Goal: Information Seeking & Learning: Learn about a topic

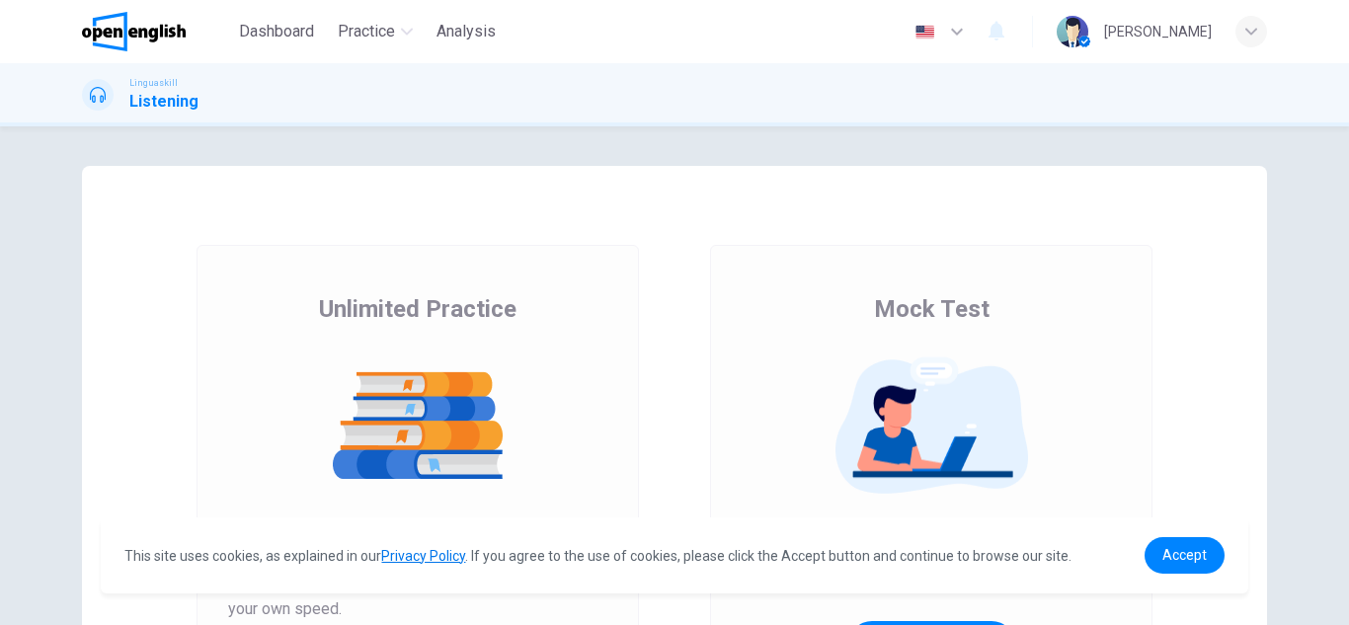
scroll to position [330, 0]
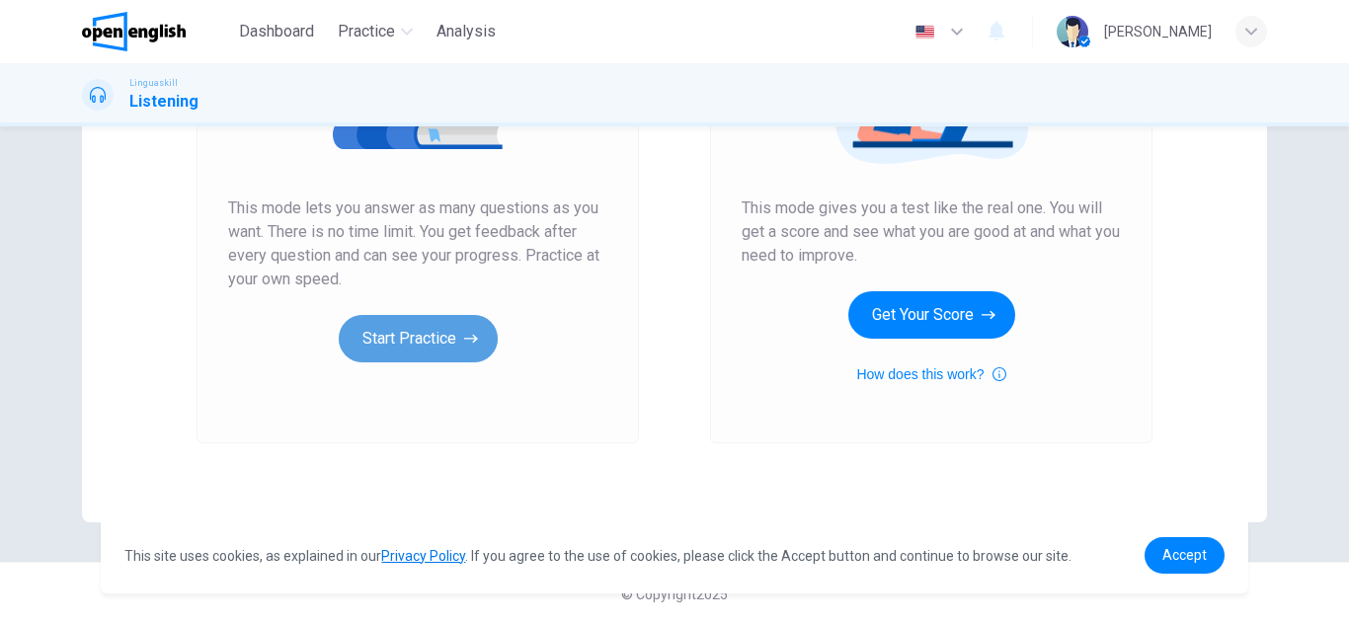
click at [416, 347] on button "Start Practice" at bounding box center [418, 338] width 159 height 47
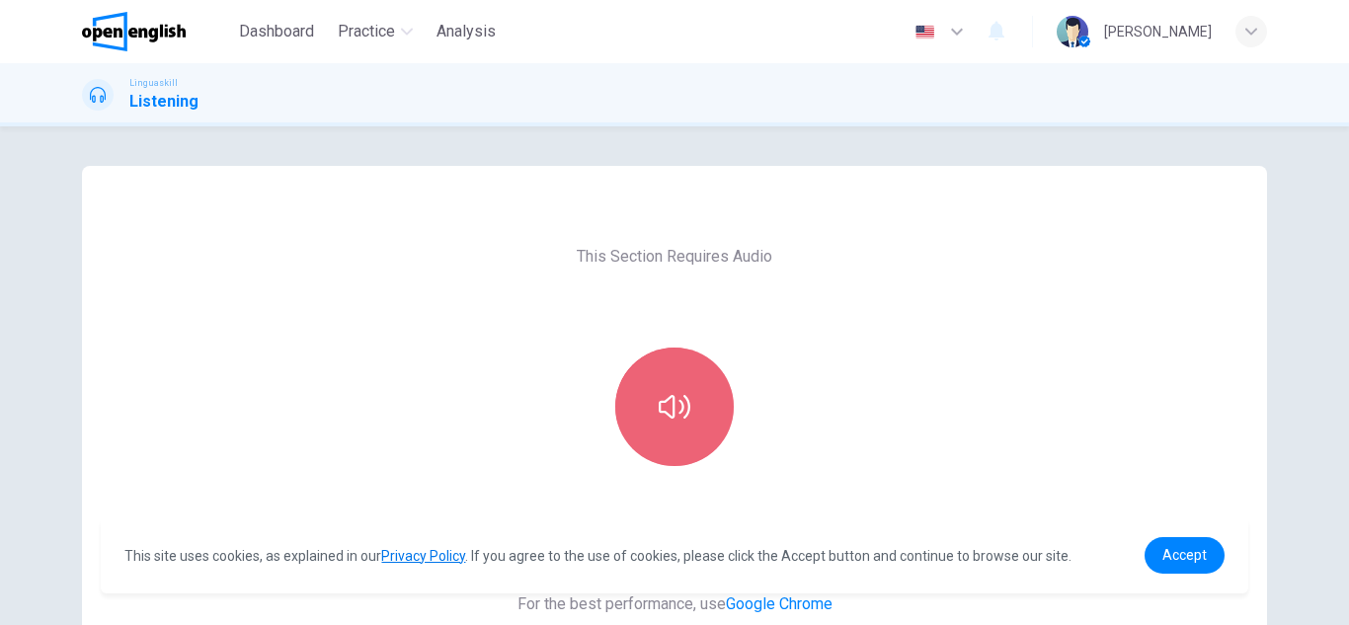
click at [678, 425] on button "button" at bounding box center [674, 407] width 119 height 119
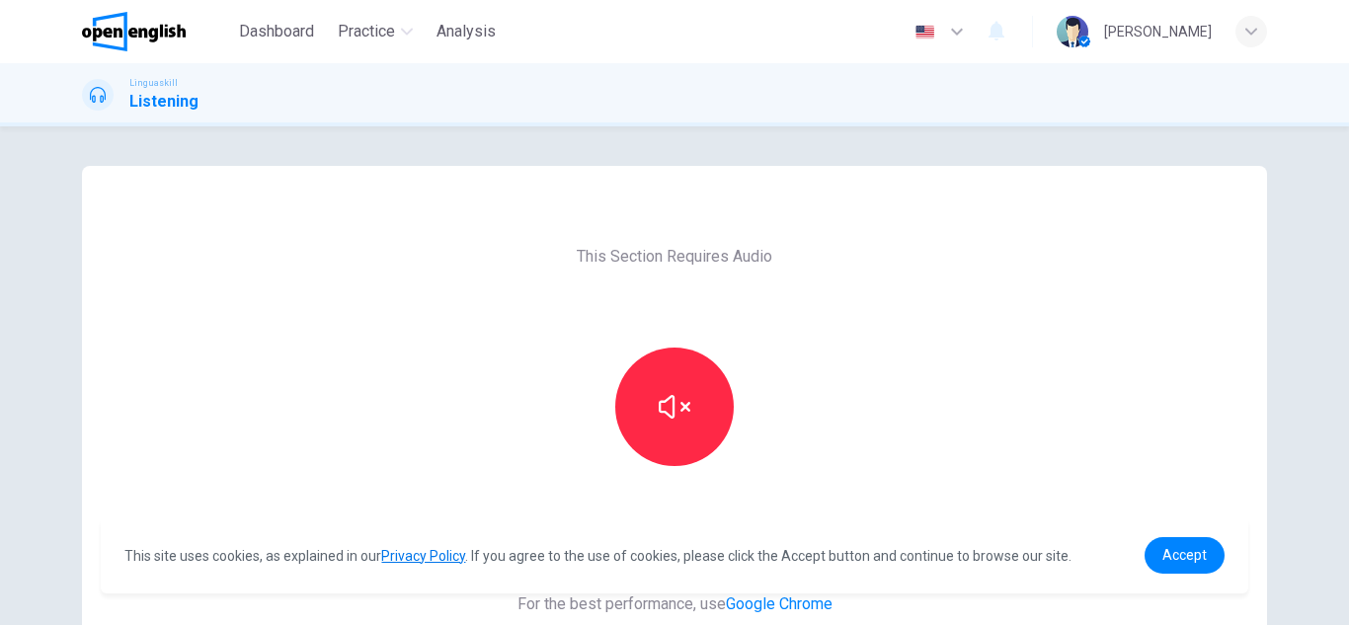
scroll to position [330, 0]
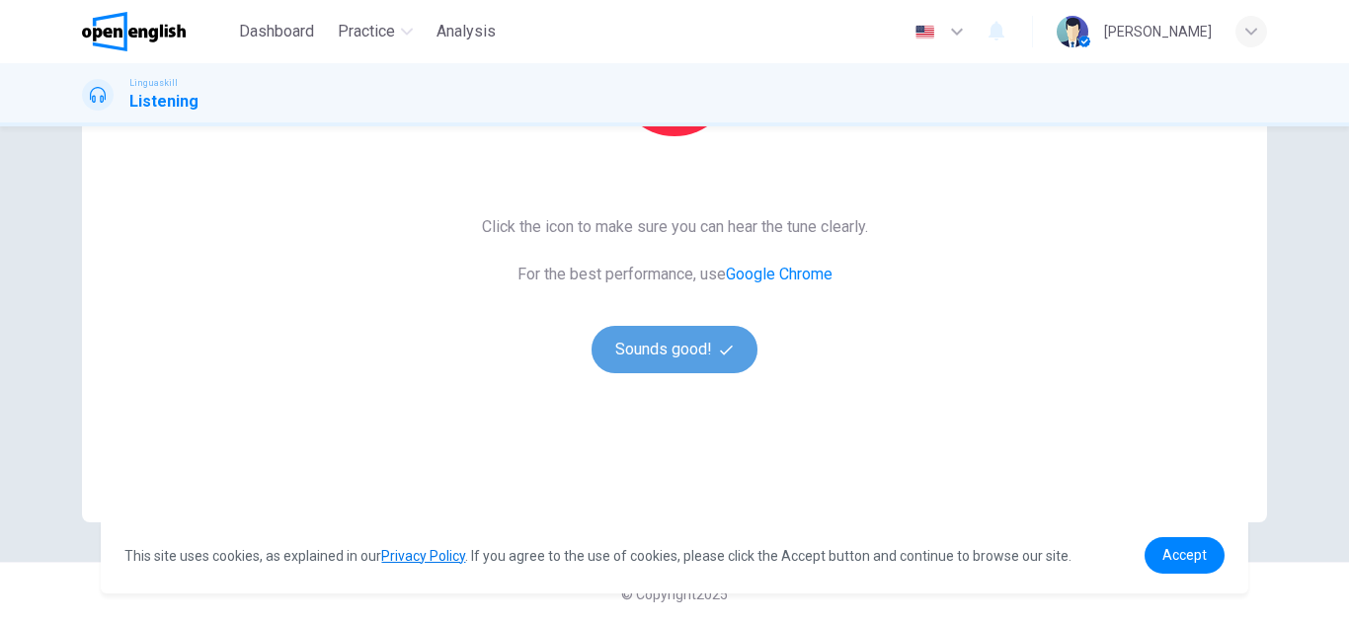
click at [676, 361] on button "Sounds good!" at bounding box center [675, 349] width 166 height 47
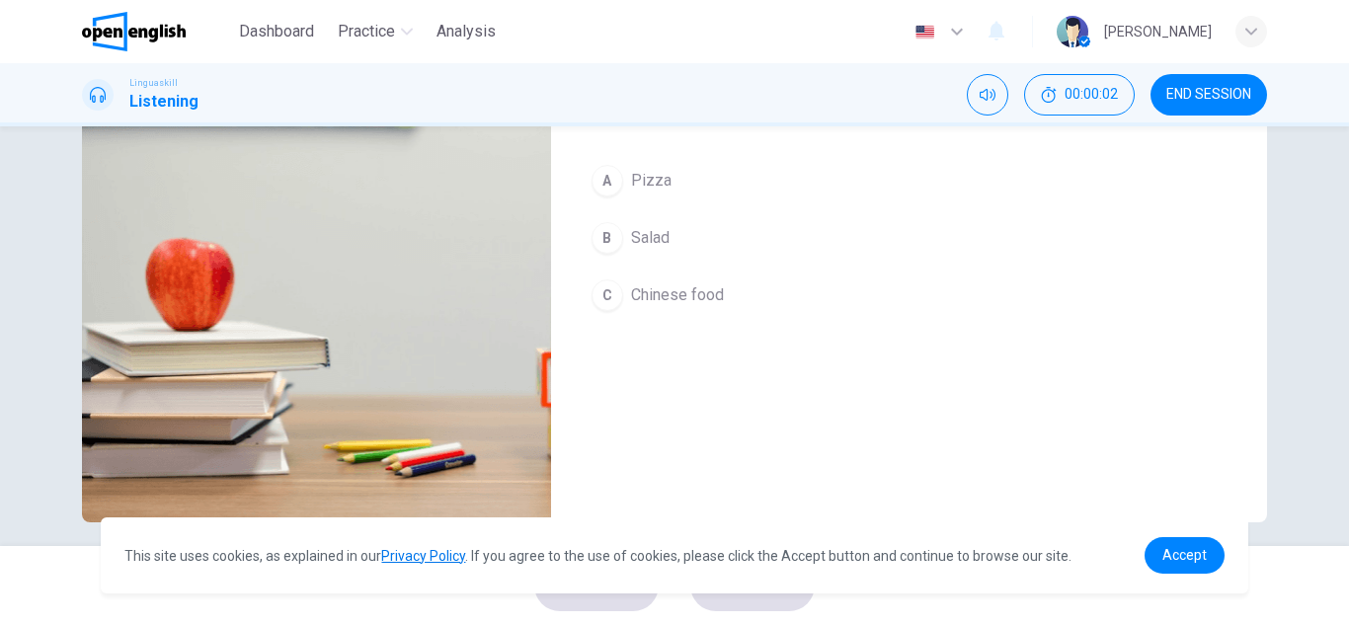
scroll to position [0, 0]
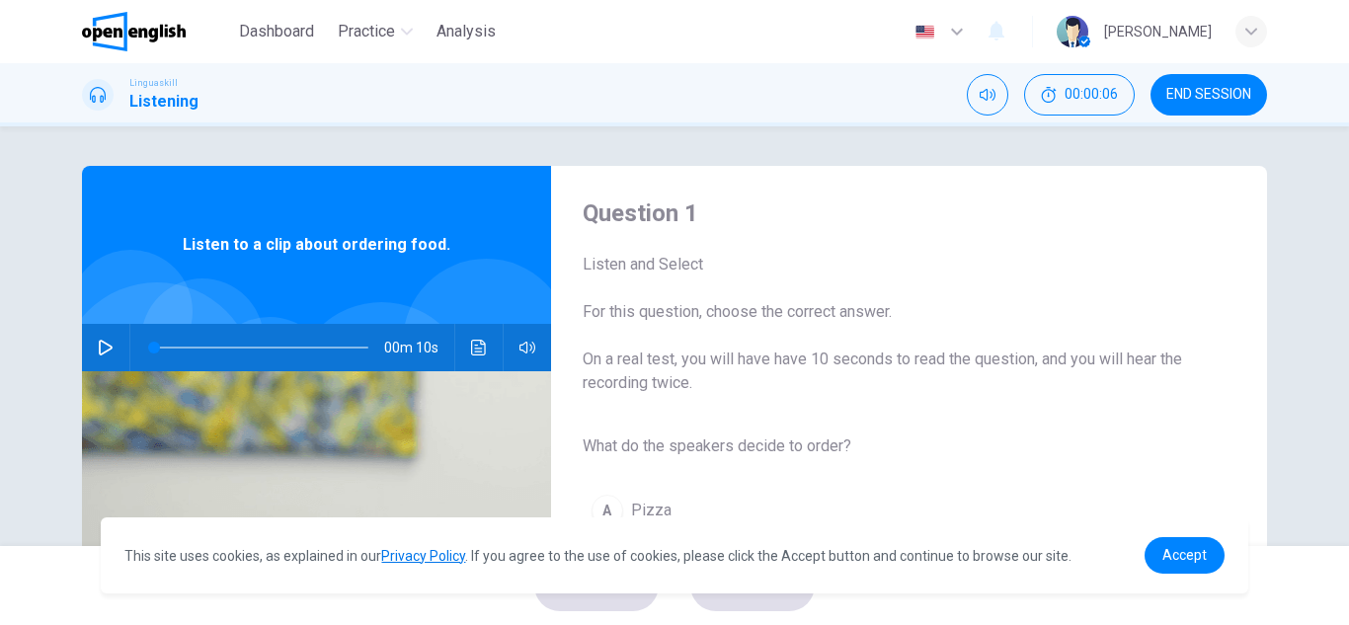
click at [98, 346] on icon "button" at bounding box center [106, 348] width 16 height 16
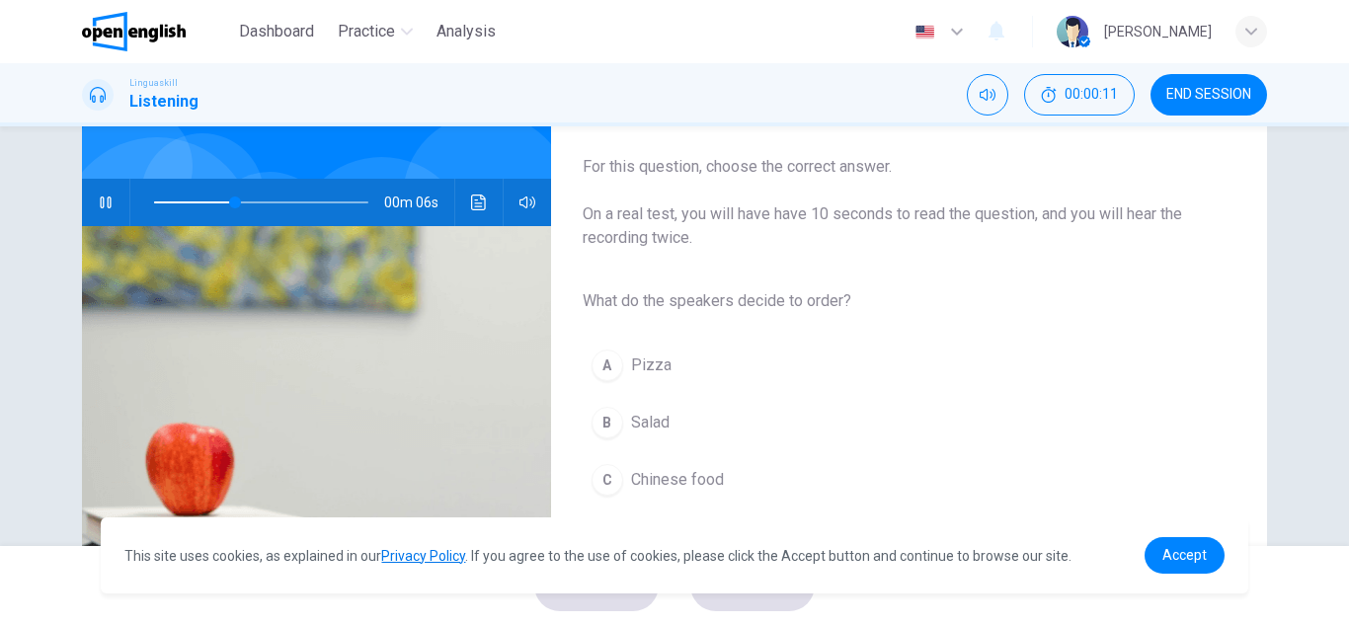
scroll to position [158, 0]
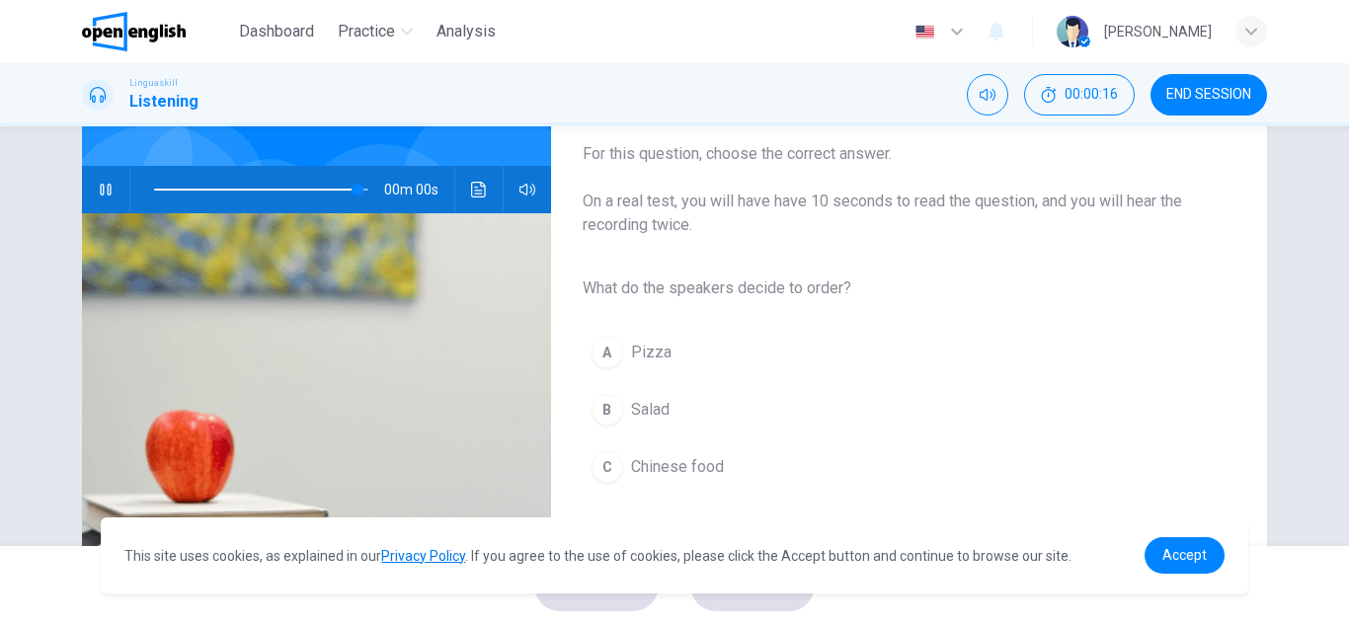
type input "*"
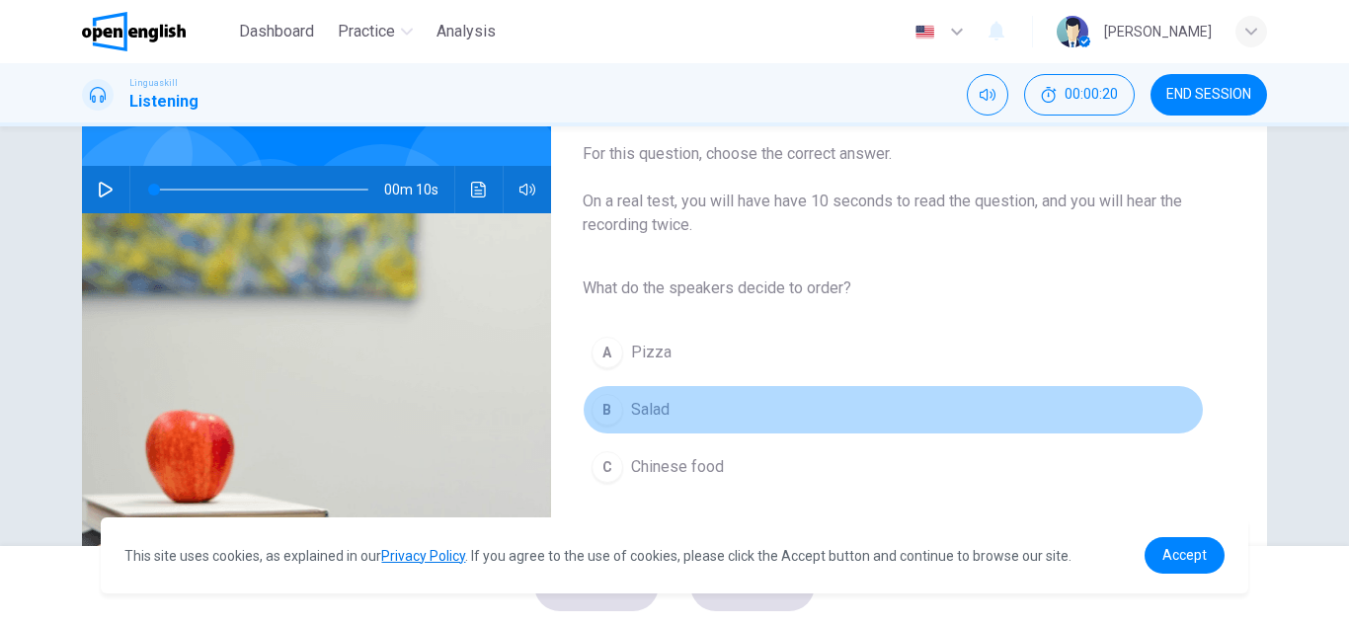
click at [608, 408] on div "B" at bounding box center [608, 410] width 32 height 32
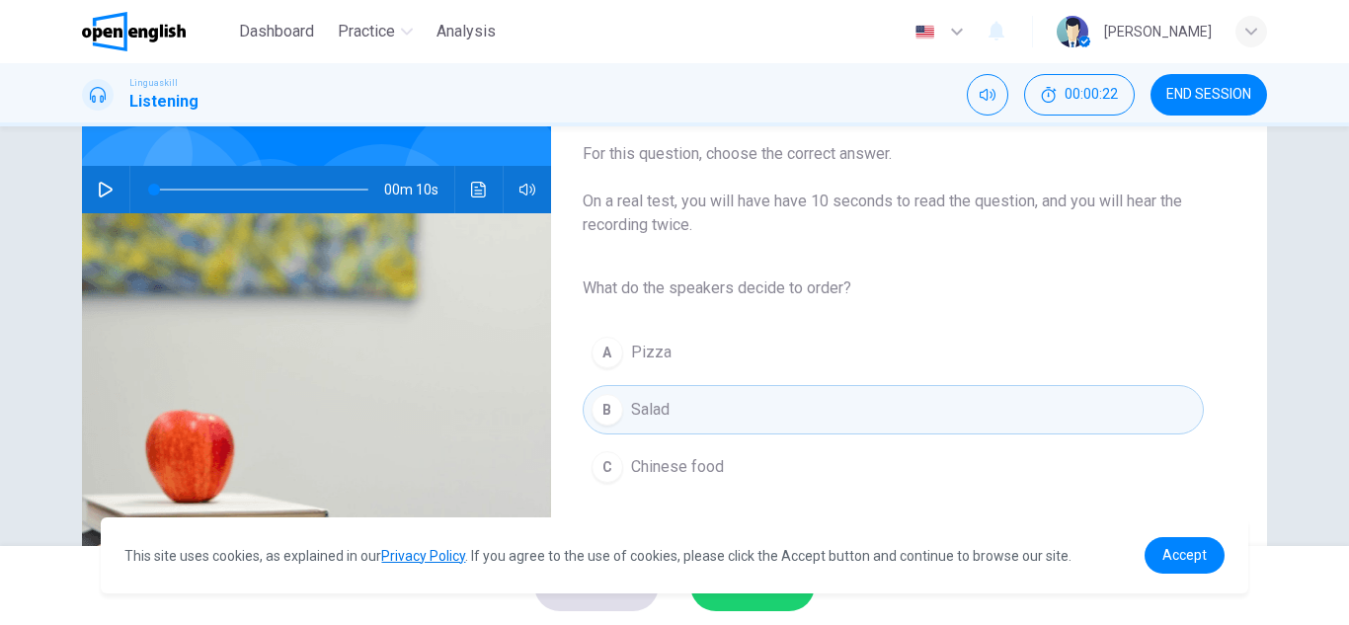
scroll to position [346, 0]
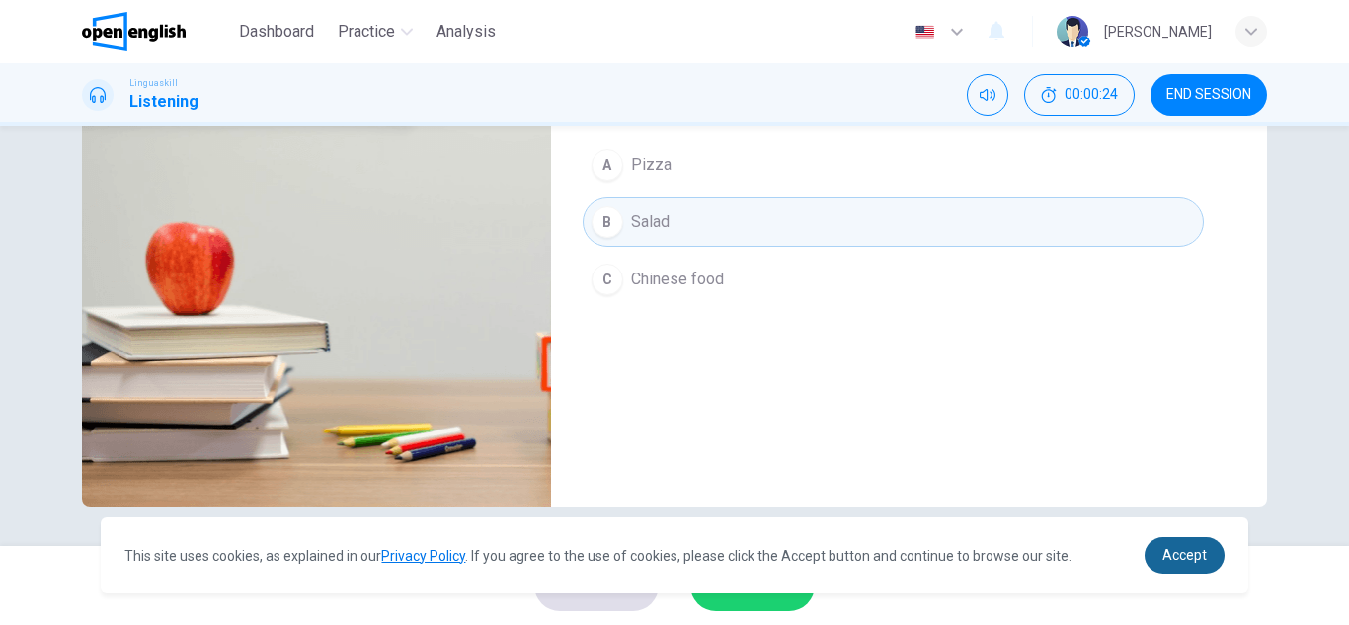
click at [1206, 552] on span "Accept" at bounding box center [1185, 555] width 44 height 16
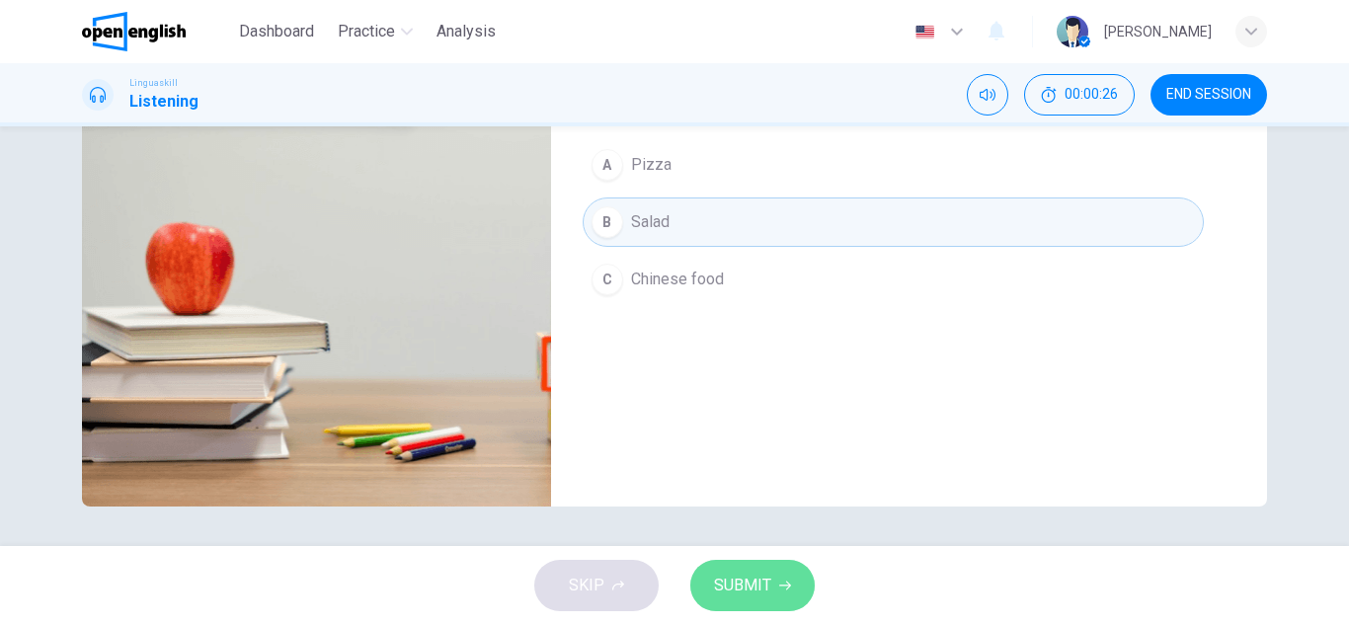
click at [758, 584] on span "SUBMIT" at bounding box center [742, 586] width 57 height 28
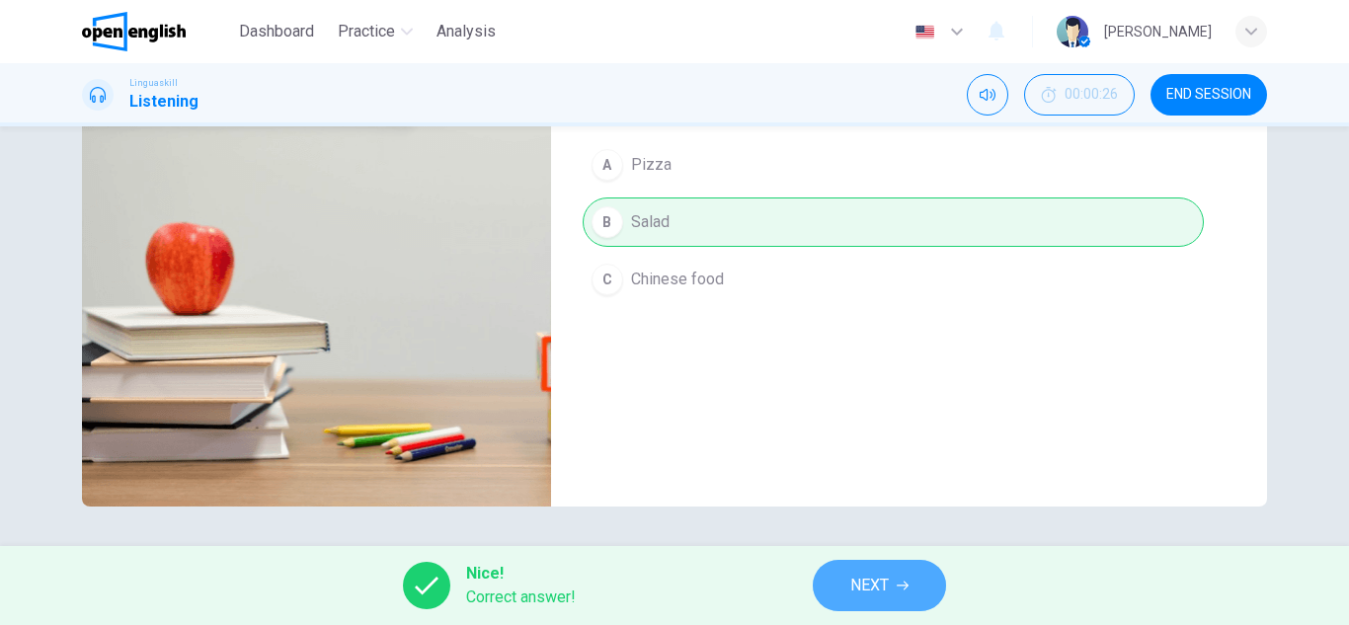
click at [851, 585] on span "NEXT" at bounding box center [870, 586] width 39 height 28
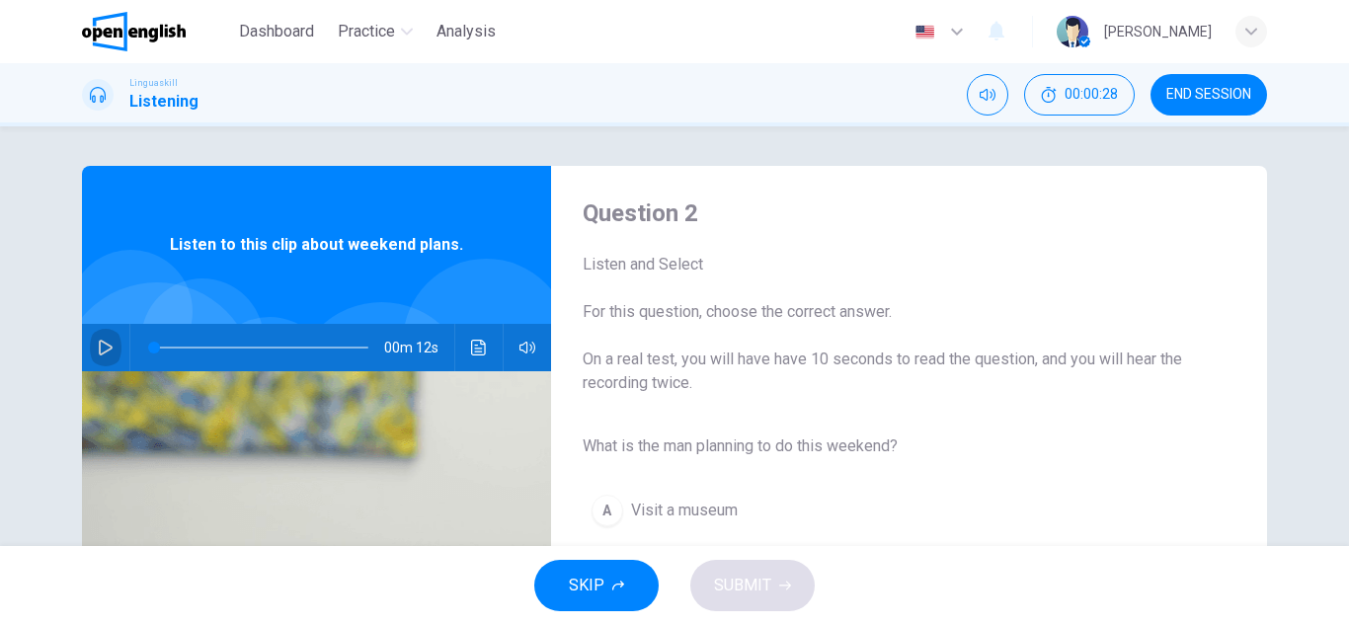
click at [102, 348] on icon "button" at bounding box center [106, 348] width 16 height 16
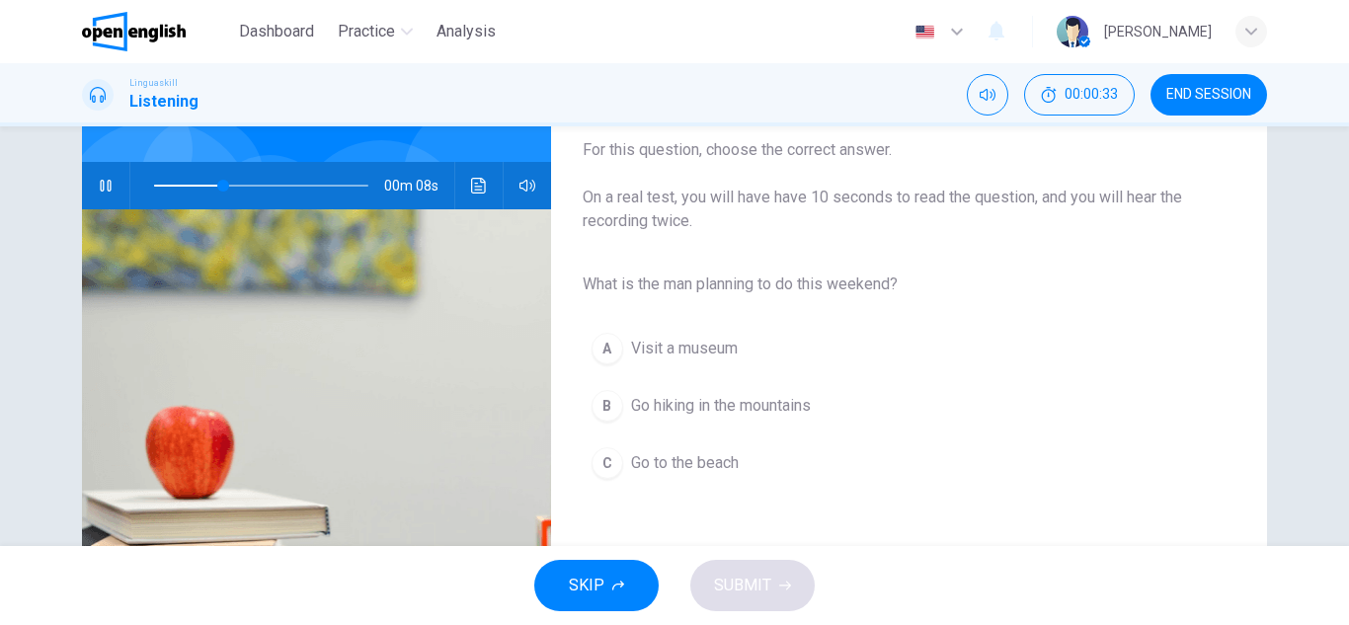
scroll to position [198, 0]
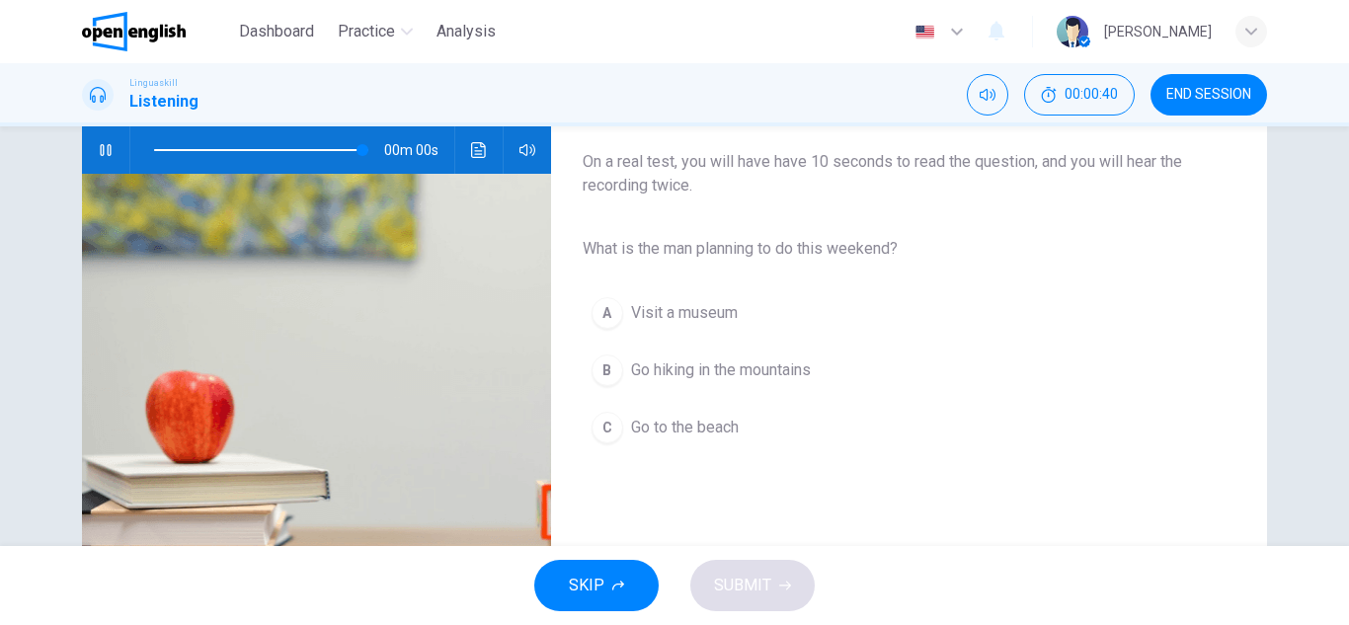
type input "*"
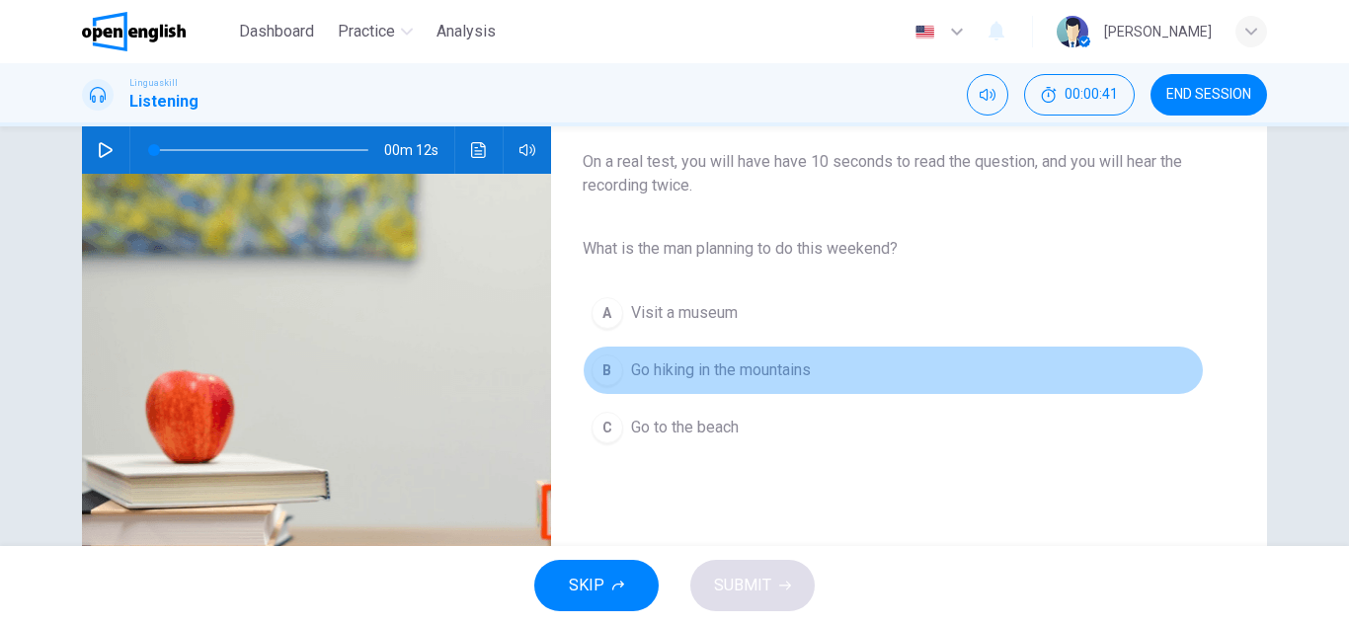
click at [701, 369] on span "Go hiking in the mountains" at bounding box center [721, 371] width 180 height 24
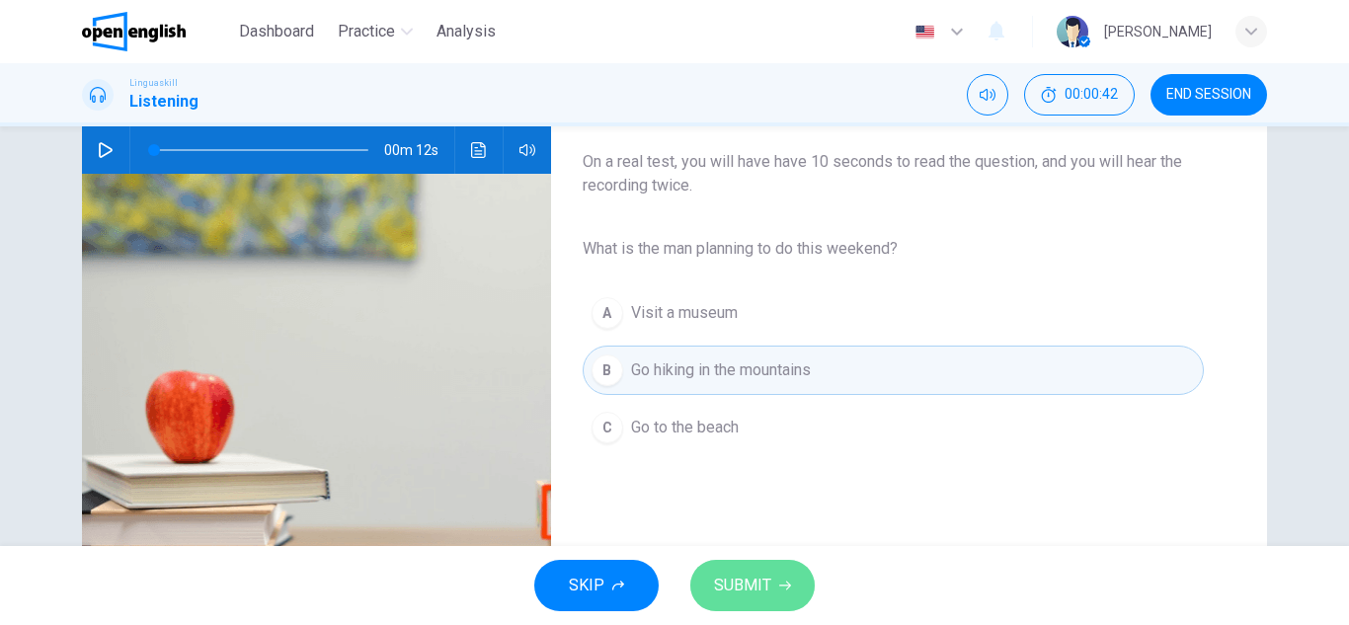
click at [740, 586] on span "SUBMIT" at bounding box center [742, 586] width 57 height 28
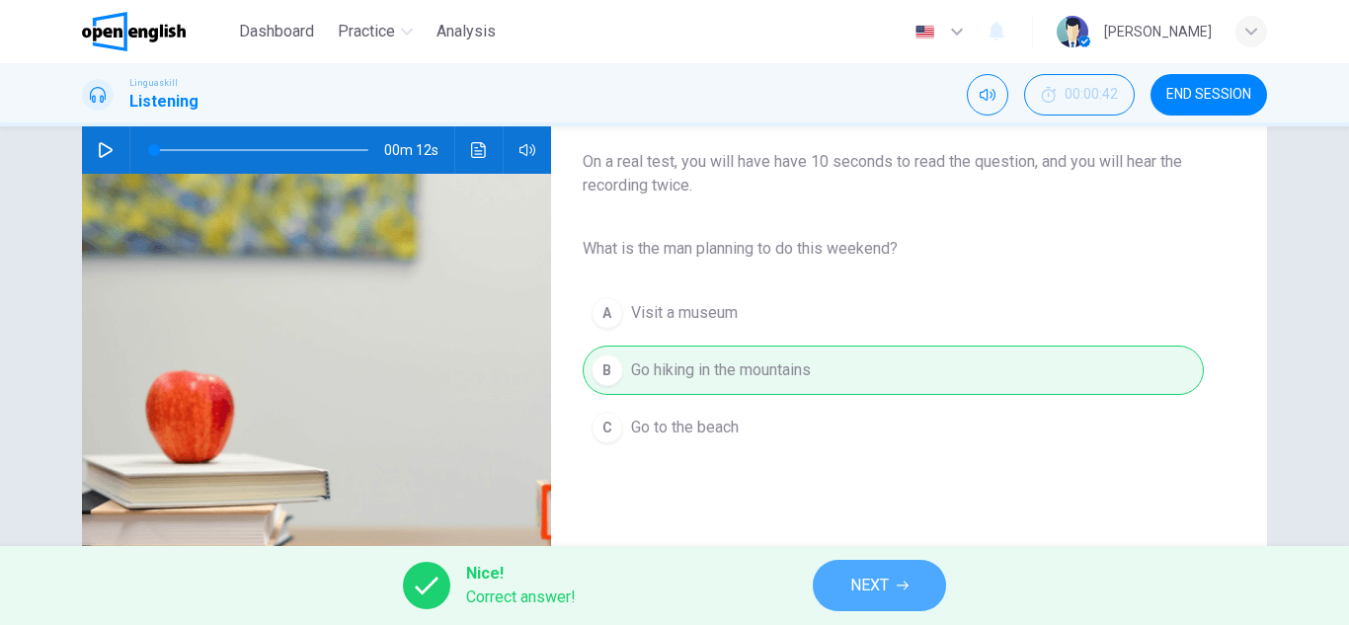
click at [858, 610] on button "NEXT" at bounding box center [879, 585] width 133 height 51
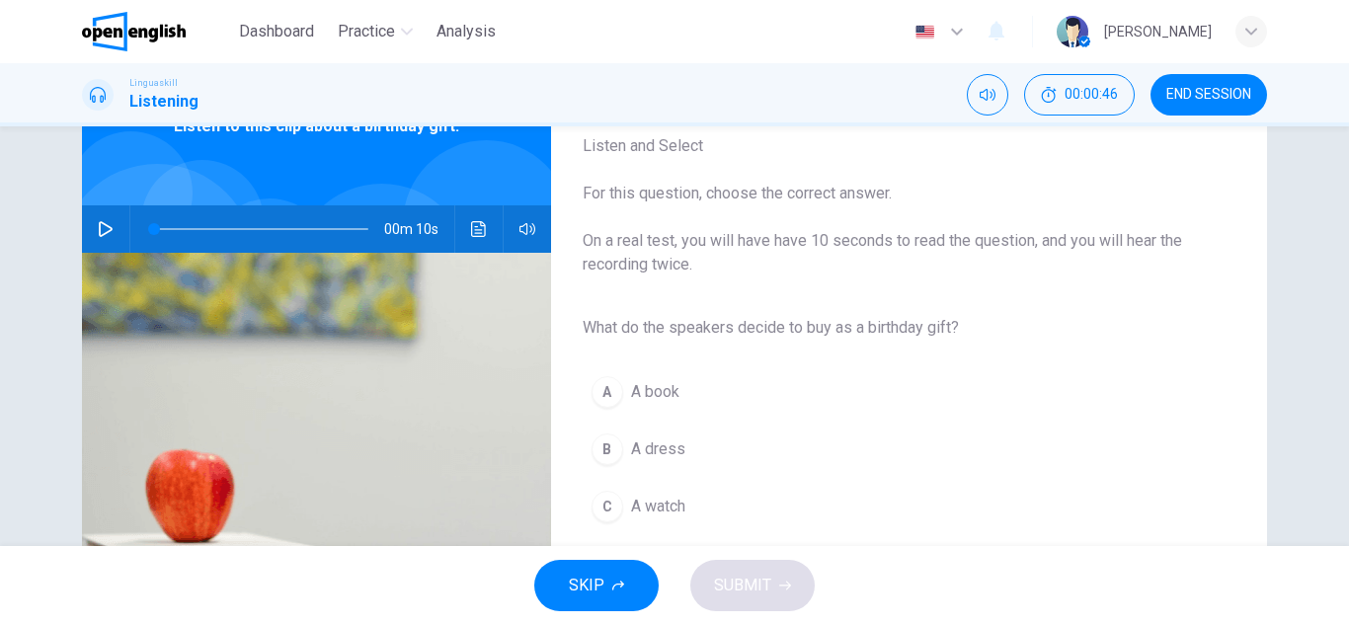
scroll to position [158, 0]
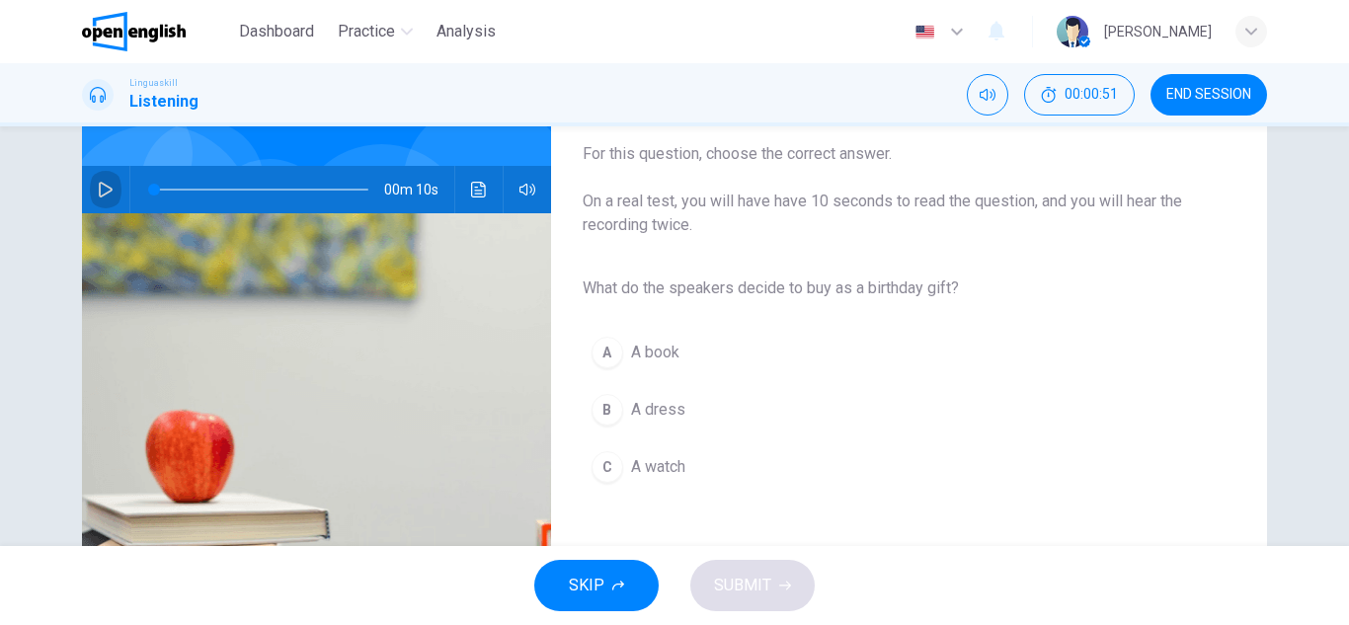
click at [99, 191] on icon "button" at bounding box center [106, 190] width 16 height 16
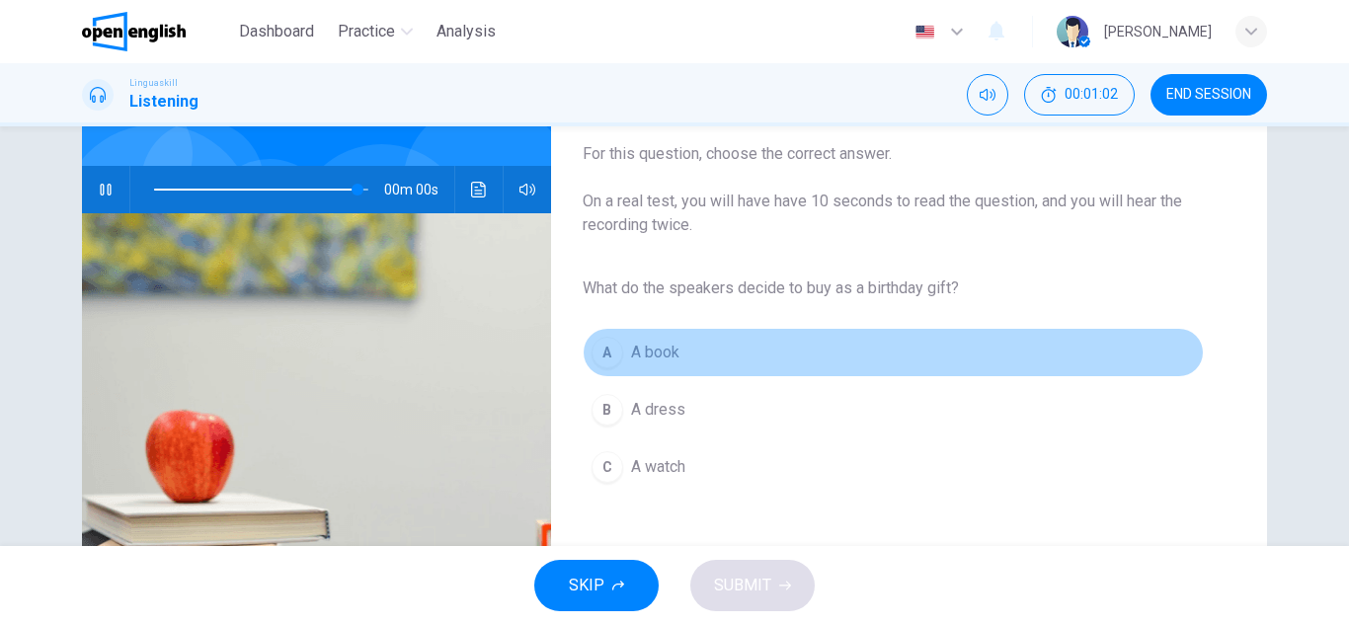
click at [595, 350] on div "A" at bounding box center [608, 353] width 32 height 32
type input "*"
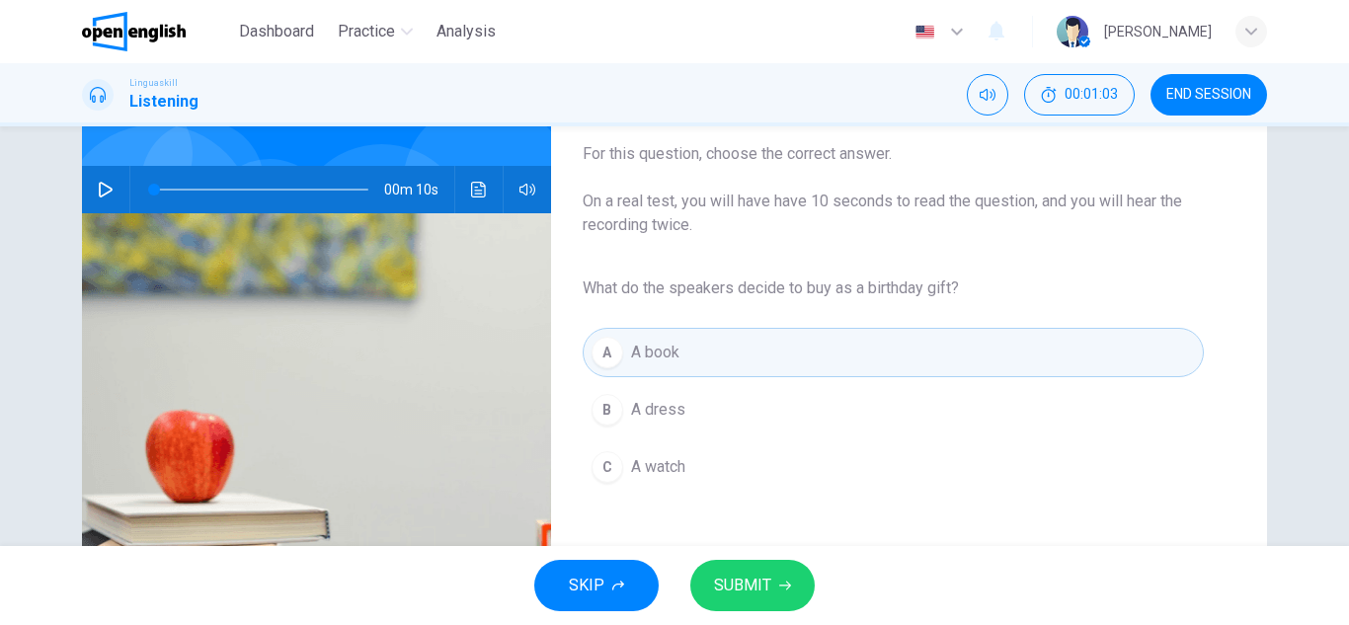
click at [758, 606] on button "SUBMIT" at bounding box center [753, 585] width 124 height 51
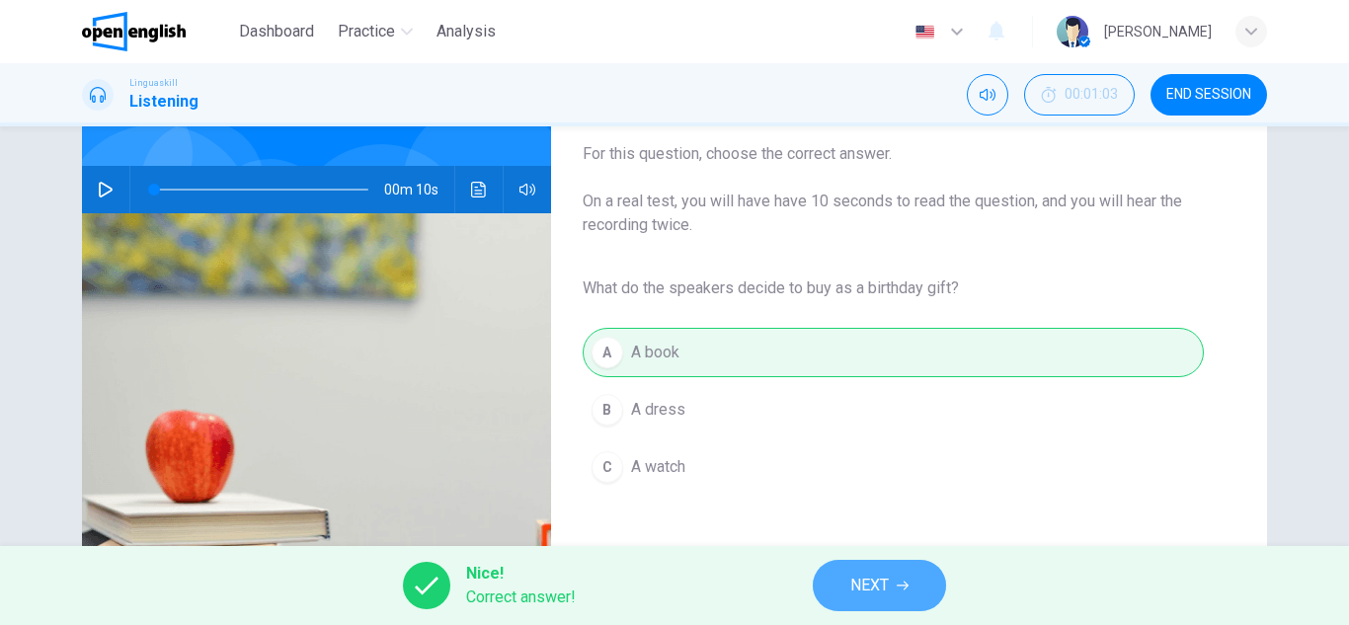
click at [858, 596] on span "NEXT" at bounding box center [870, 586] width 39 height 28
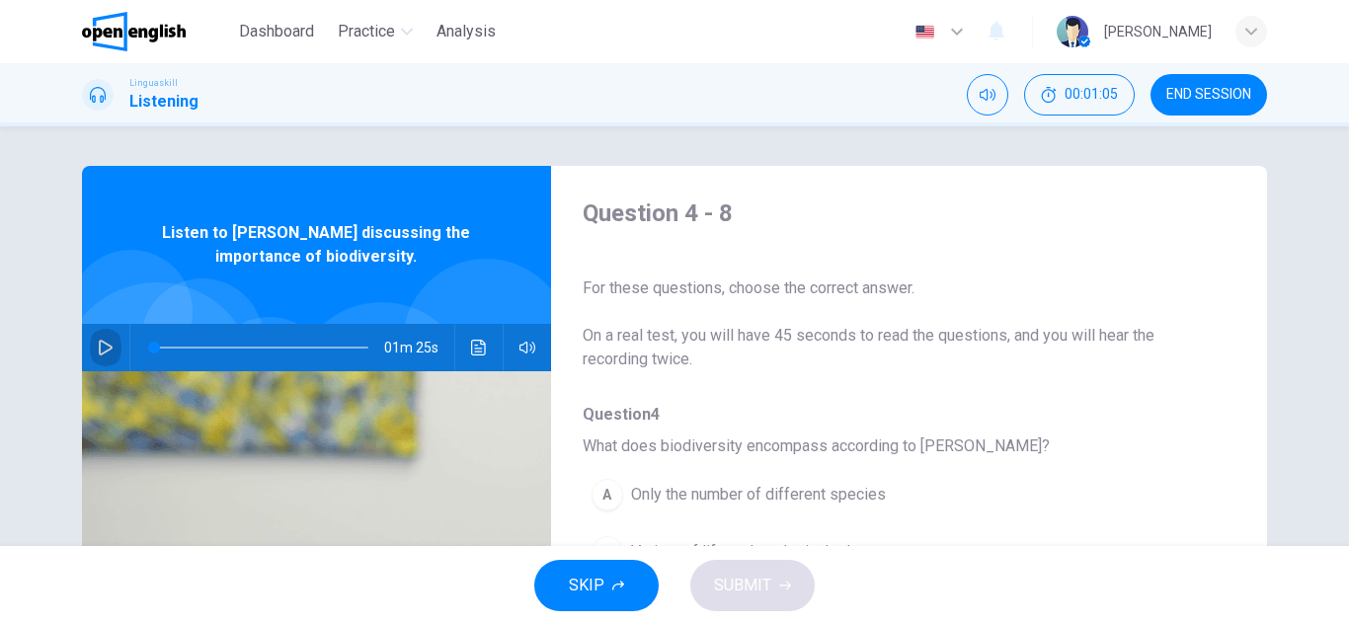
click at [103, 348] on icon "button" at bounding box center [106, 348] width 16 height 16
click at [1216, 497] on div "Question 4 - 8 For these questions, choose the correct answer. On a real test, …" at bounding box center [893, 509] width 685 height 623
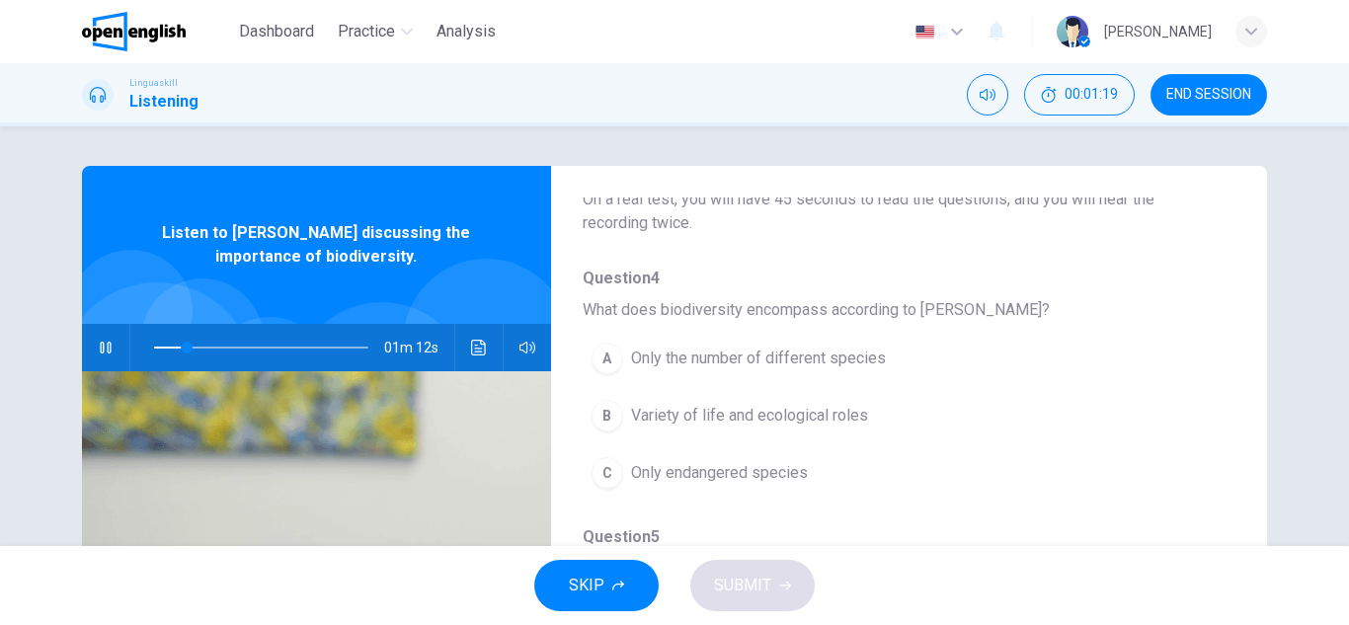
scroll to position [137, 0]
click at [154, 344] on span at bounding box center [261, 348] width 214 height 28
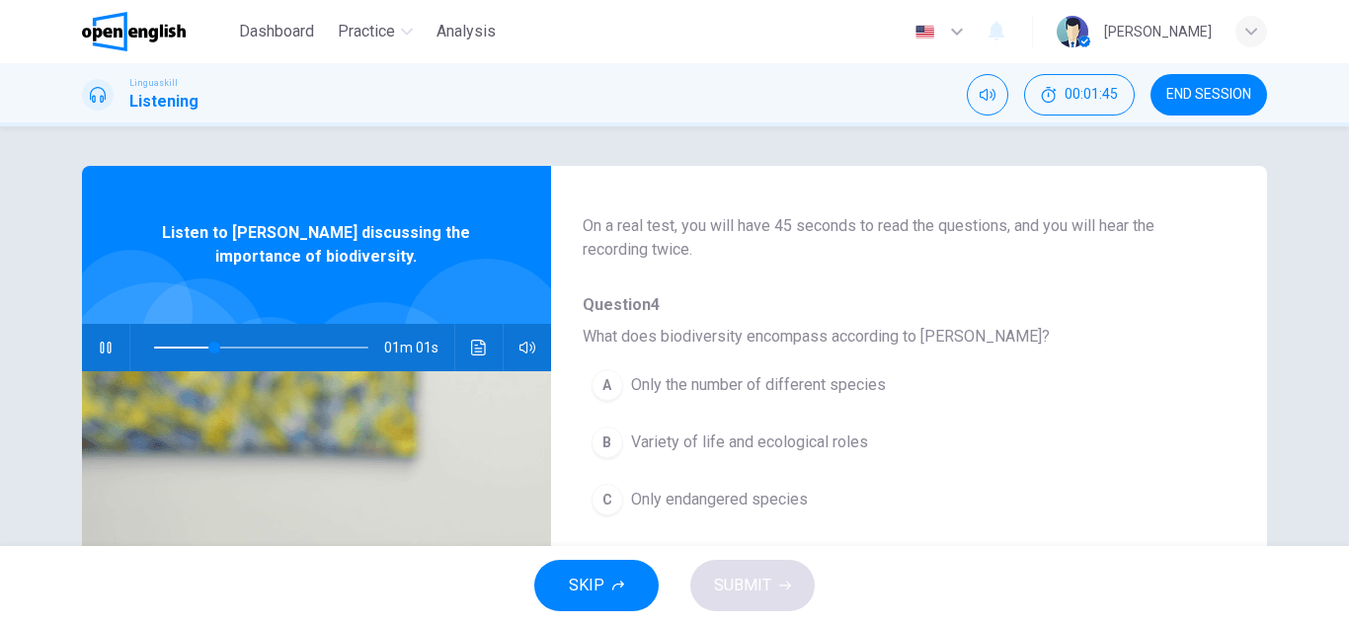
scroll to position [115, 0]
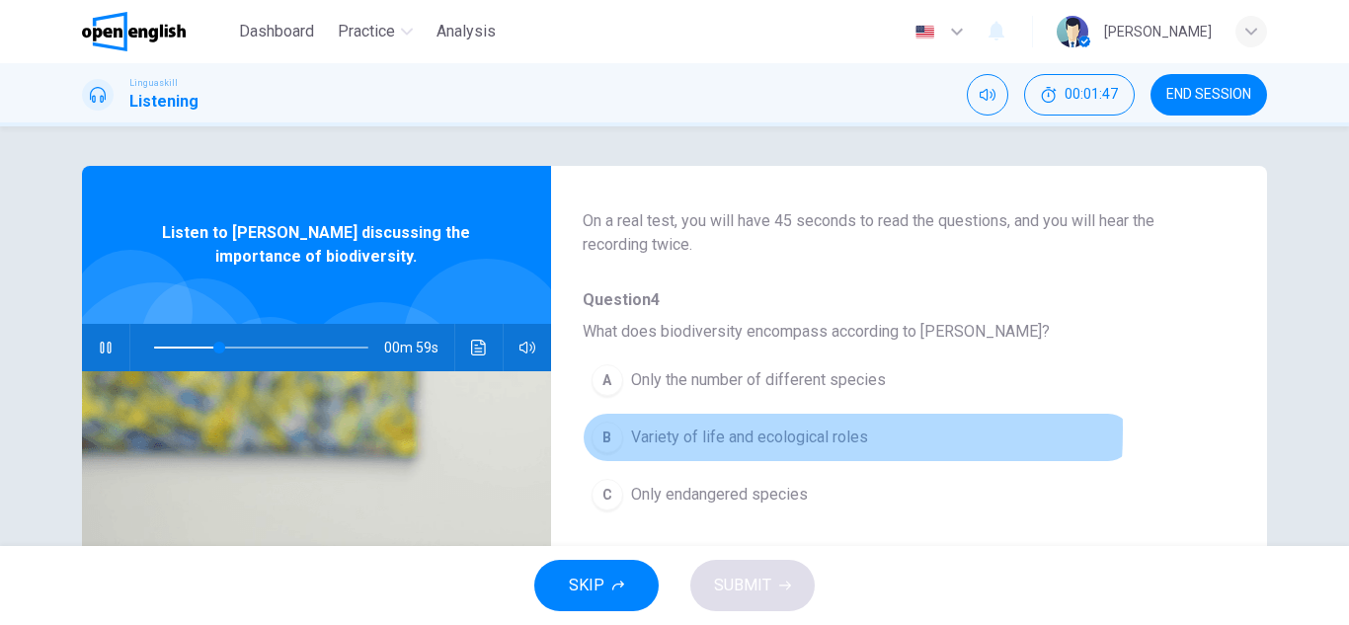
click at [614, 430] on div "B" at bounding box center [608, 438] width 32 height 32
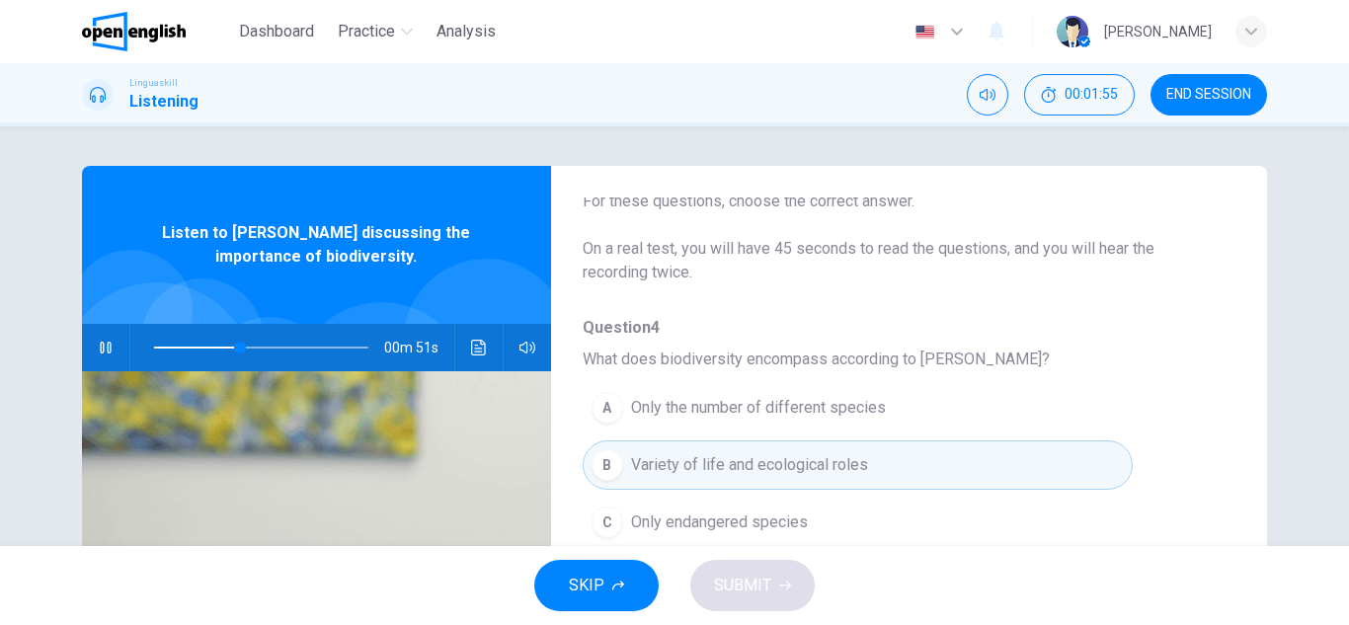
scroll to position [0, 0]
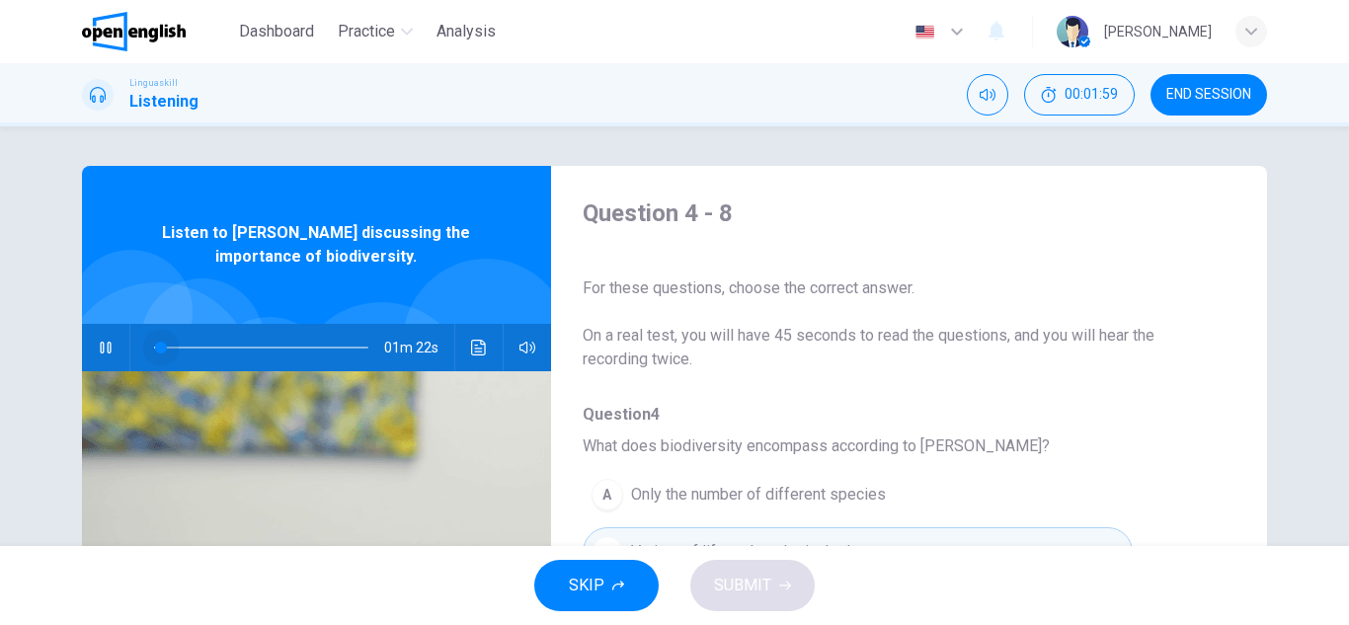
click at [156, 346] on span at bounding box center [261, 348] width 214 height 28
click at [100, 345] on icon "button" at bounding box center [105, 348] width 11 height 12
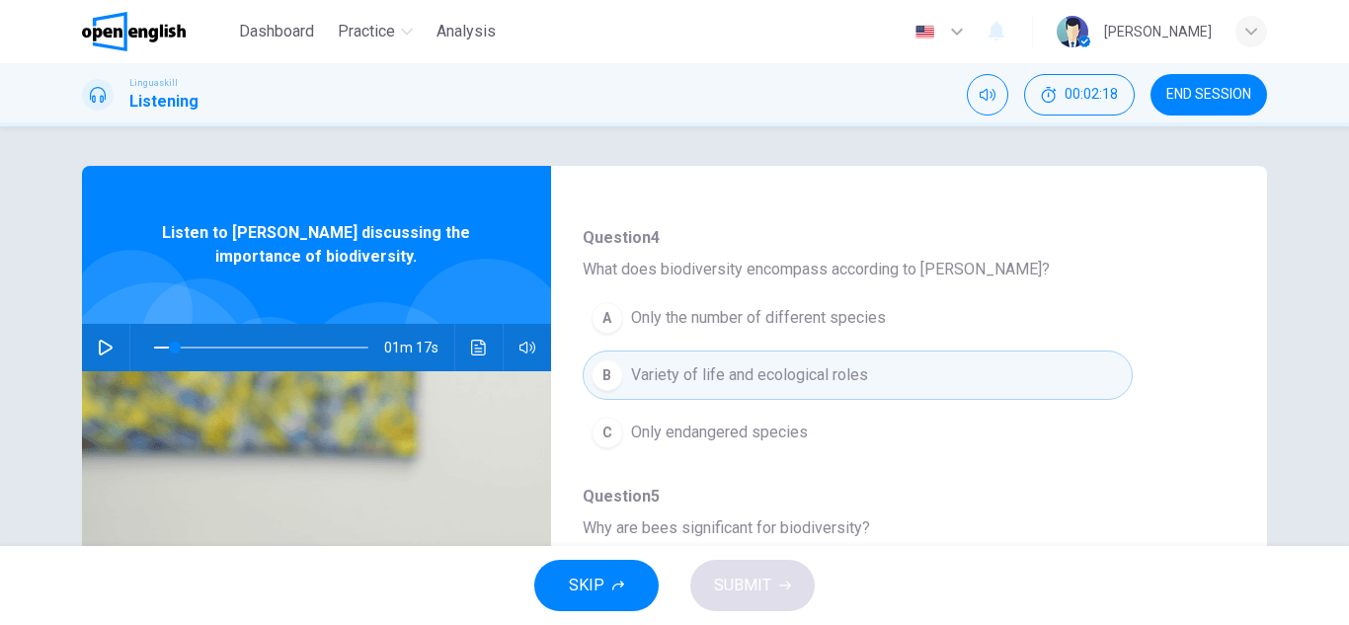
scroll to position [180, 0]
click at [155, 349] on span at bounding box center [161, 348] width 12 height 12
click at [98, 340] on icon "button" at bounding box center [106, 348] width 16 height 16
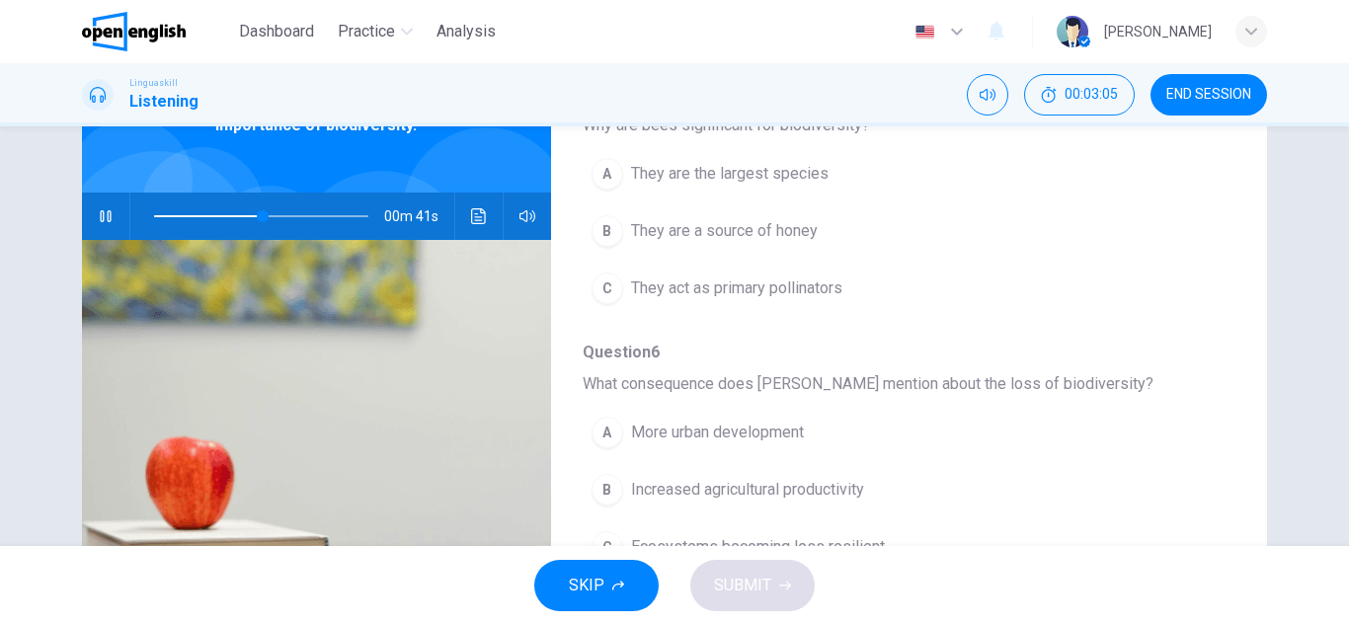
scroll to position [446, 0]
drag, startPoint x: 1269, startPoint y: 428, endPoint x: 1270, endPoint y: 443, distance: 14.9
click at [1270, 443] on div "Question 4 - 8 For these questions, choose the correct answer. On a real test, …" at bounding box center [674, 378] width 1249 height 687
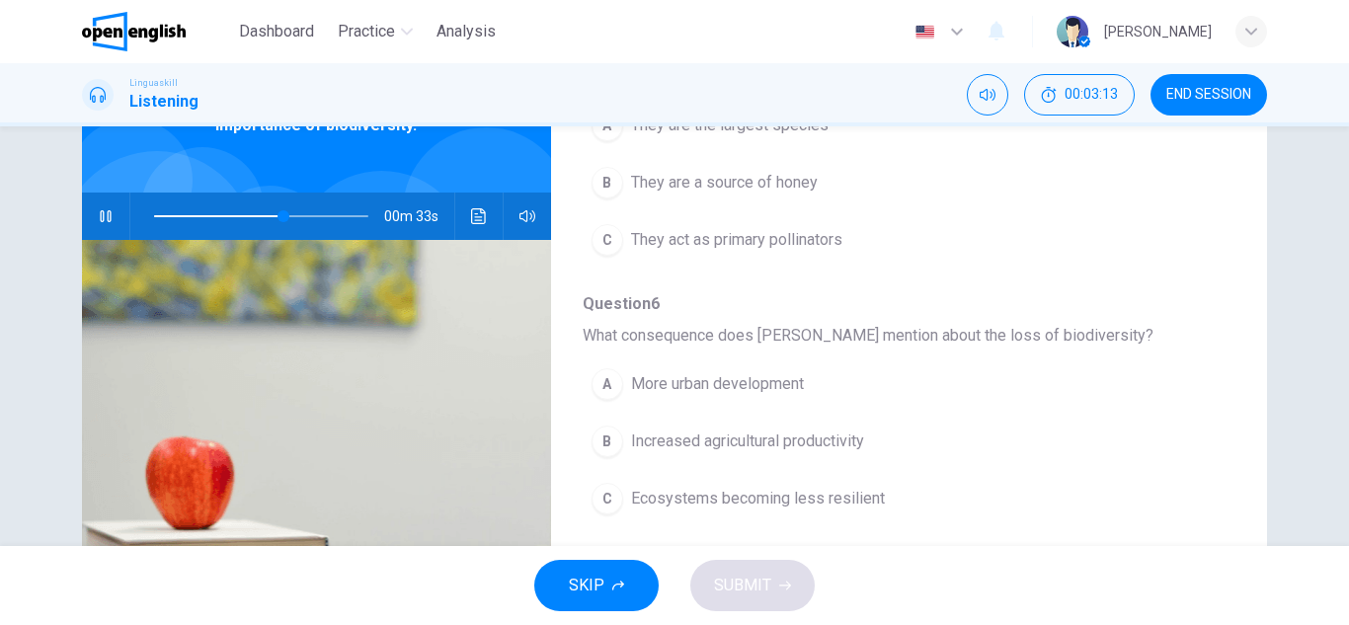
scroll to position [494, 0]
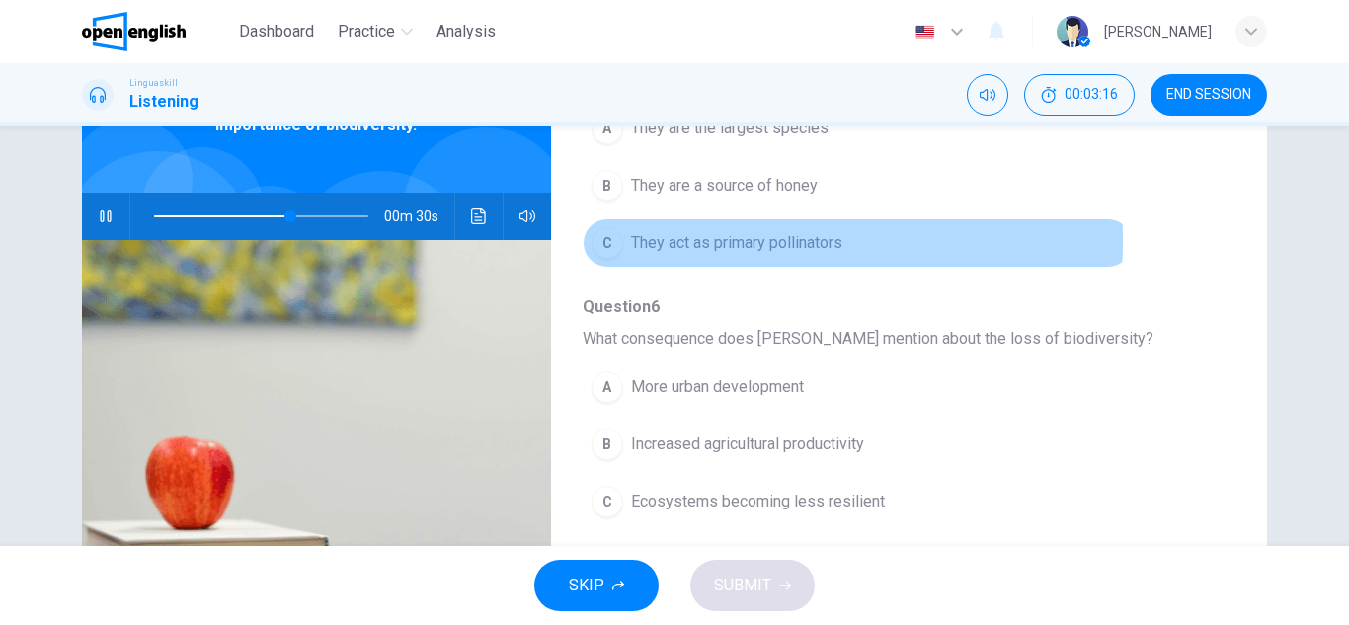
click at [607, 240] on div "C" at bounding box center [608, 243] width 32 height 32
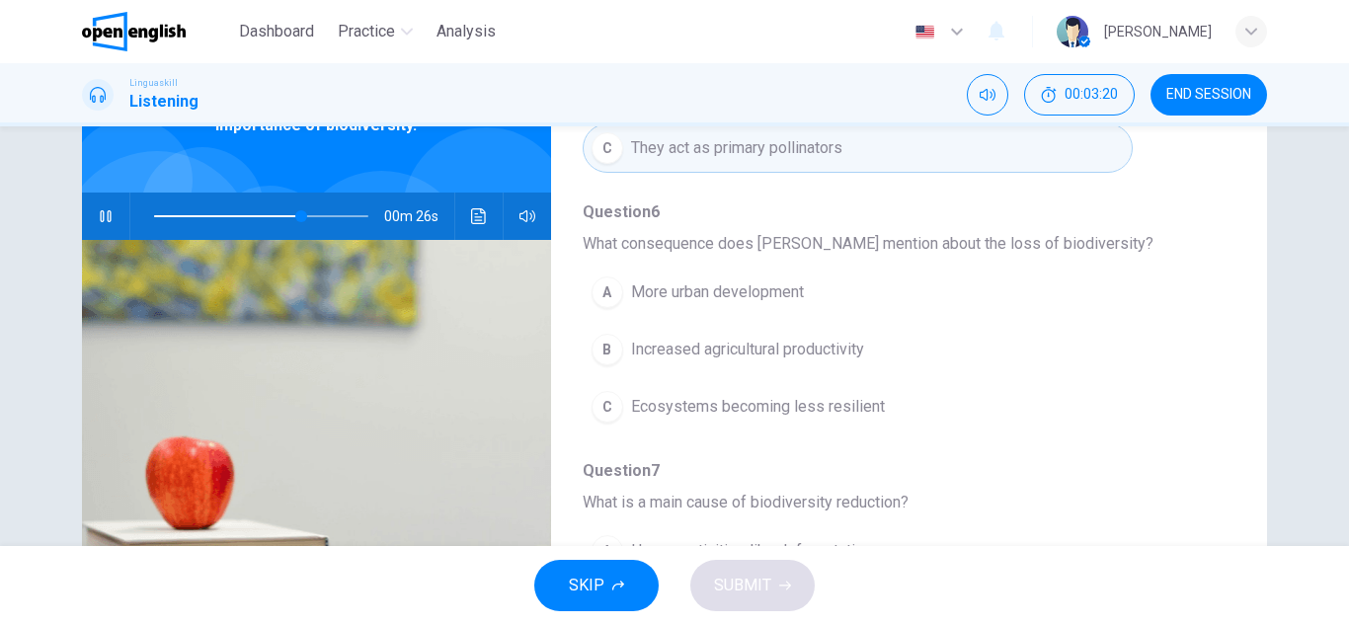
scroll to position [599, 0]
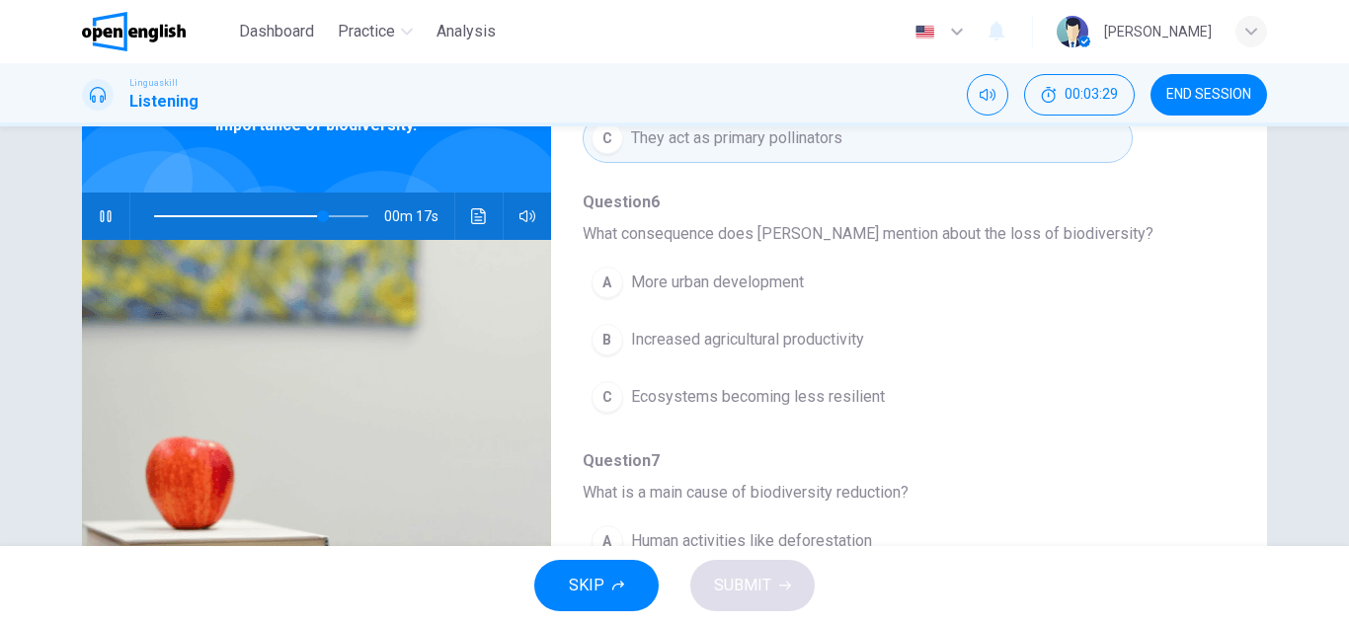
drag, startPoint x: 1243, startPoint y: 467, endPoint x: 1252, endPoint y: 498, distance: 31.9
click at [1252, 498] on div "Question 4 - 8 For these questions, choose the correct answer. On a real test, …" at bounding box center [675, 378] width 1186 height 687
click at [1219, 460] on div "Question 4 - 8 For these questions, choose the correct answer. On a real test, …" at bounding box center [893, 377] width 685 height 623
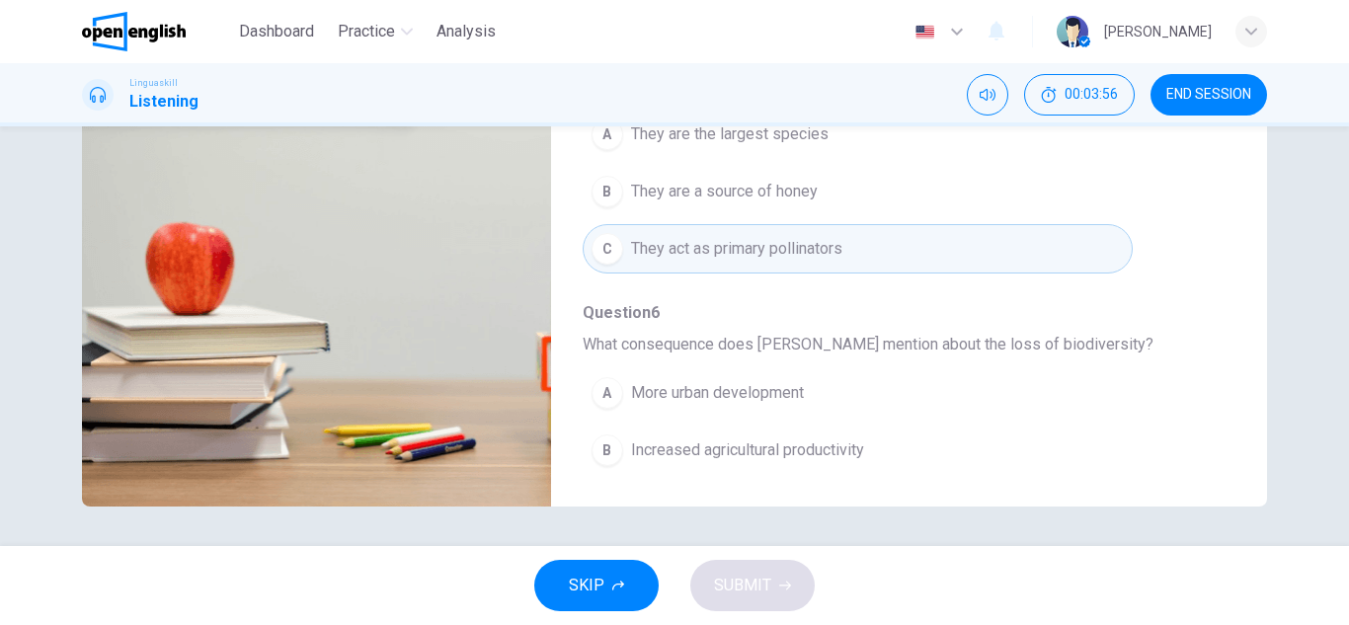
scroll to position [276, 0]
drag, startPoint x: 1155, startPoint y: 113, endPoint x: 1168, endPoint y: 133, distance: 24.4
click at [1168, 133] on div "Dashboard Practice Analysis English ** ​ [PERSON_NAME] Linguaskill Listening 00…" at bounding box center [674, 312] width 1349 height 625
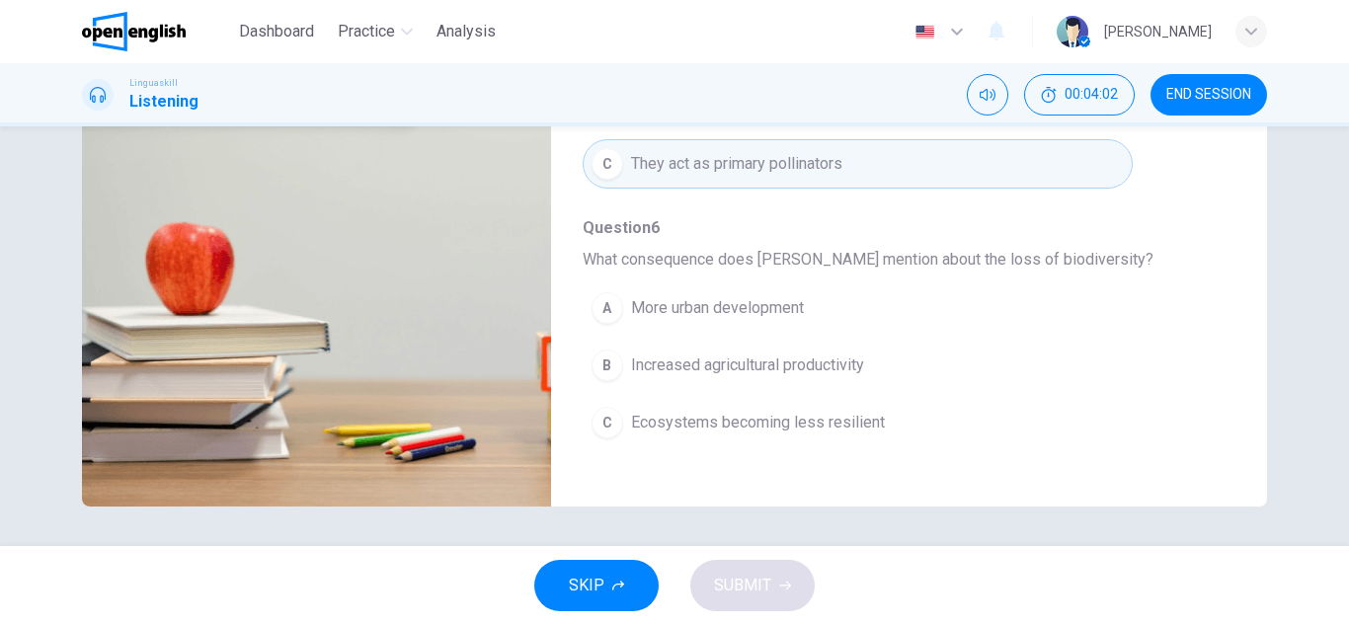
scroll to position [368, 0]
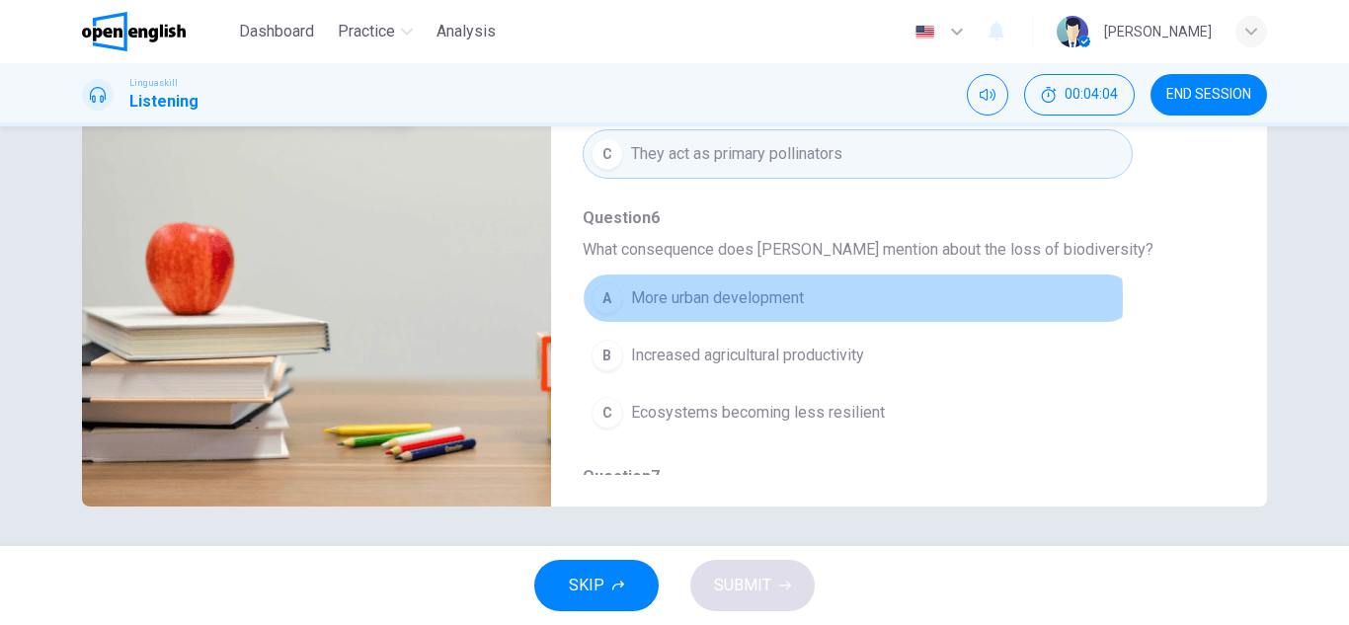
click at [717, 299] on span "More urban development" at bounding box center [717, 298] width 173 height 24
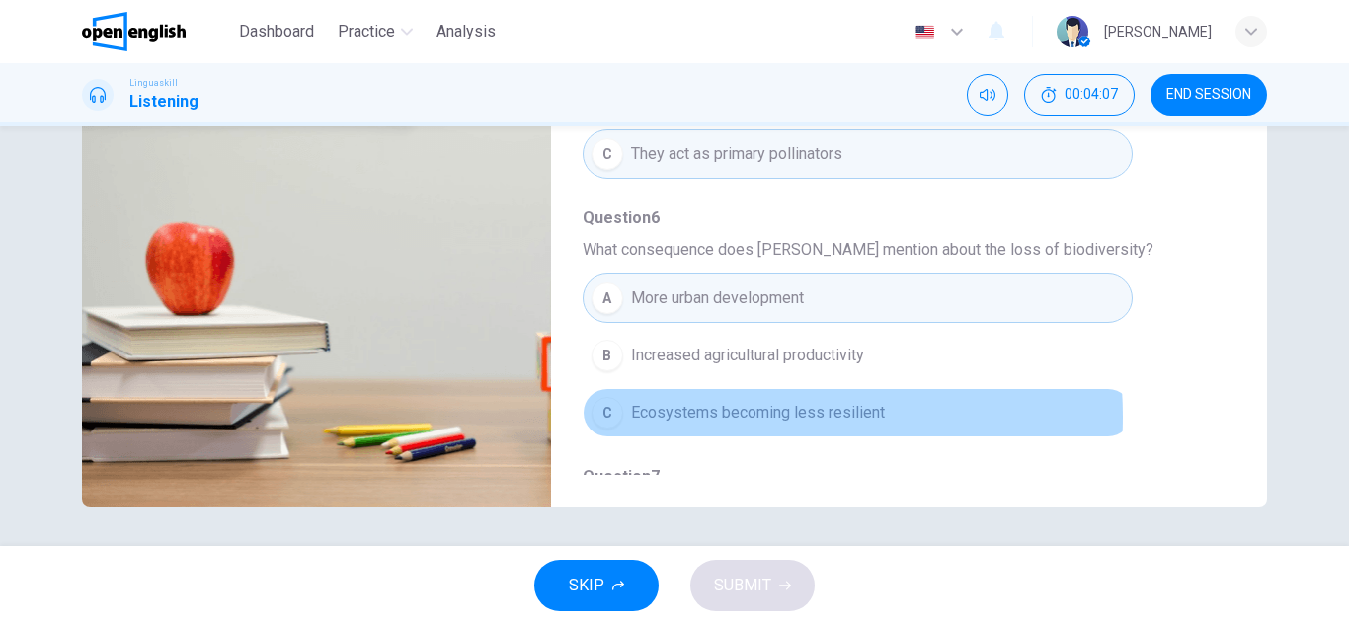
click at [709, 417] on span "Ecosystems becoming less resilient" at bounding box center [758, 413] width 254 height 24
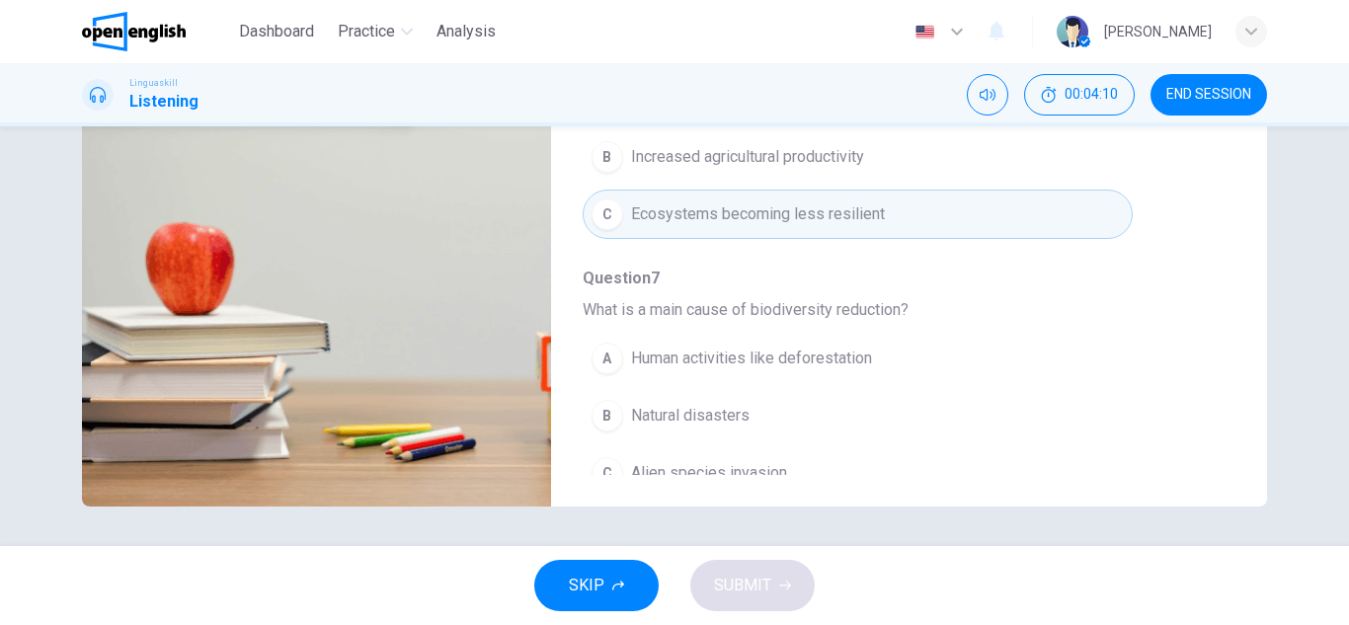
scroll to position [571, 0]
click at [1213, 283] on div "Question 4 - 8 For these questions, choose the correct answer. On a real test, …" at bounding box center [893, 163] width 685 height 623
drag, startPoint x: 1213, startPoint y: 278, endPoint x: 1201, endPoint y: 157, distance: 121.1
click at [1201, 157] on div "Question 4 - 8 For these questions, choose the correct answer. On a real test, …" at bounding box center [893, 163] width 685 height 623
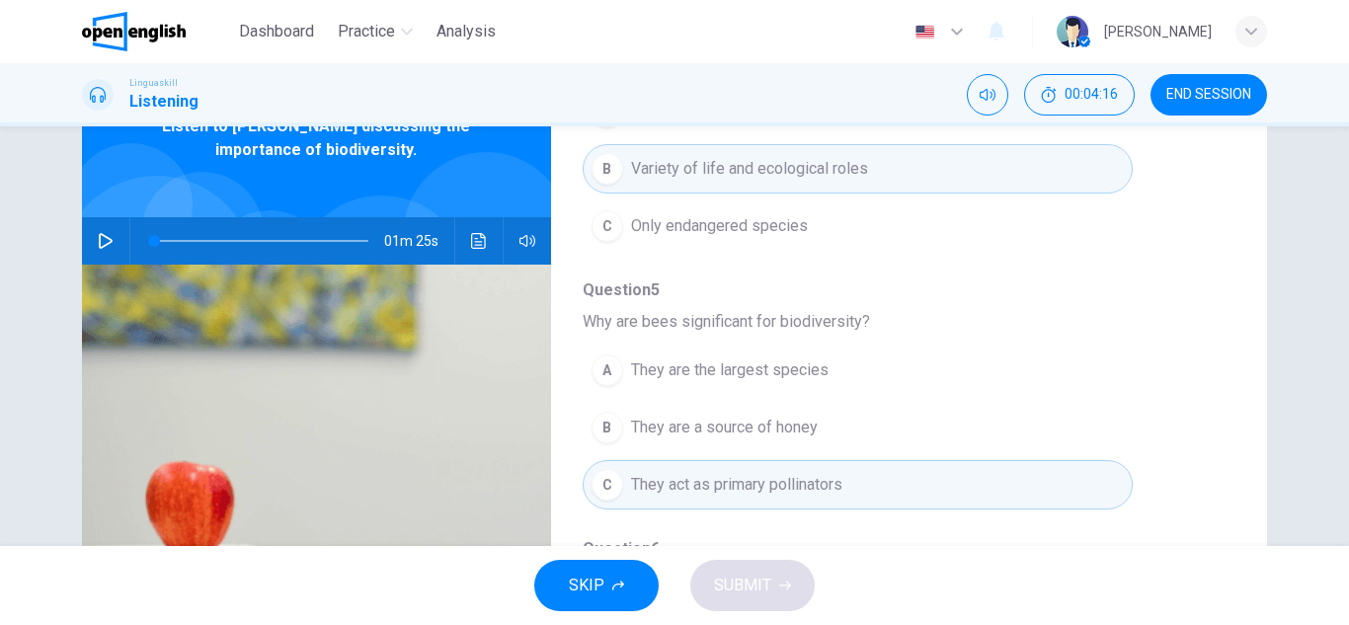
scroll to position [0, 0]
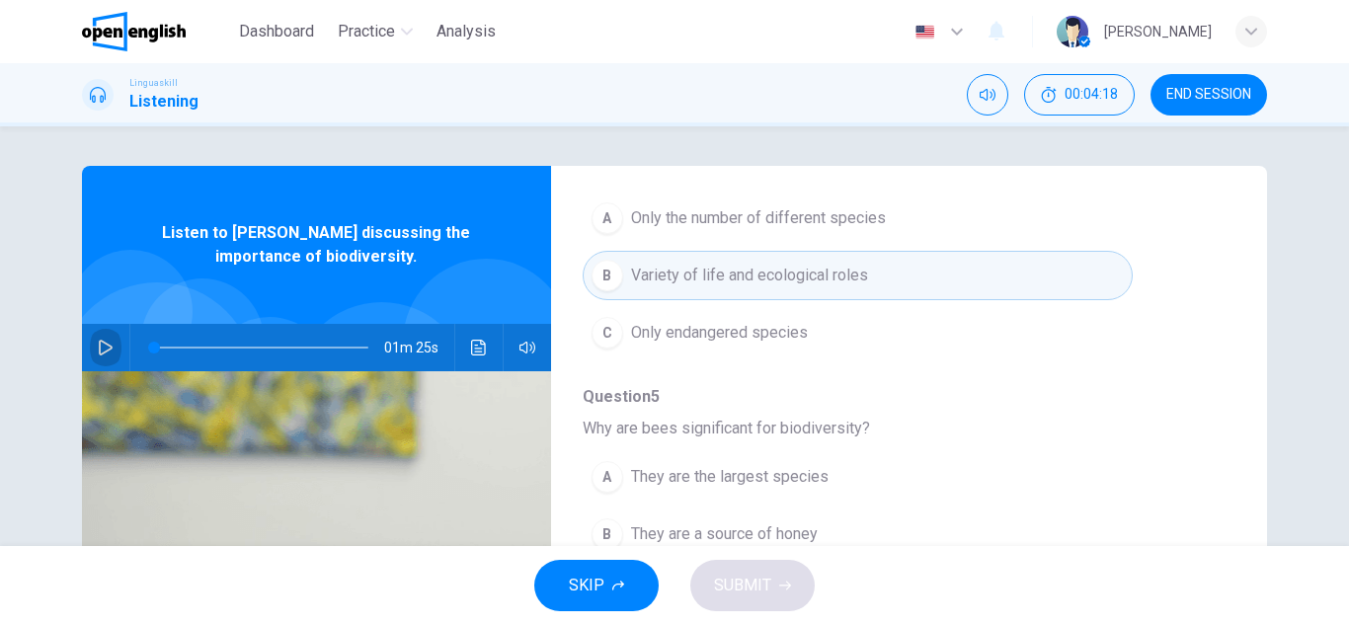
click at [99, 342] on icon "button" at bounding box center [106, 348] width 14 height 16
drag, startPoint x: 1232, startPoint y: 368, endPoint x: 1215, endPoint y: 235, distance: 134.4
click at [1215, 235] on div "Question 4 - 8 For these questions, choose the correct answer. On a real test, …" at bounding box center [675, 509] width 1186 height 687
click at [1232, 235] on div "Question 4 - 8 For these questions, choose the correct answer. On a real test, …" at bounding box center [675, 509] width 1186 height 687
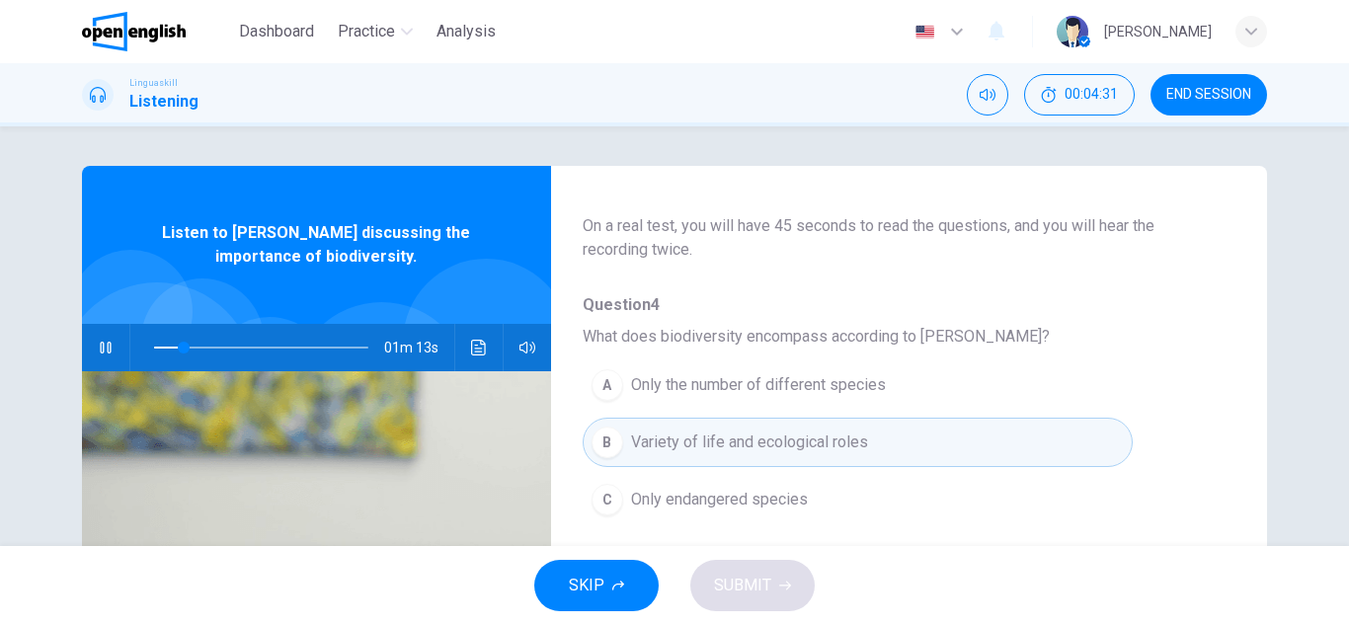
scroll to position [115, 0]
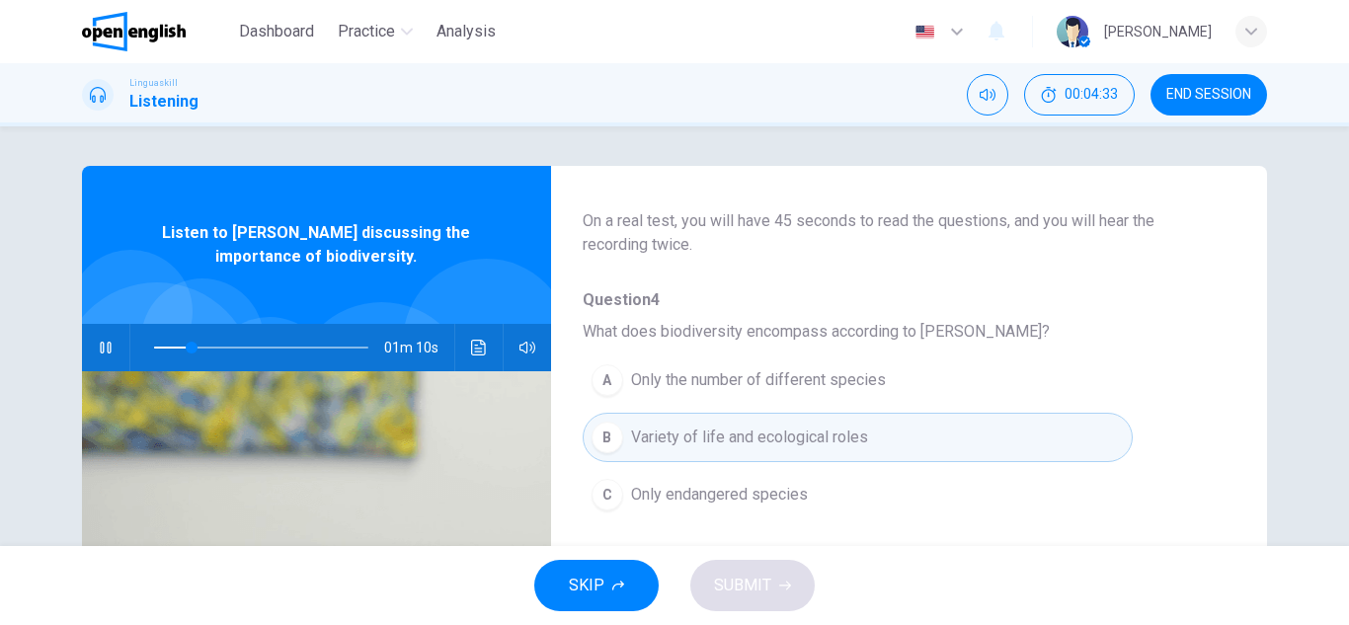
drag, startPoint x: 1249, startPoint y: 481, endPoint x: 1224, endPoint y: 489, distance: 25.9
click at [1224, 489] on div "Question 4 - 8 For these questions, choose the correct answer. On a real test, …" at bounding box center [675, 509] width 1186 height 687
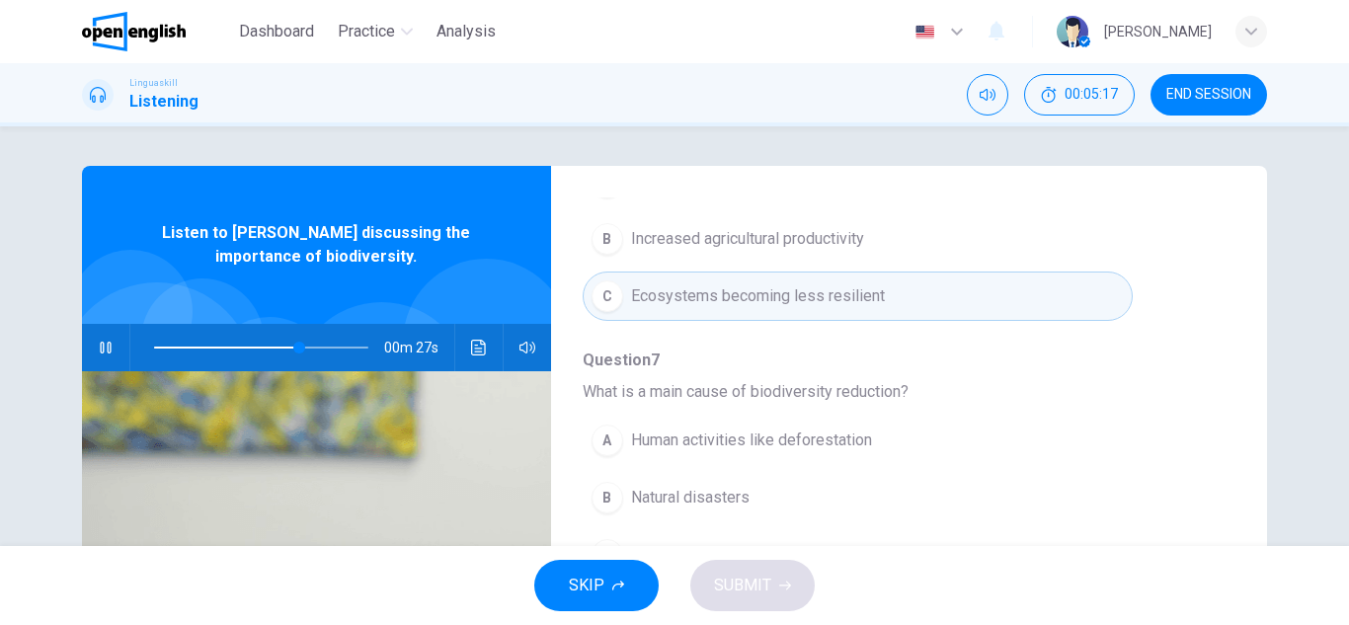
scroll to position [853, 0]
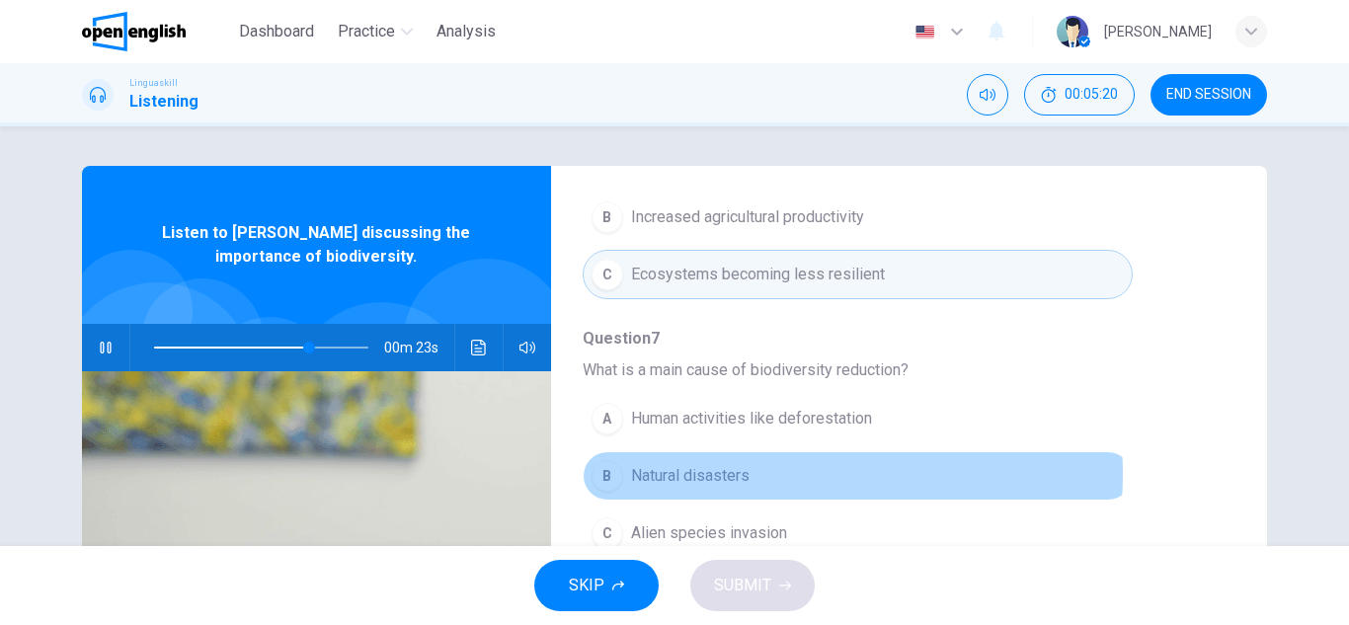
click at [729, 474] on span "Natural disasters" at bounding box center [690, 476] width 119 height 24
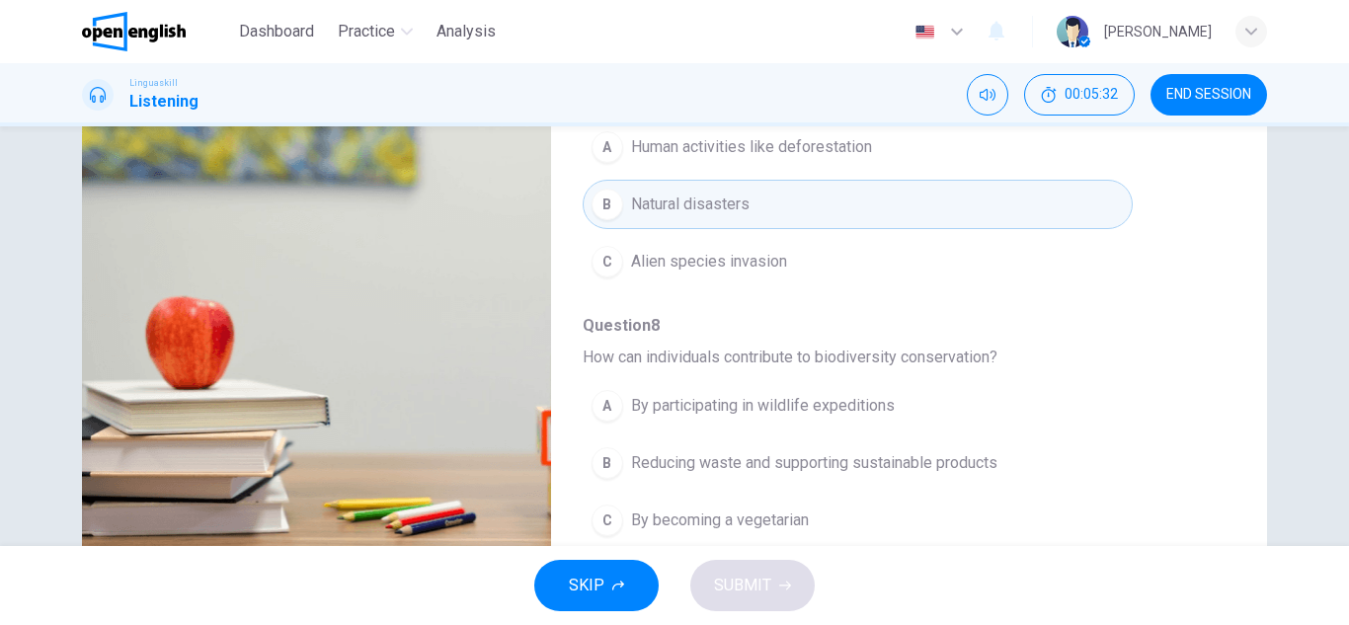
scroll to position [346, 0]
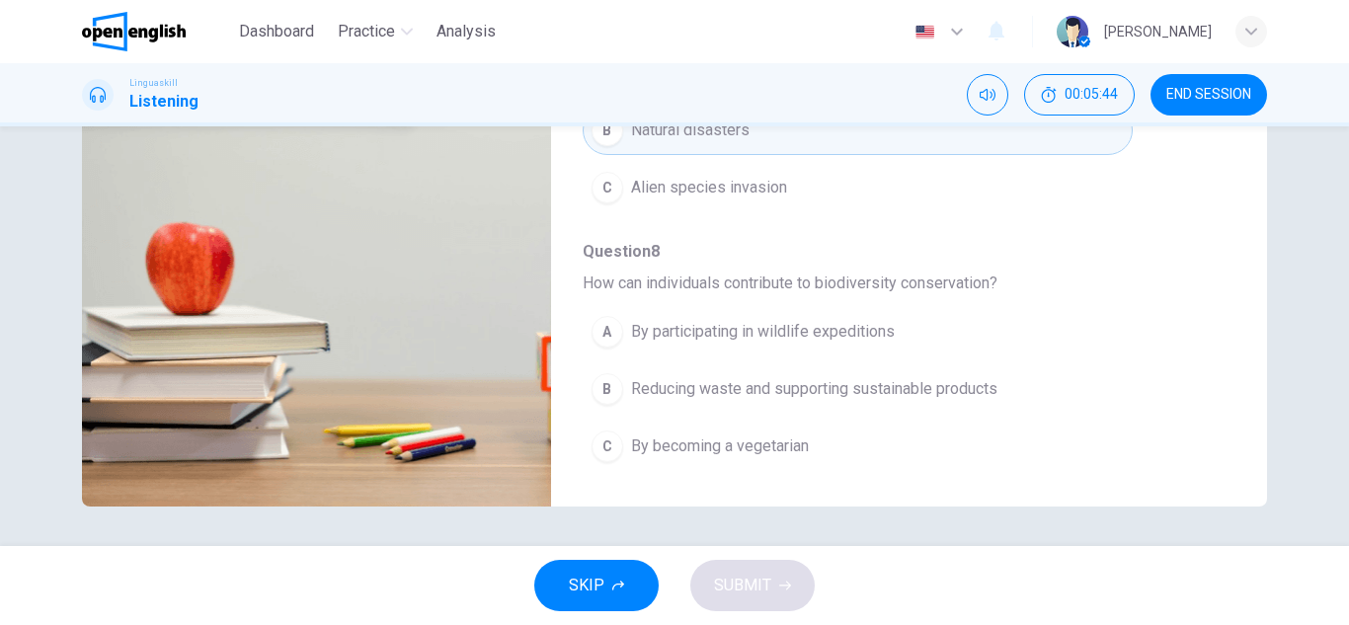
type input "*"
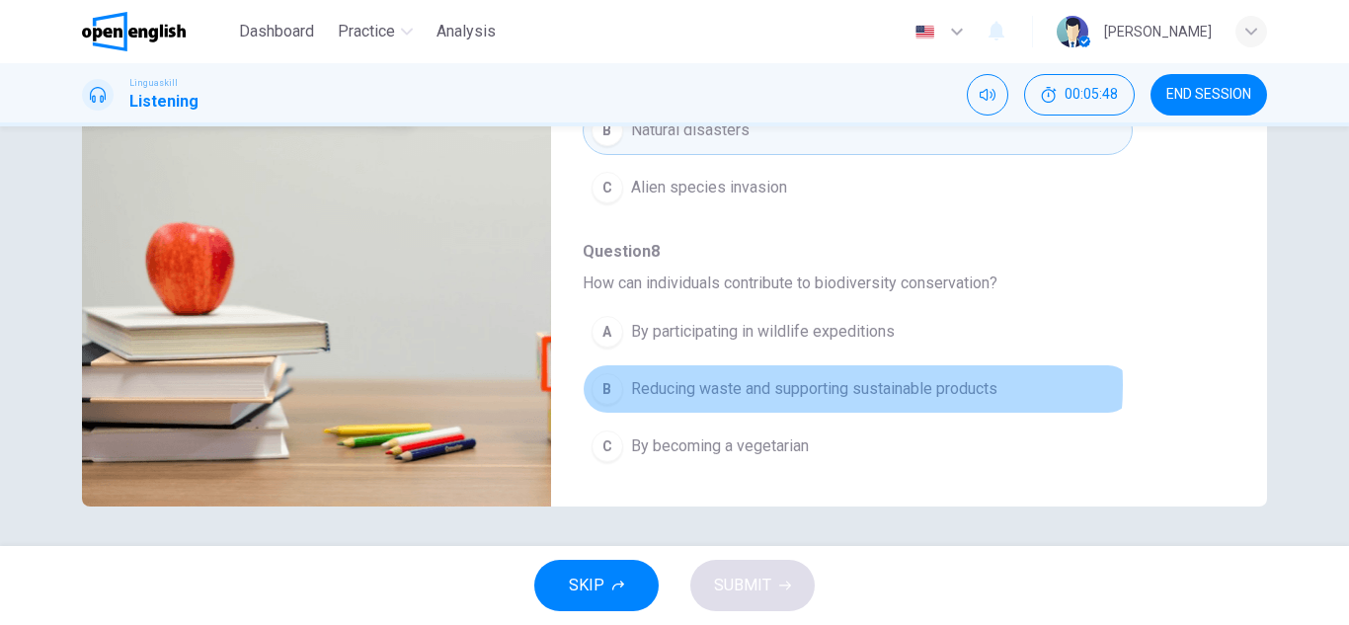
click at [804, 385] on span "Reducing waste and supporting sustainable products" at bounding box center [814, 389] width 367 height 24
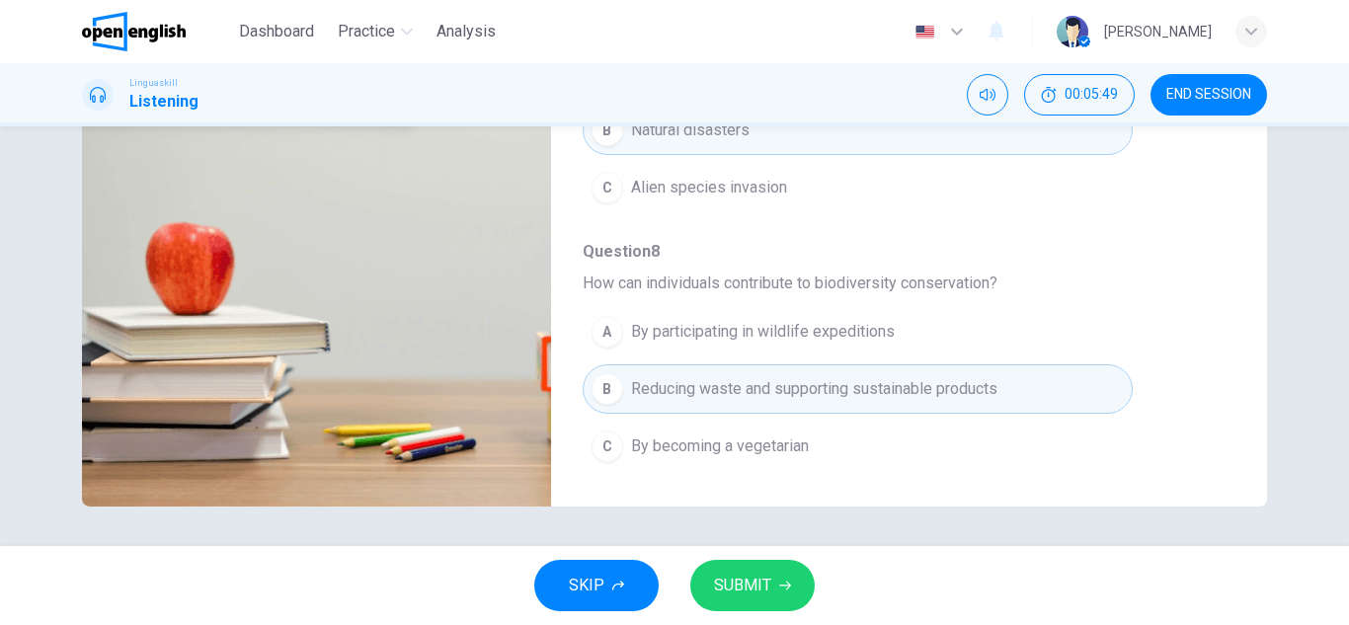
click at [753, 605] on button "SUBMIT" at bounding box center [753, 585] width 124 height 51
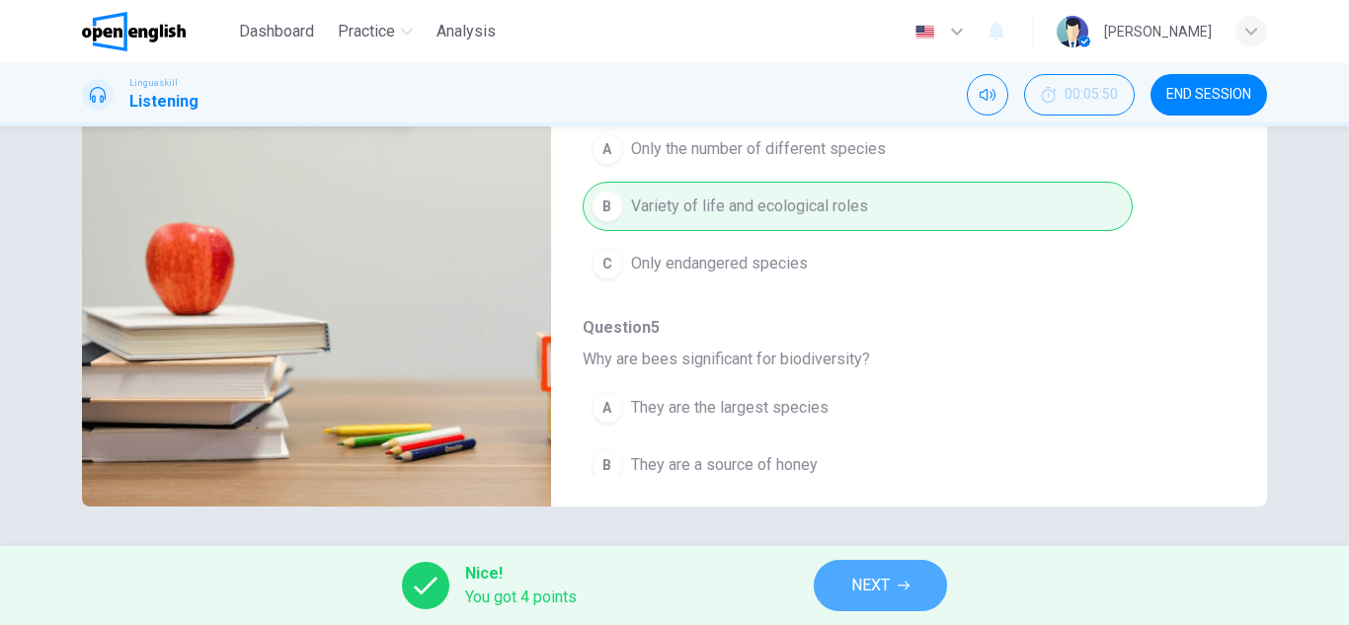
click at [845, 587] on button "NEXT" at bounding box center [880, 585] width 133 height 51
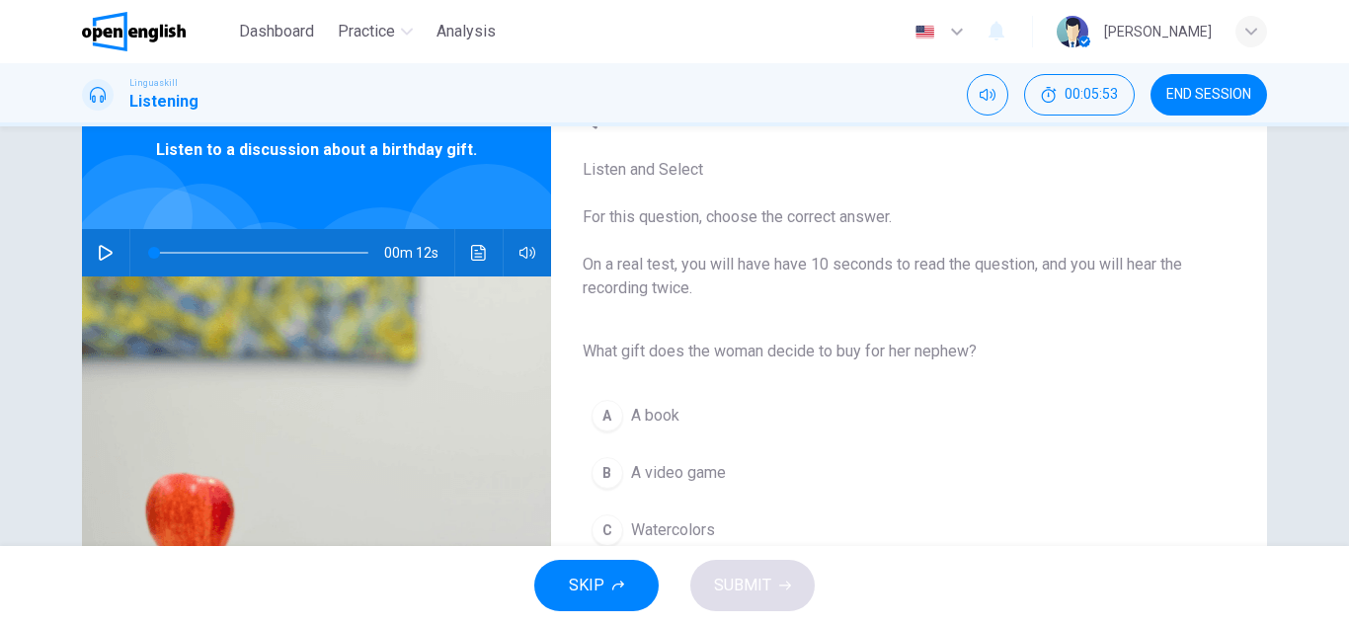
scroll to position [97, 0]
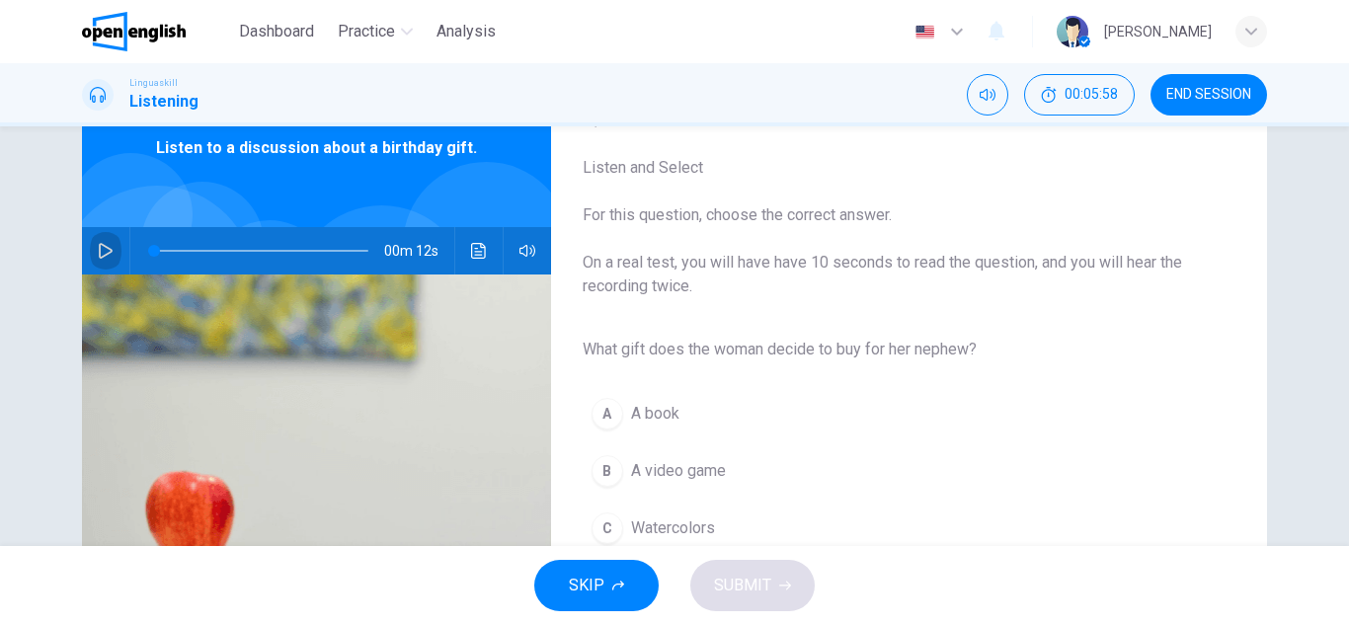
click at [90, 249] on button "button" at bounding box center [106, 250] width 32 height 47
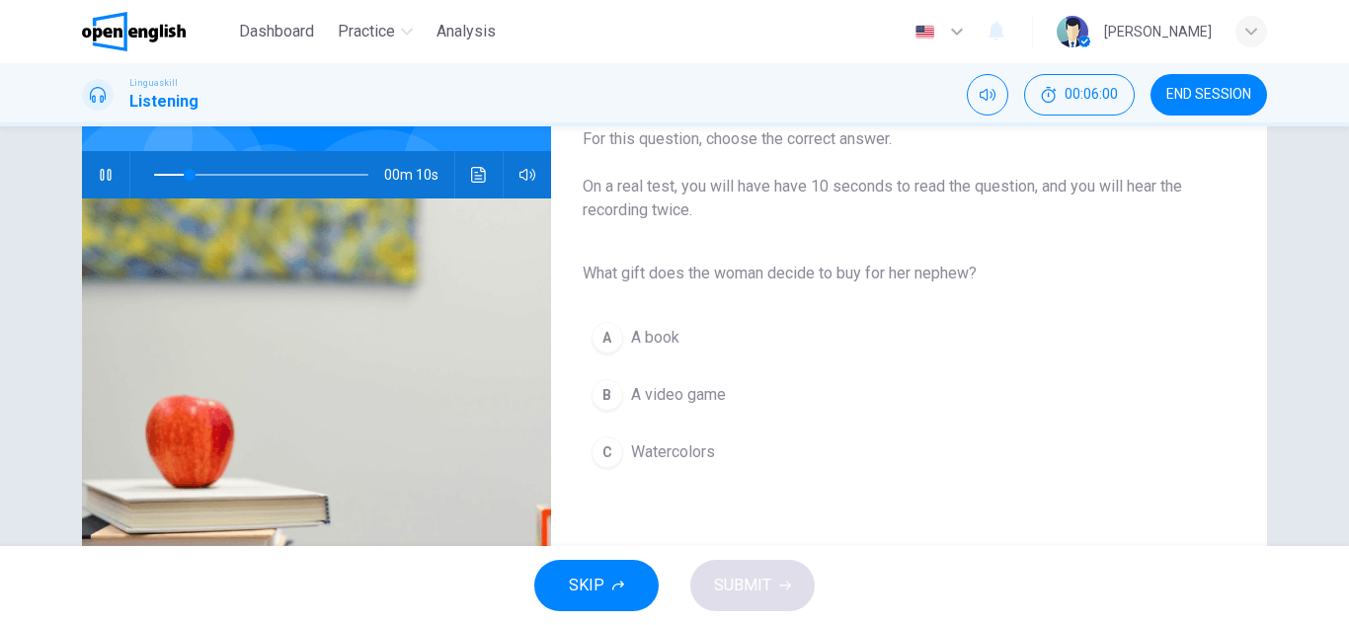
scroll to position [177, 0]
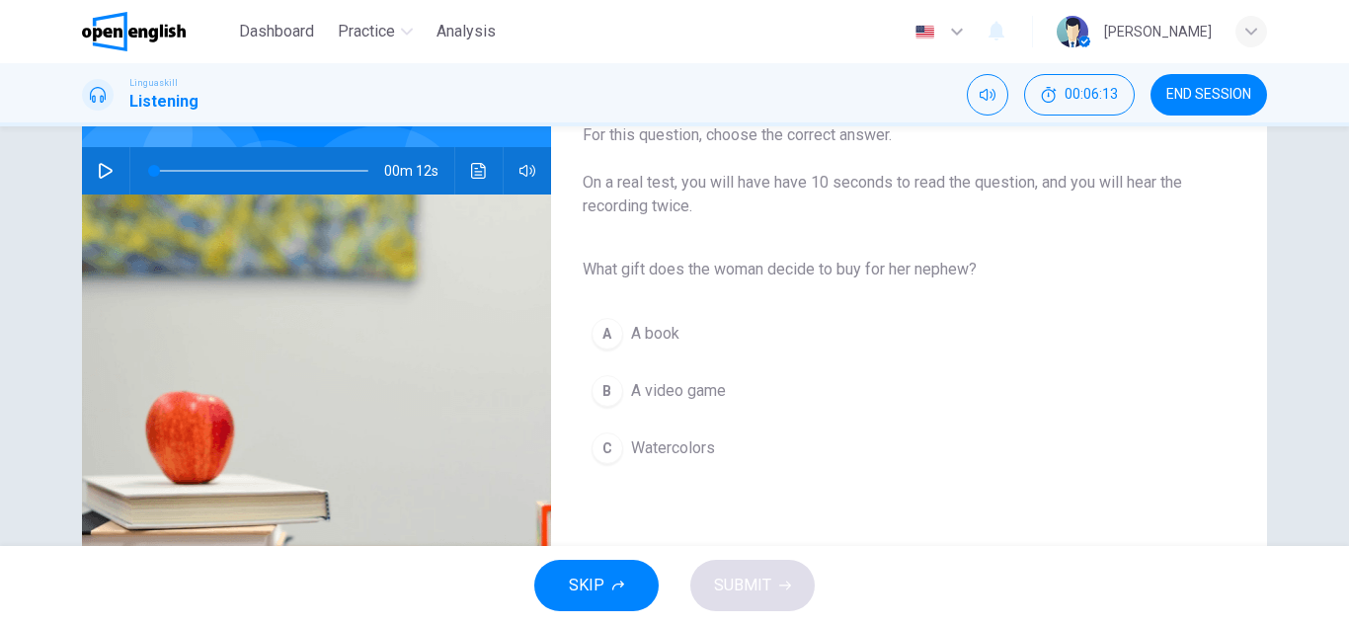
click at [100, 166] on icon "button" at bounding box center [106, 171] width 14 height 16
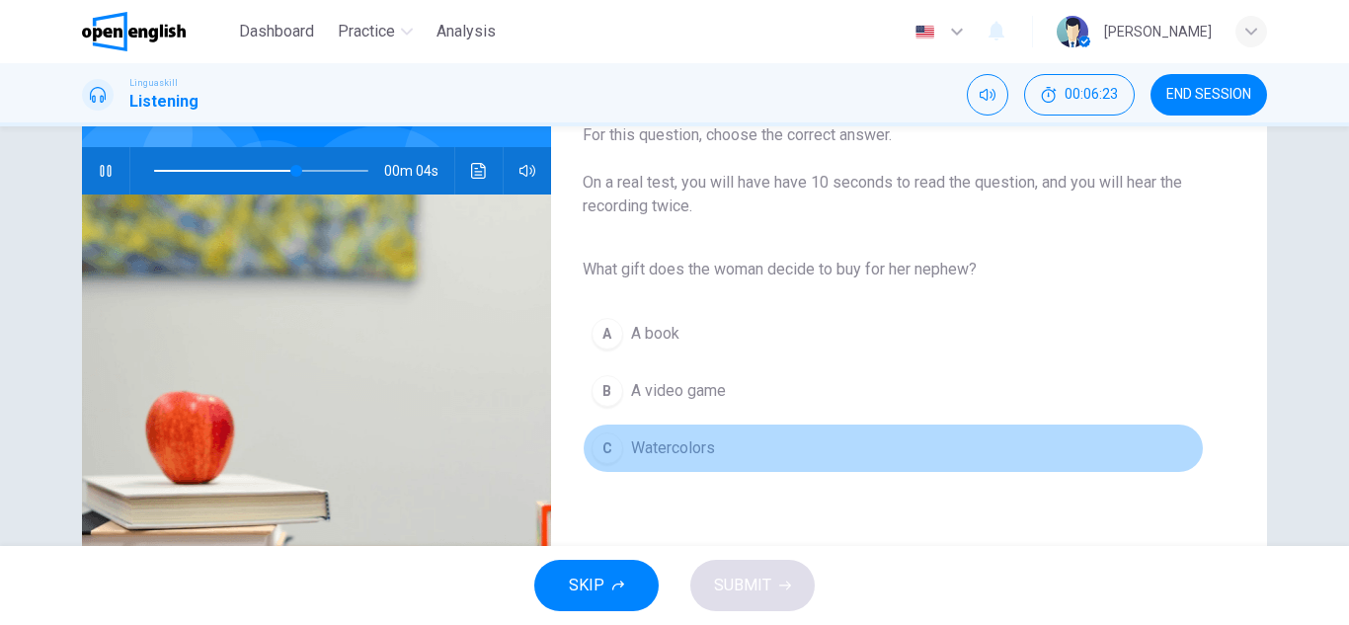
click at [614, 450] on div "C" at bounding box center [608, 449] width 32 height 32
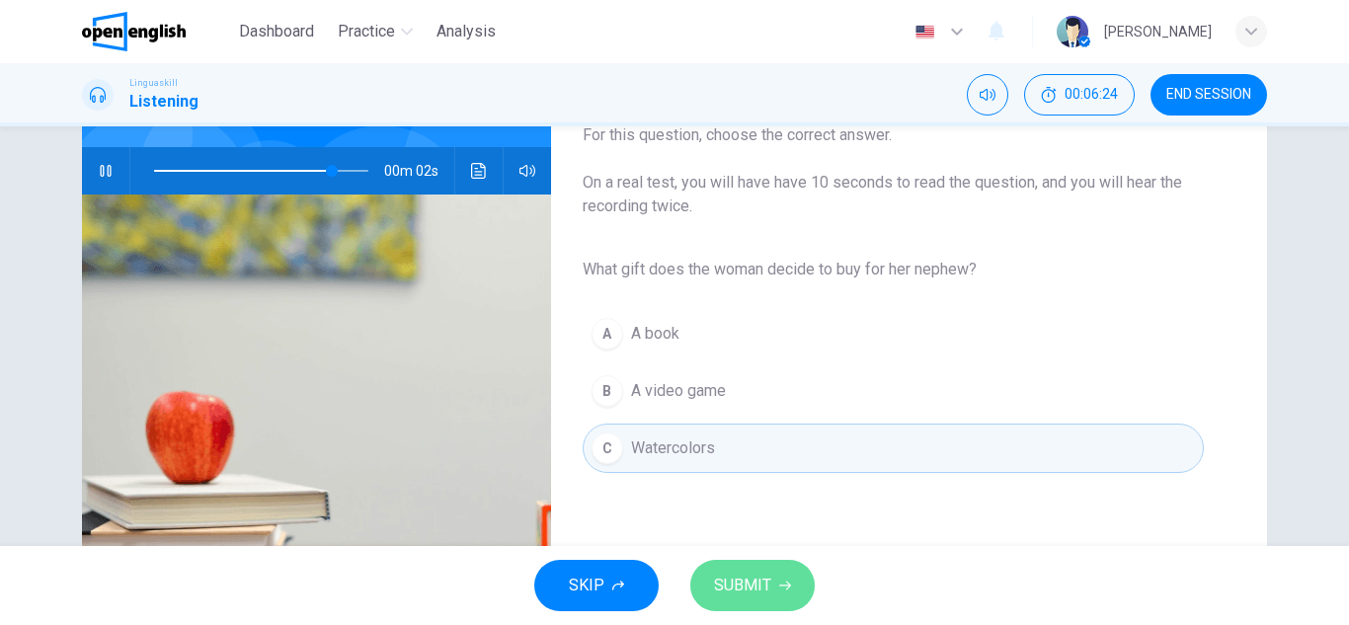
click at [750, 585] on span "SUBMIT" at bounding box center [742, 586] width 57 height 28
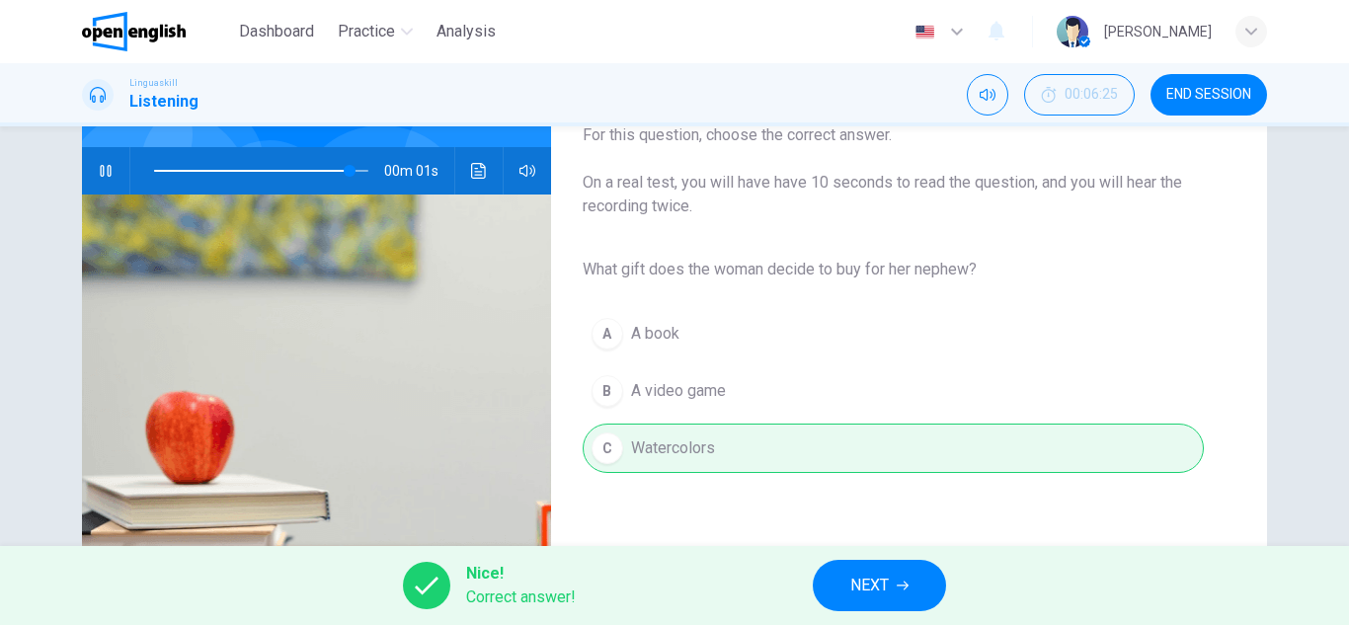
type input "*"
click at [831, 588] on button "NEXT" at bounding box center [879, 585] width 133 height 51
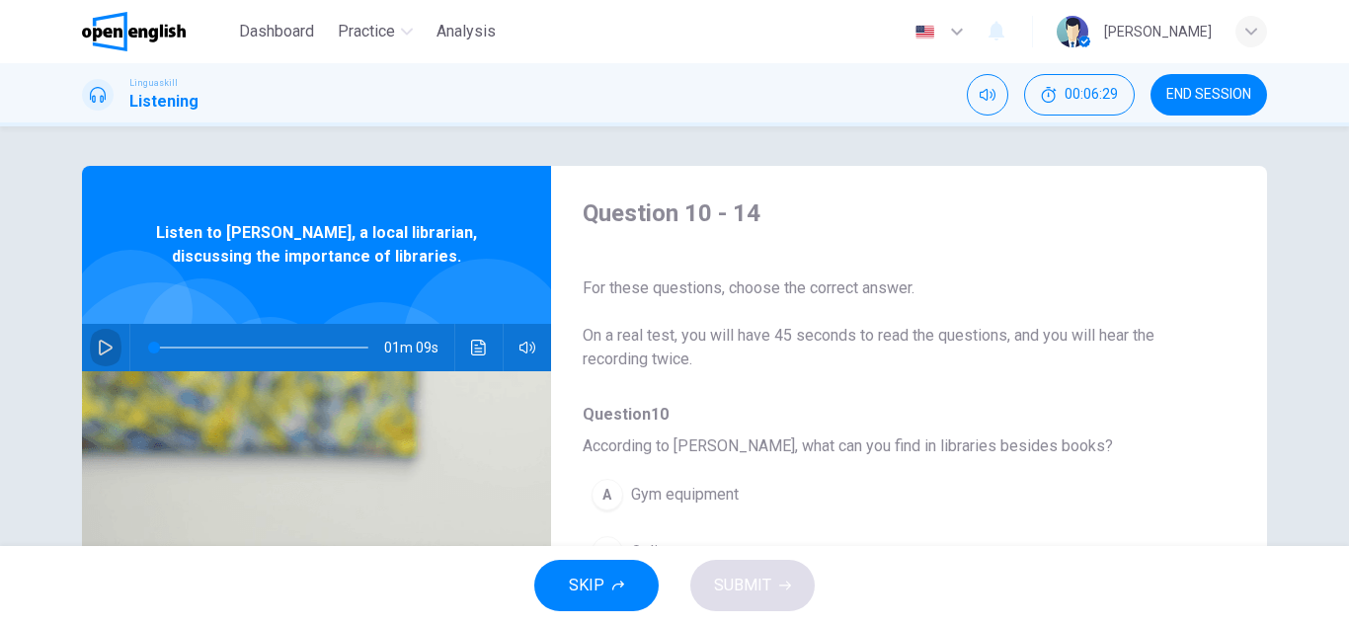
click at [96, 357] on button "button" at bounding box center [106, 347] width 32 height 47
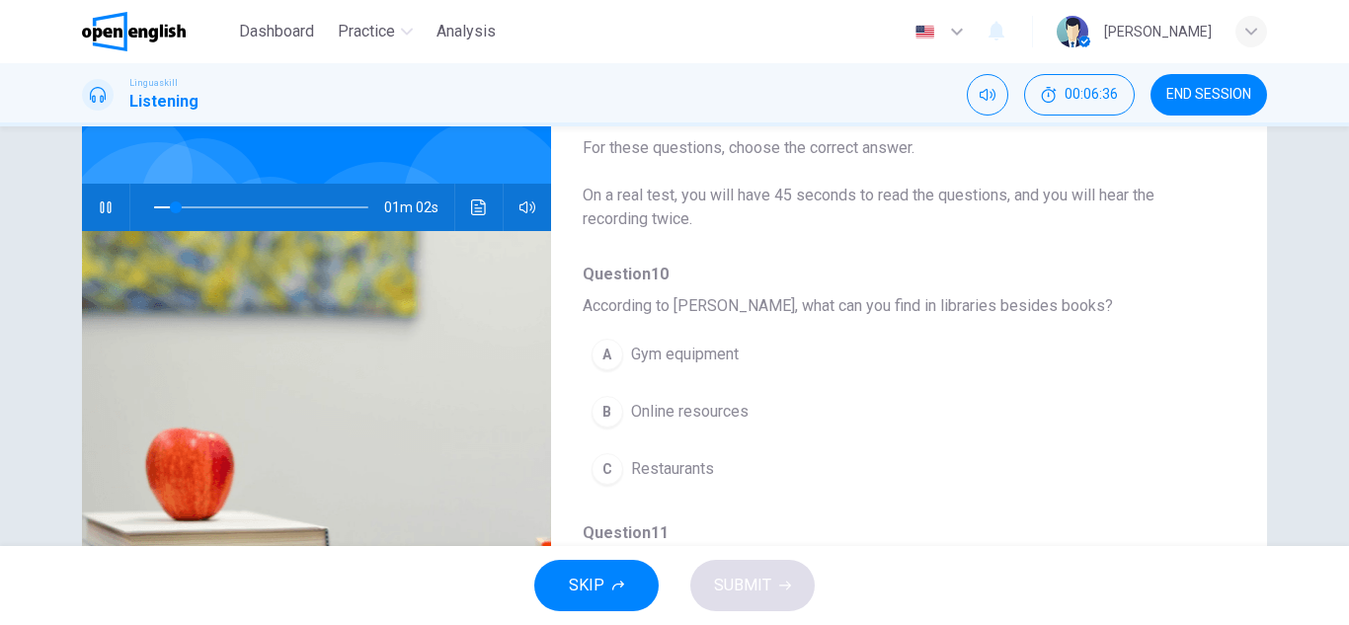
scroll to position [135, 0]
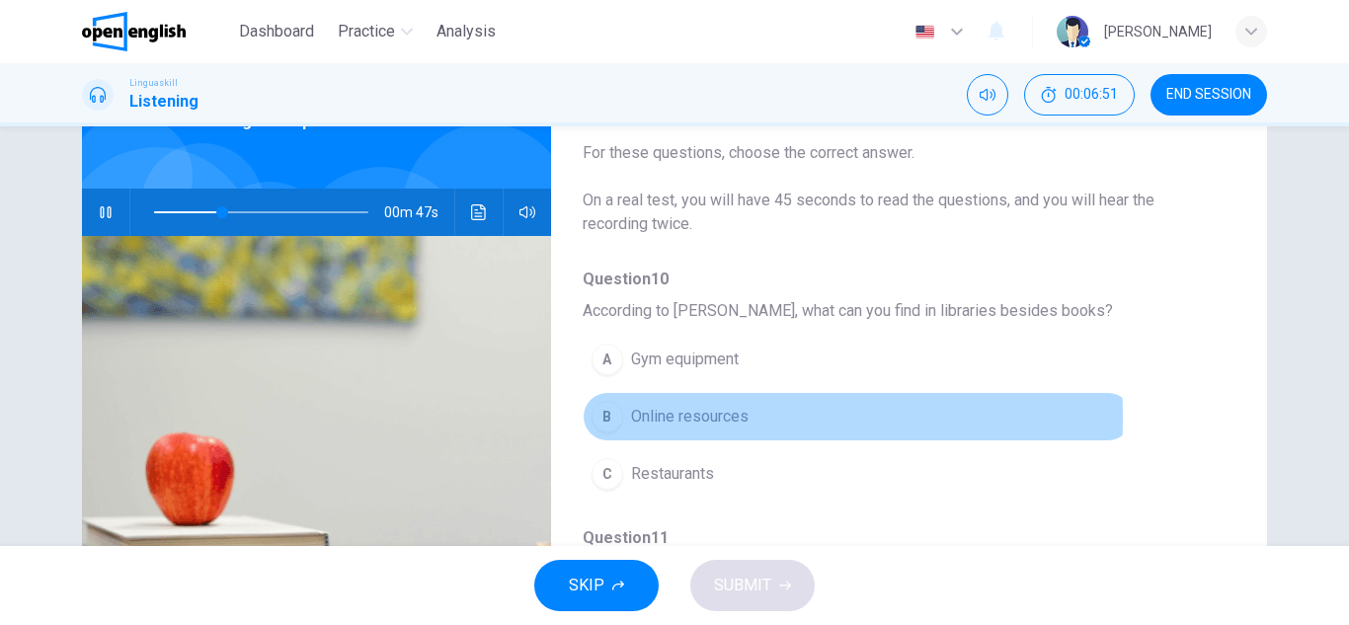
click at [613, 417] on div "B" at bounding box center [608, 417] width 32 height 32
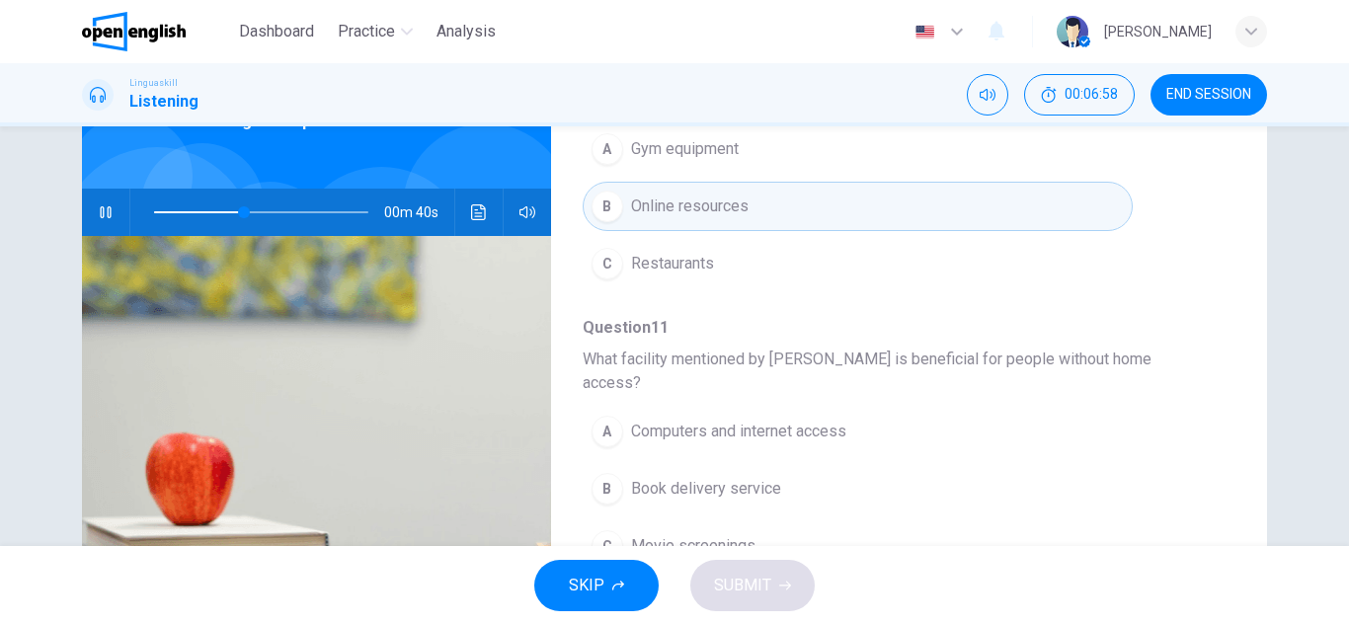
scroll to position [213, 0]
drag, startPoint x: 1256, startPoint y: 386, endPoint x: 1259, endPoint y: 404, distance: 18.0
click at [1259, 404] on div "Question 10 - 14 For these questions, choose the correct answer. On a real test…" at bounding box center [675, 374] width 1186 height 687
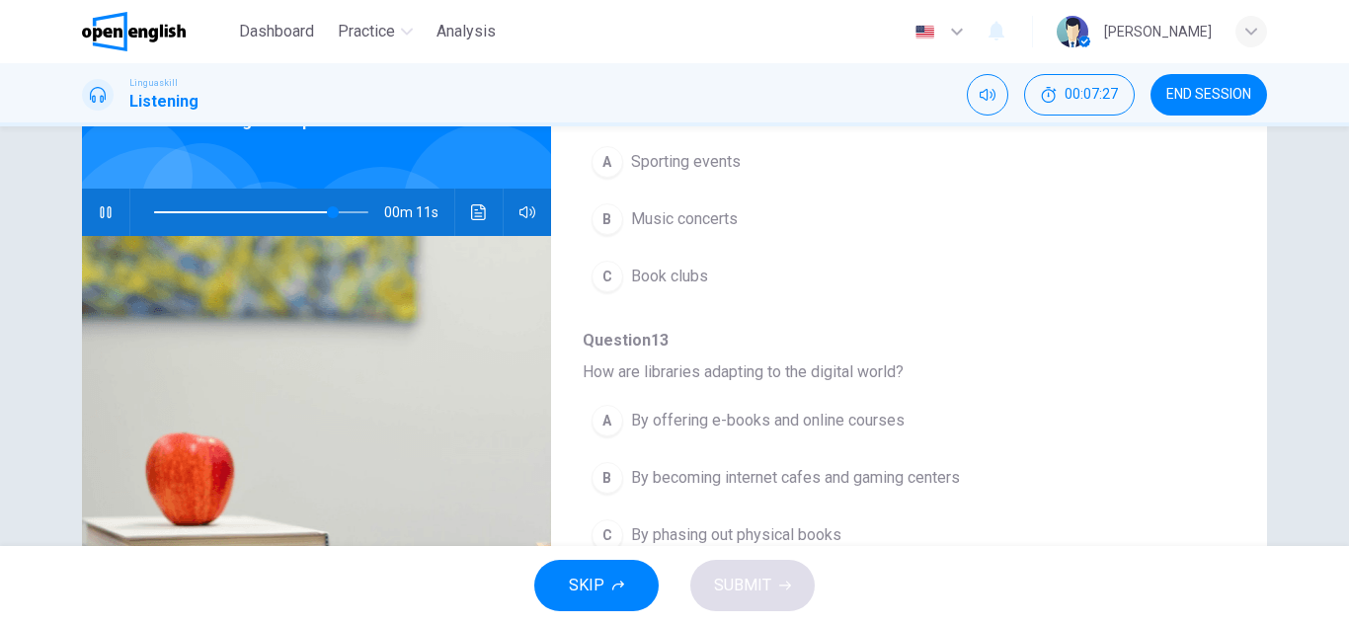
scroll to position [746, 0]
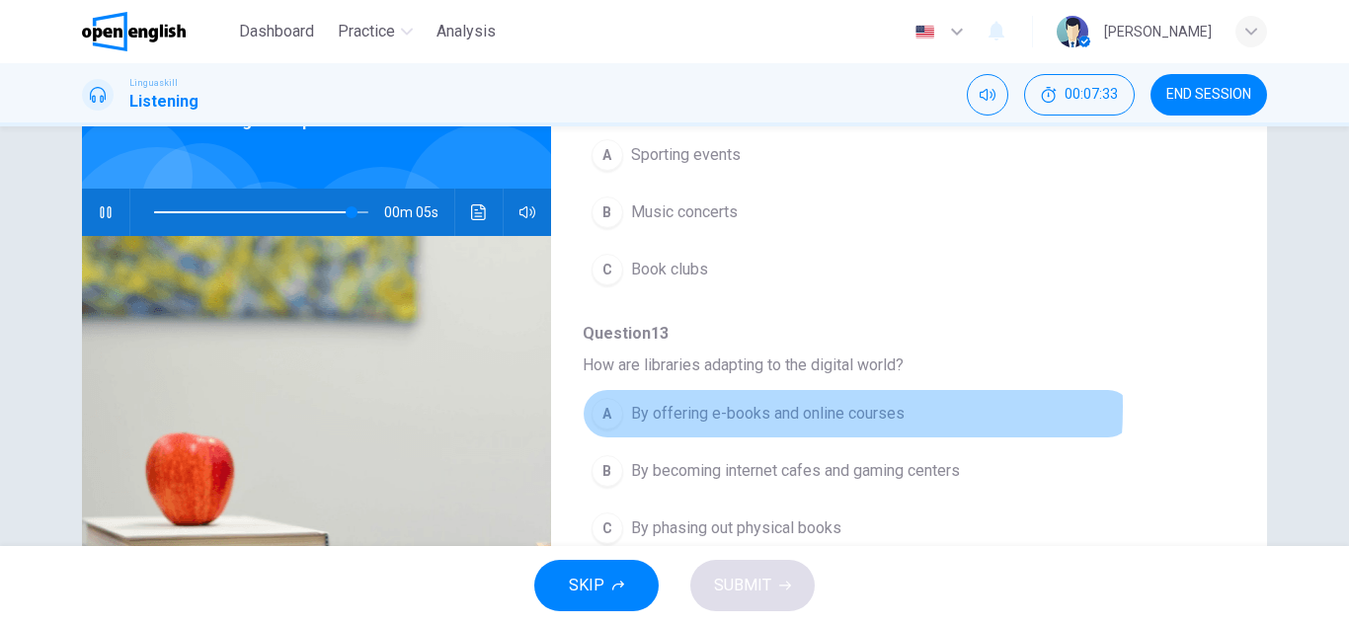
click at [684, 402] on span "By offering e-books and online courses" at bounding box center [768, 414] width 274 height 24
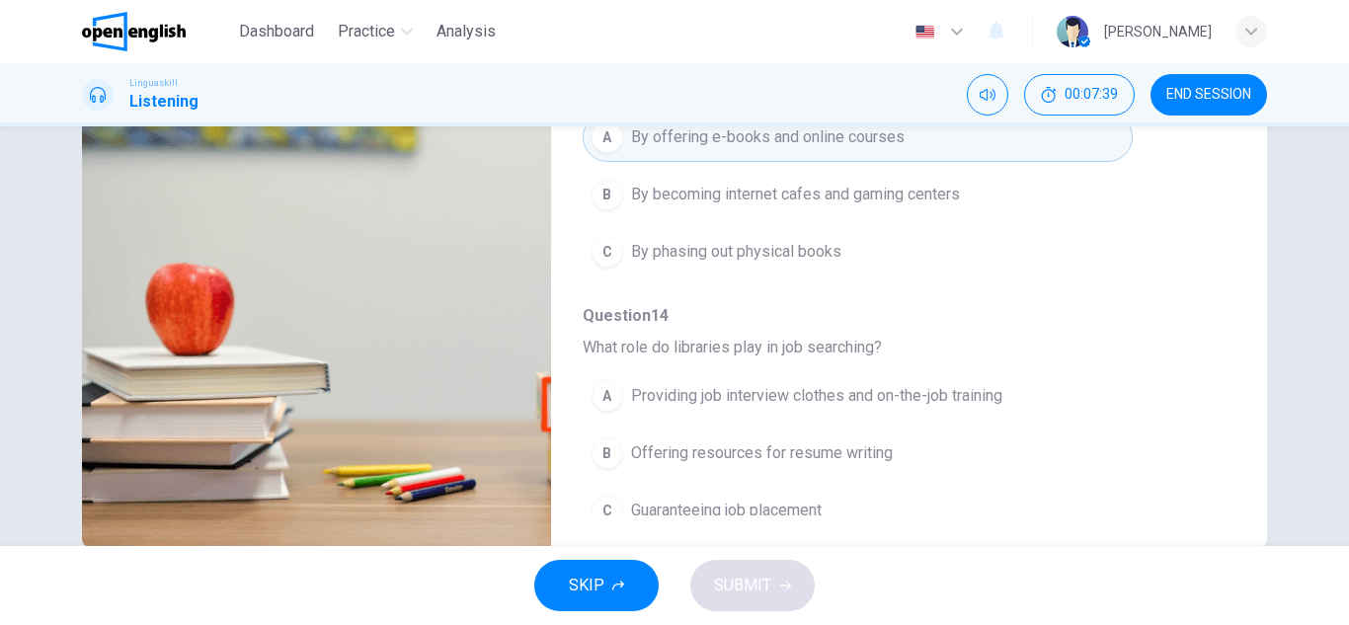
scroll to position [308, 0]
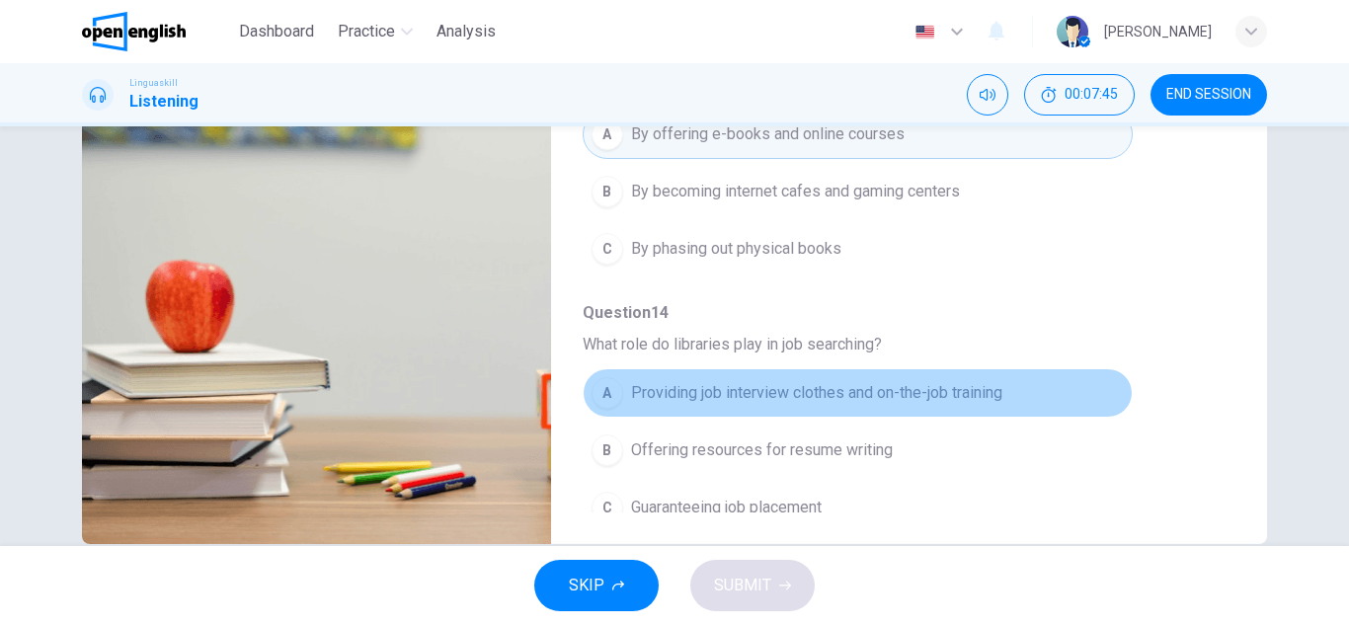
click at [935, 381] on span "Providing job interview clothes and on-the-job training" at bounding box center [816, 393] width 371 height 24
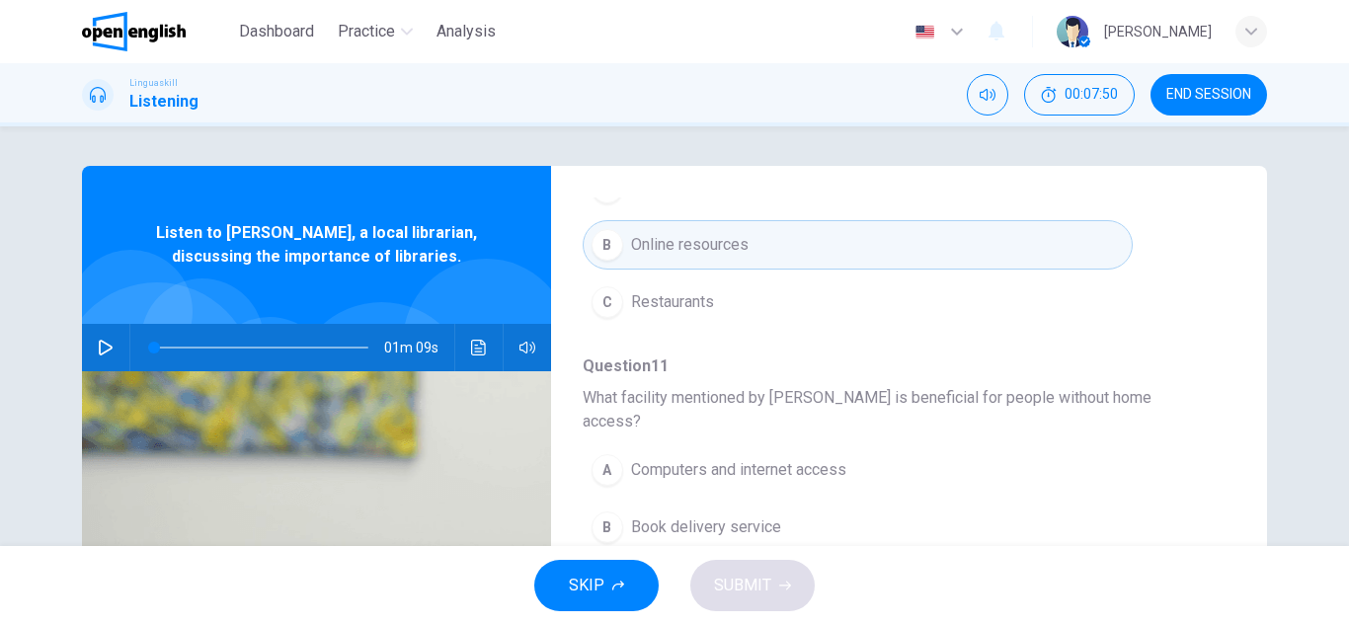
scroll to position [0, 0]
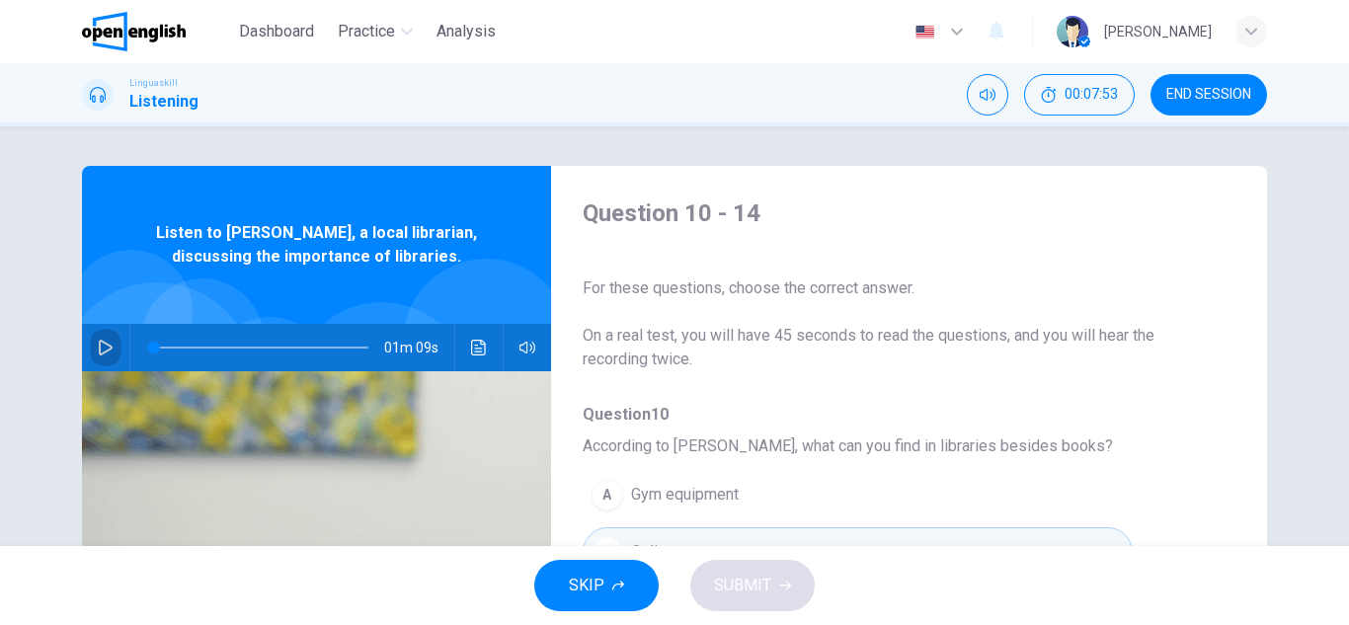
click at [98, 352] on icon "button" at bounding box center [106, 348] width 16 height 16
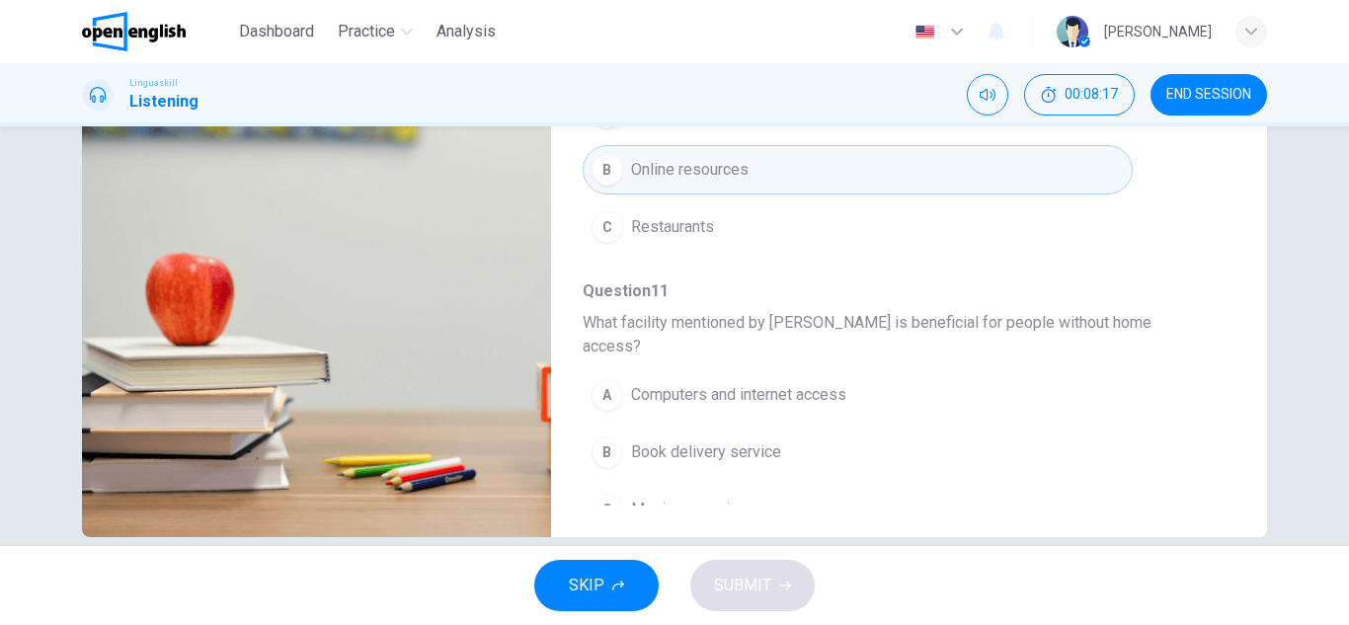
scroll to position [79, 0]
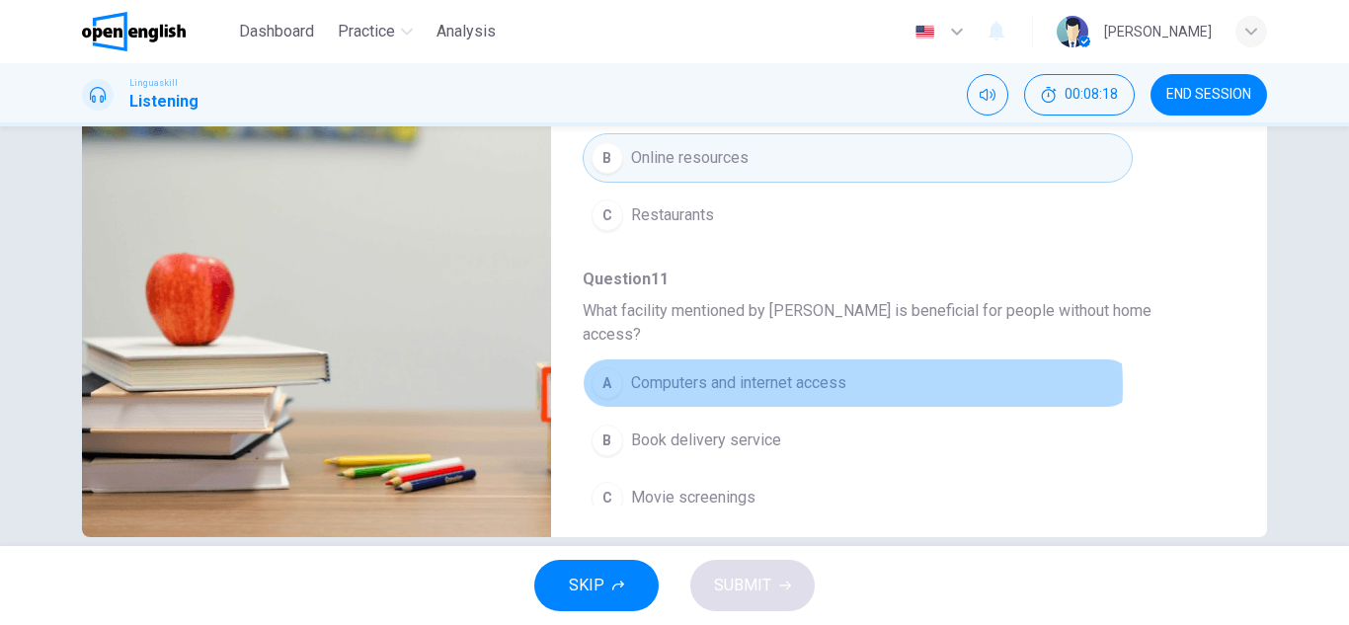
click at [825, 371] on span "Computers and internet access" at bounding box center [738, 383] width 215 height 24
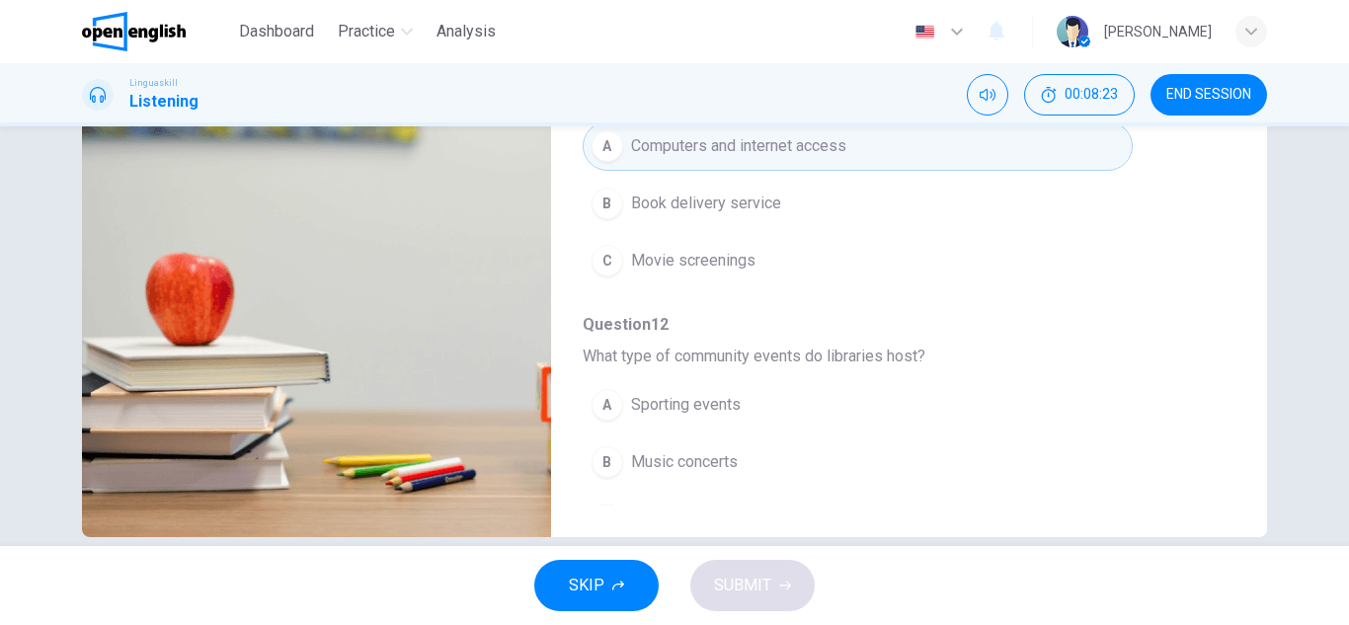
scroll to position [356, 0]
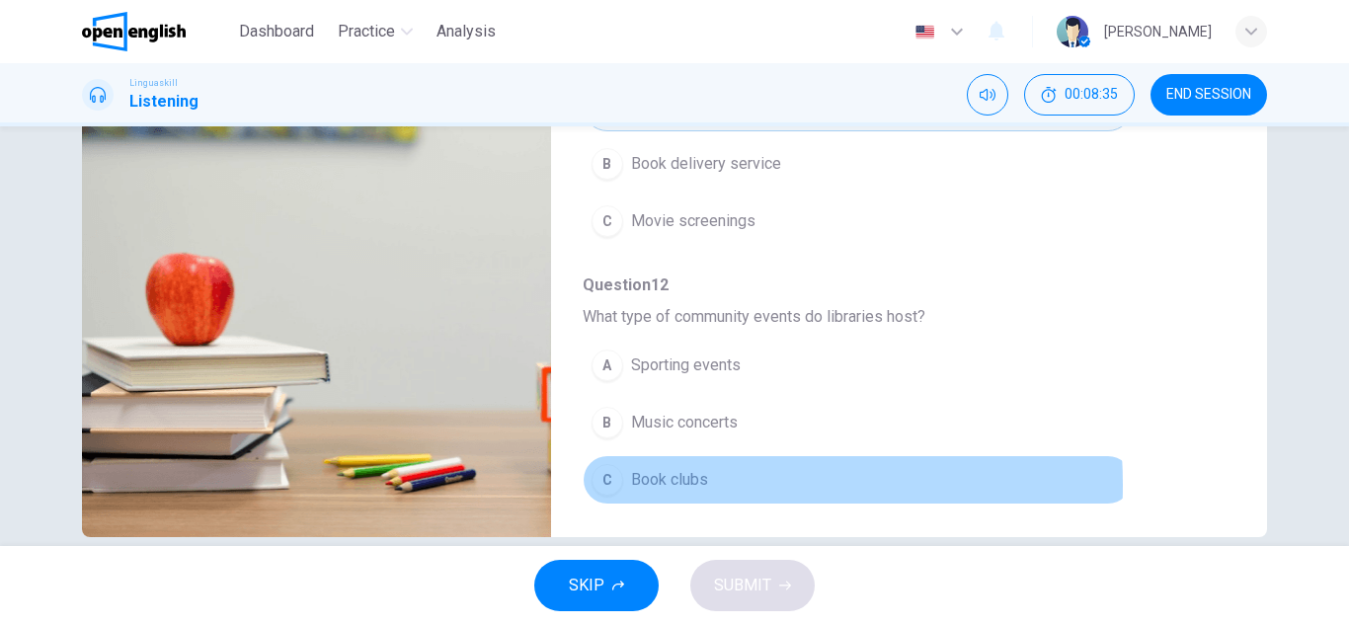
click at [660, 468] on span "Book clubs" at bounding box center [669, 480] width 77 height 24
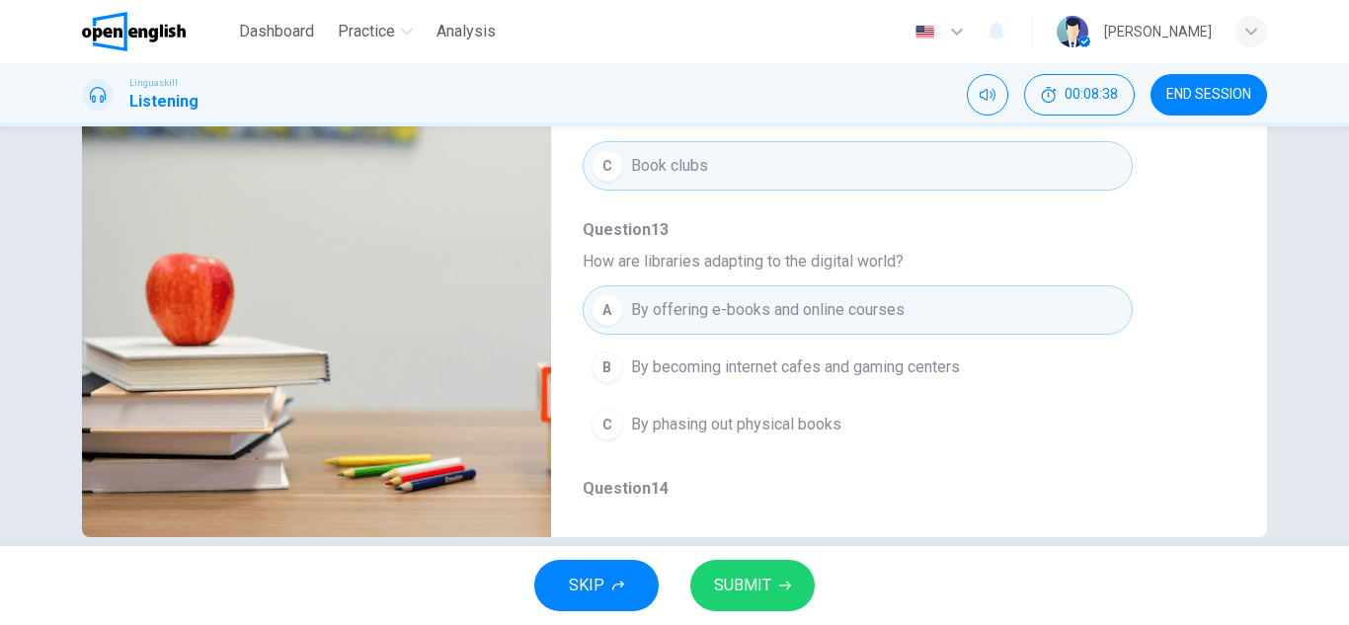
scroll to position [672, 0]
click at [792, 572] on button "SUBMIT" at bounding box center [753, 585] width 124 height 51
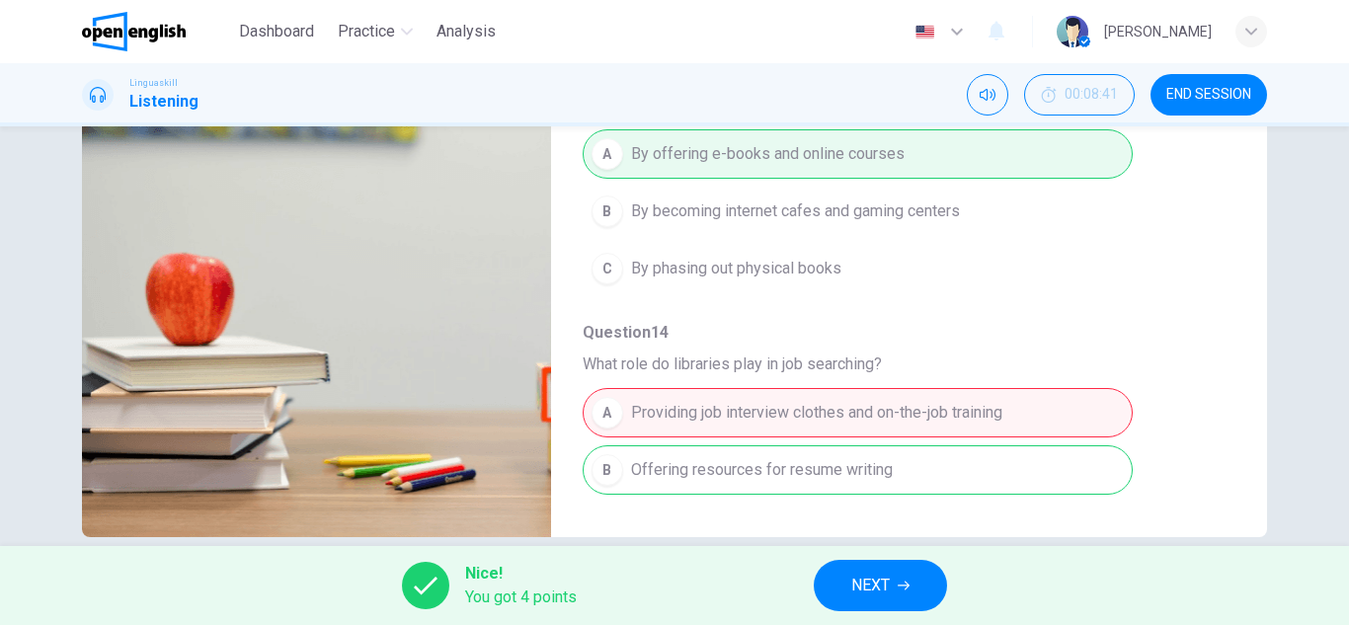
scroll to position [853, 0]
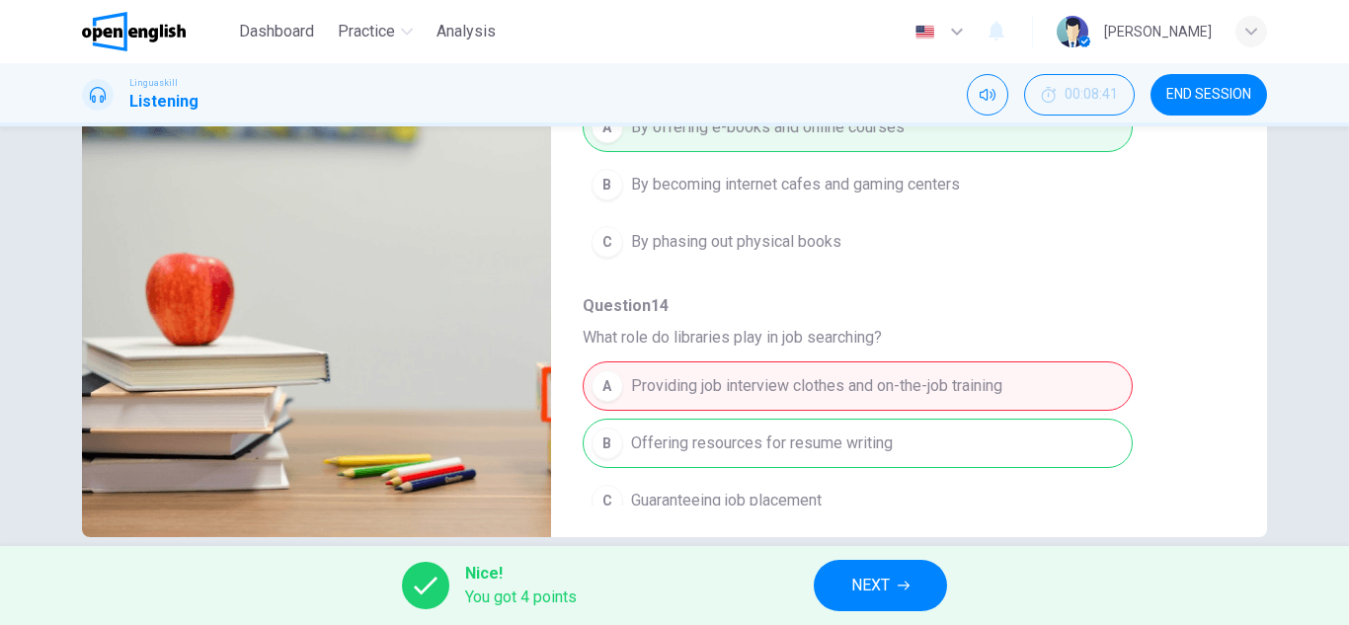
type input "**"
click at [857, 591] on span "NEXT" at bounding box center [871, 586] width 39 height 28
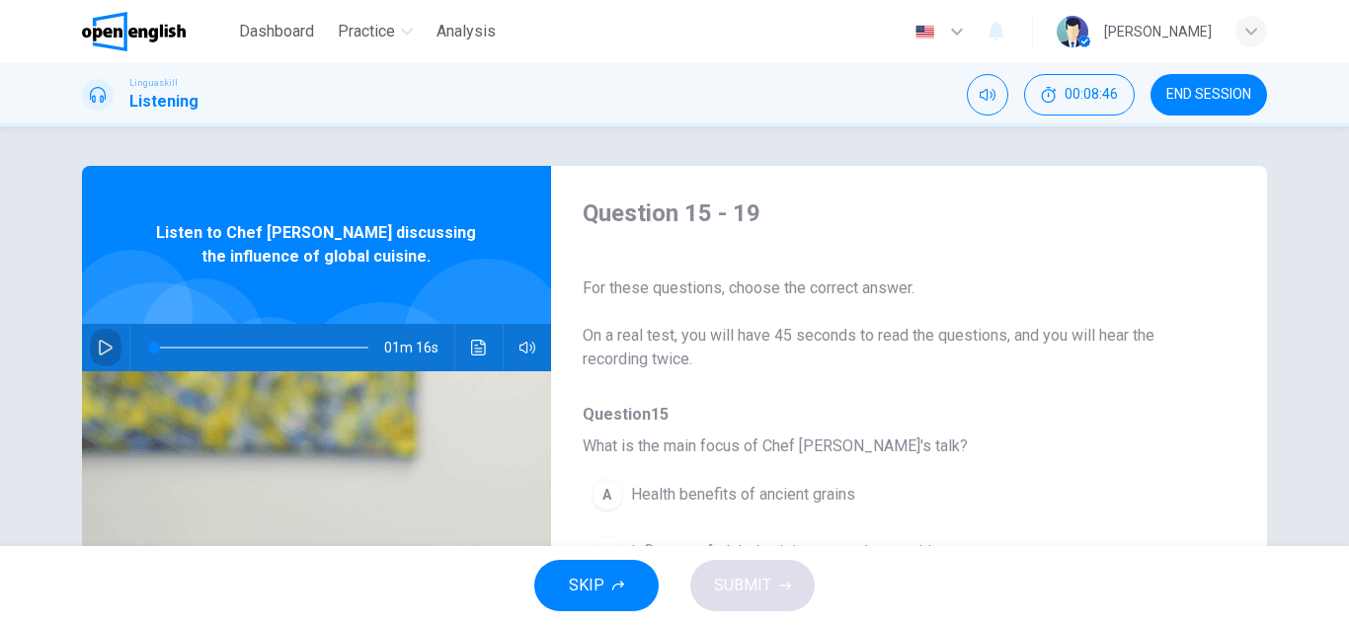
click at [103, 349] on icon "button" at bounding box center [106, 348] width 16 height 16
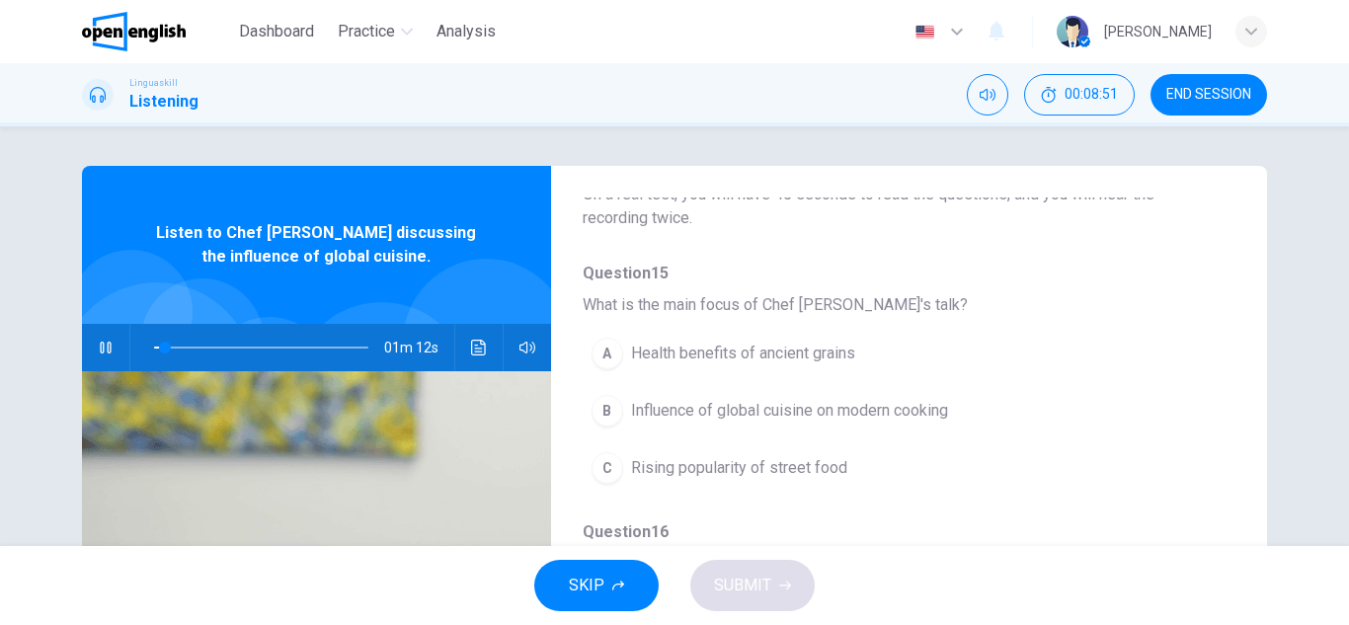
scroll to position [138, 0]
drag, startPoint x: 1249, startPoint y: 396, endPoint x: 1261, endPoint y: 413, distance: 20.6
click at [1261, 413] on div "Question 15 - 19 For these questions, choose the correct answer. On a real test…" at bounding box center [675, 509] width 1186 height 687
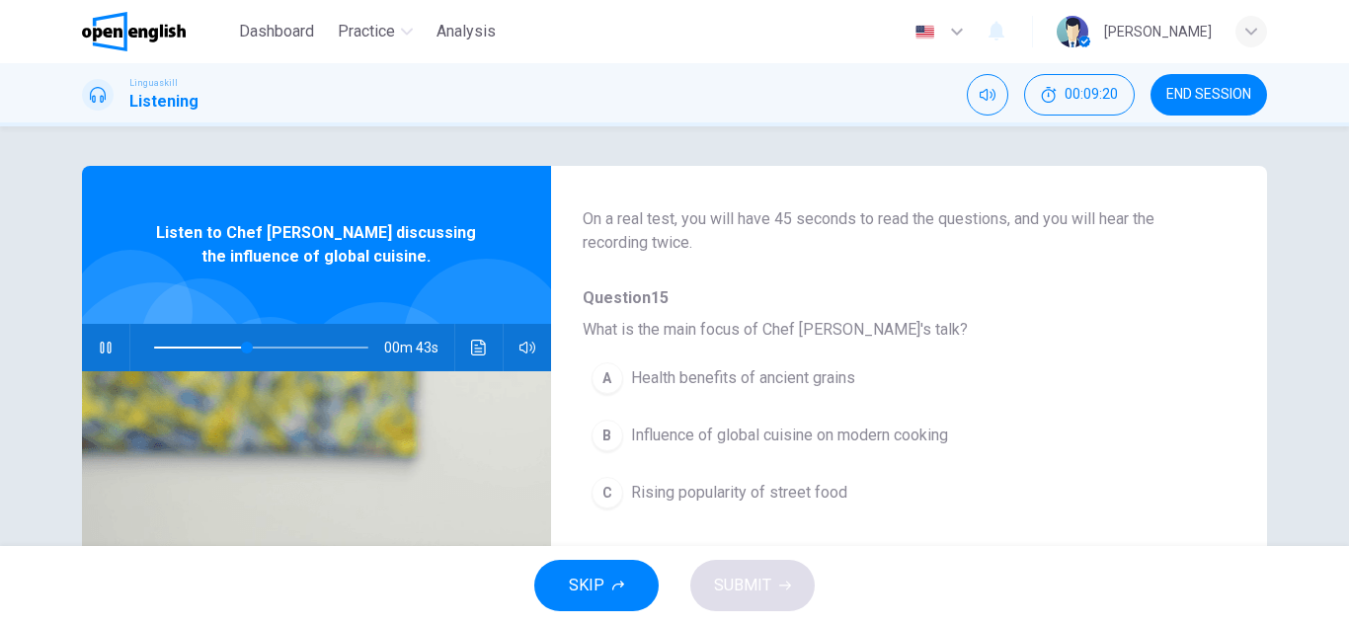
scroll to position [0, 0]
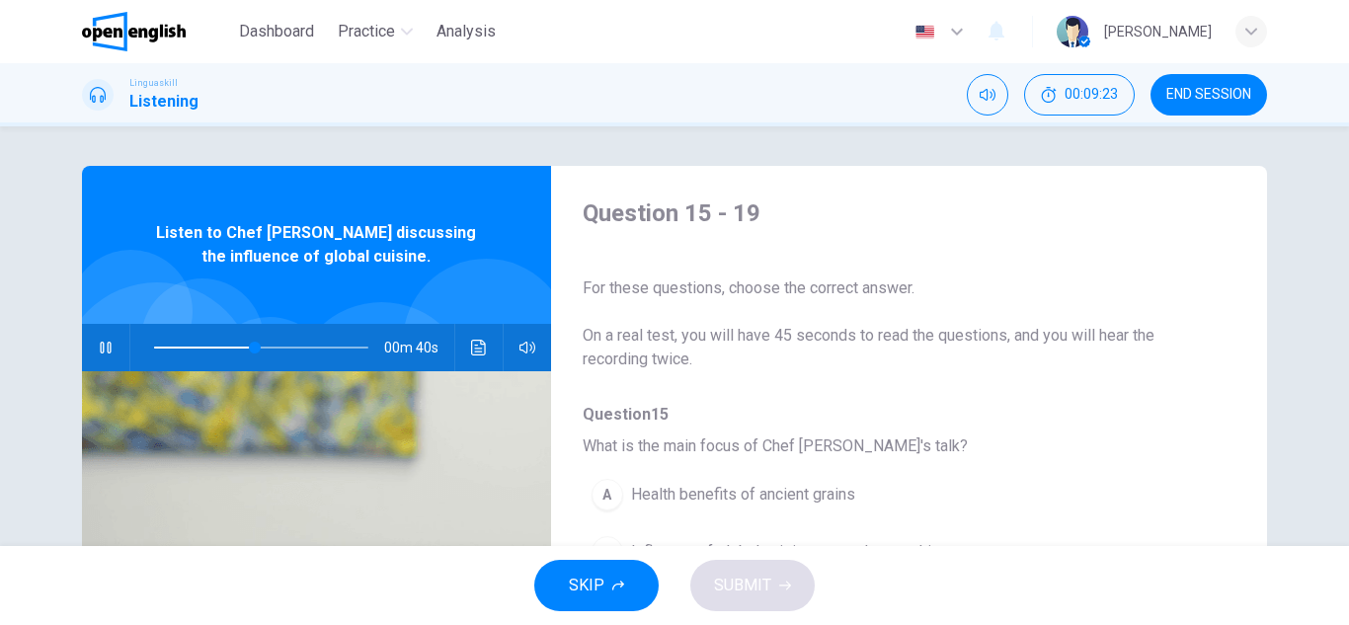
click at [154, 349] on span at bounding box center [261, 348] width 214 height 28
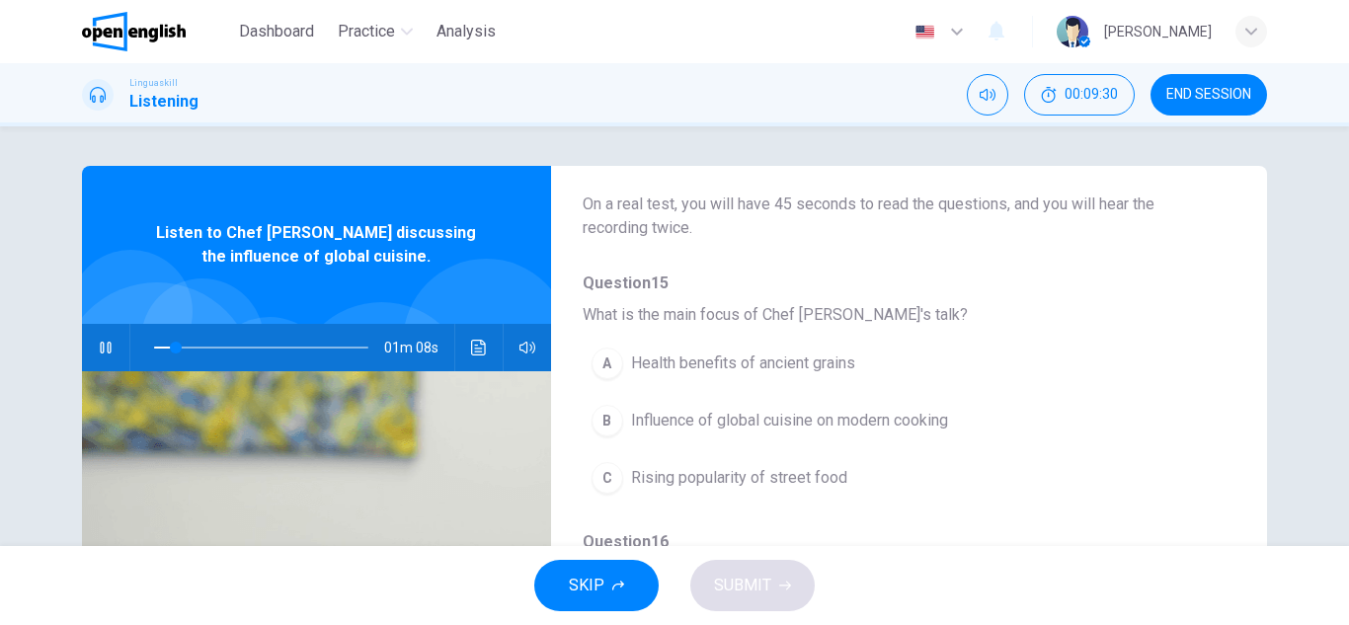
scroll to position [132, 0]
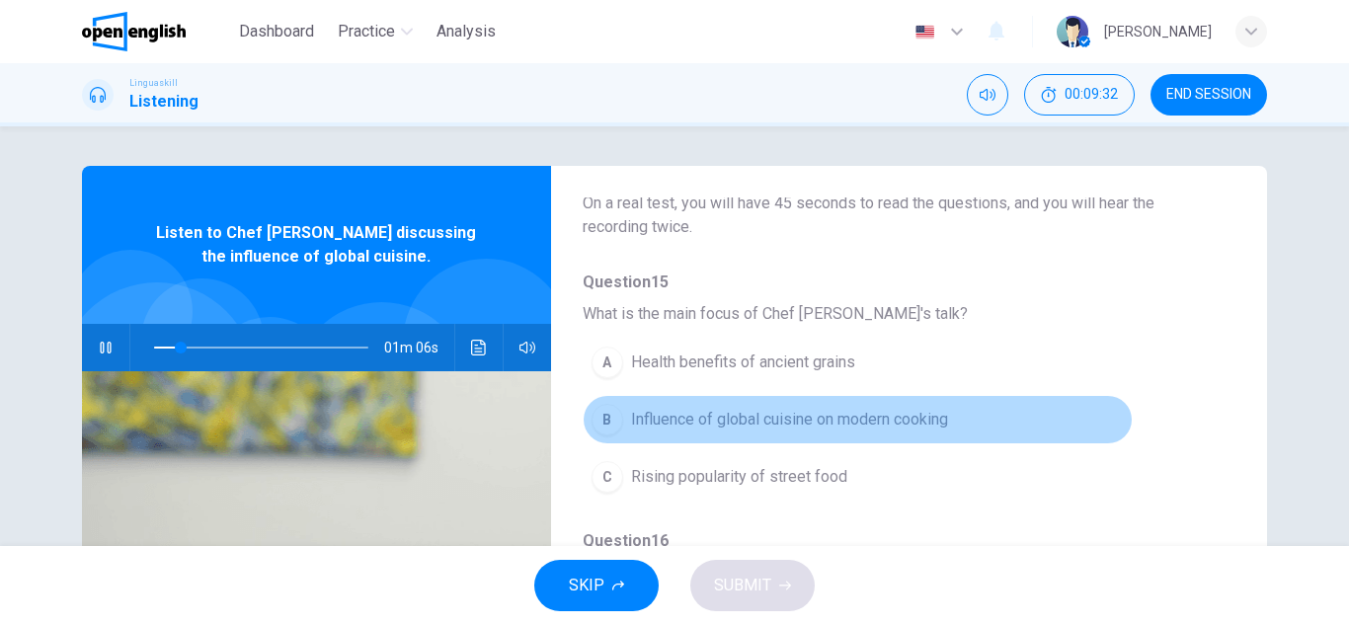
click at [944, 424] on span "Influence of global cuisine on modern cooking" at bounding box center [789, 420] width 317 height 24
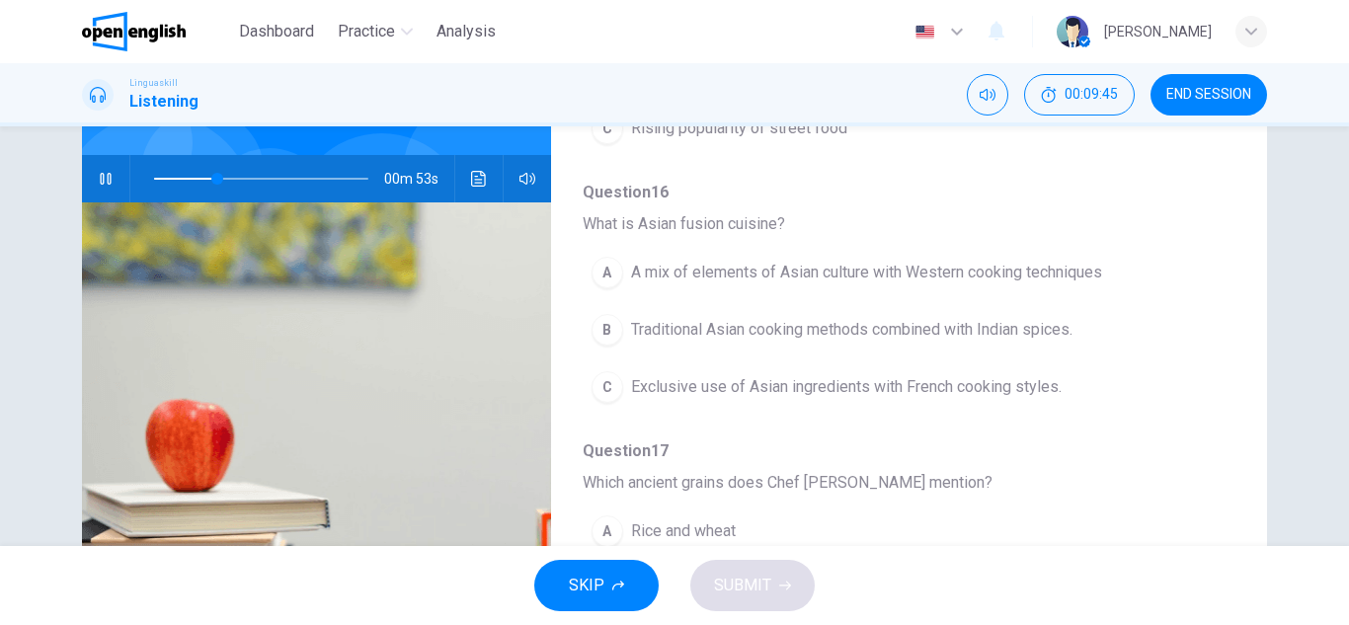
scroll to position [315, 0]
click at [169, 178] on span at bounding box center [261, 179] width 214 height 28
click at [100, 177] on icon "button" at bounding box center [105, 179] width 11 height 12
click at [98, 177] on icon "button" at bounding box center [106, 179] width 16 height 16
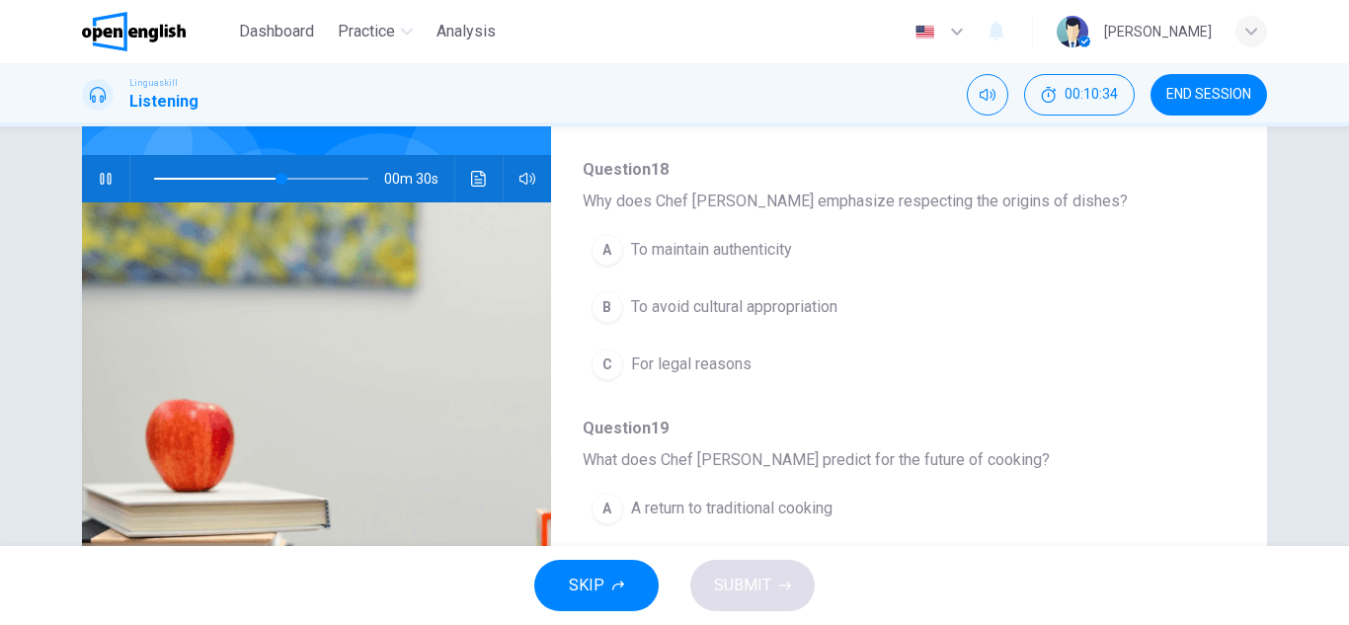
scroll to position [346, 0]
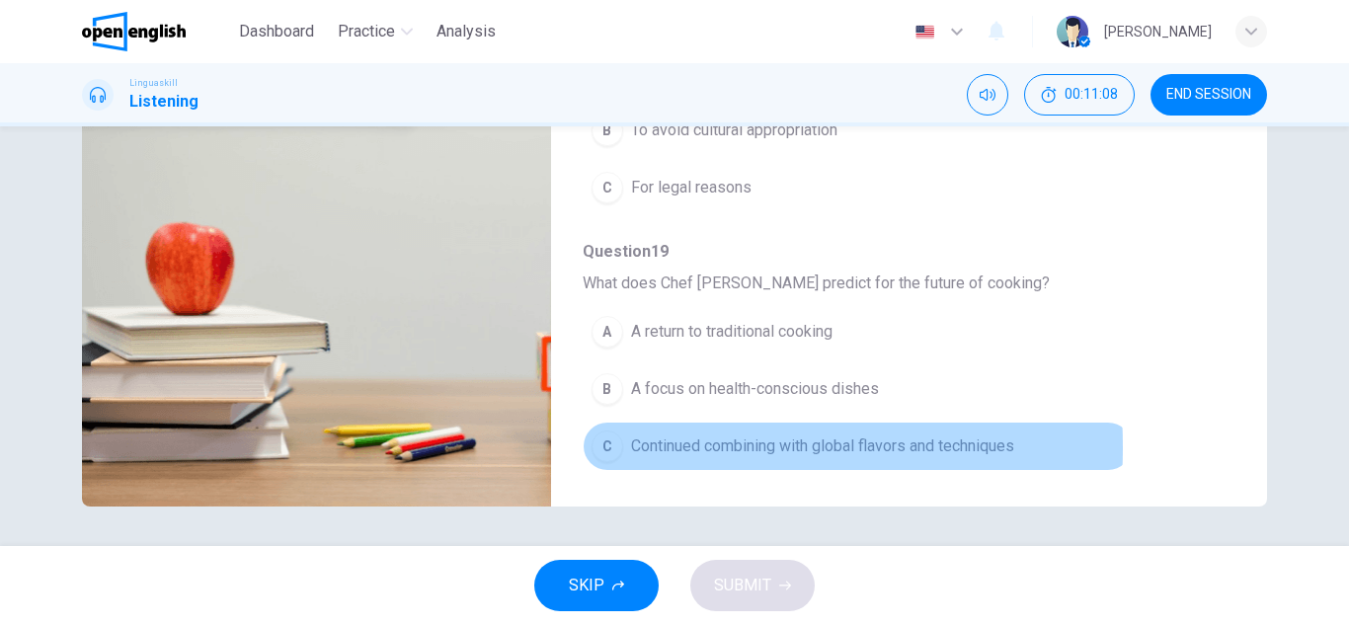
click at [595, 448] on div "C" at bounding box center [608, 447] width 32 height 32
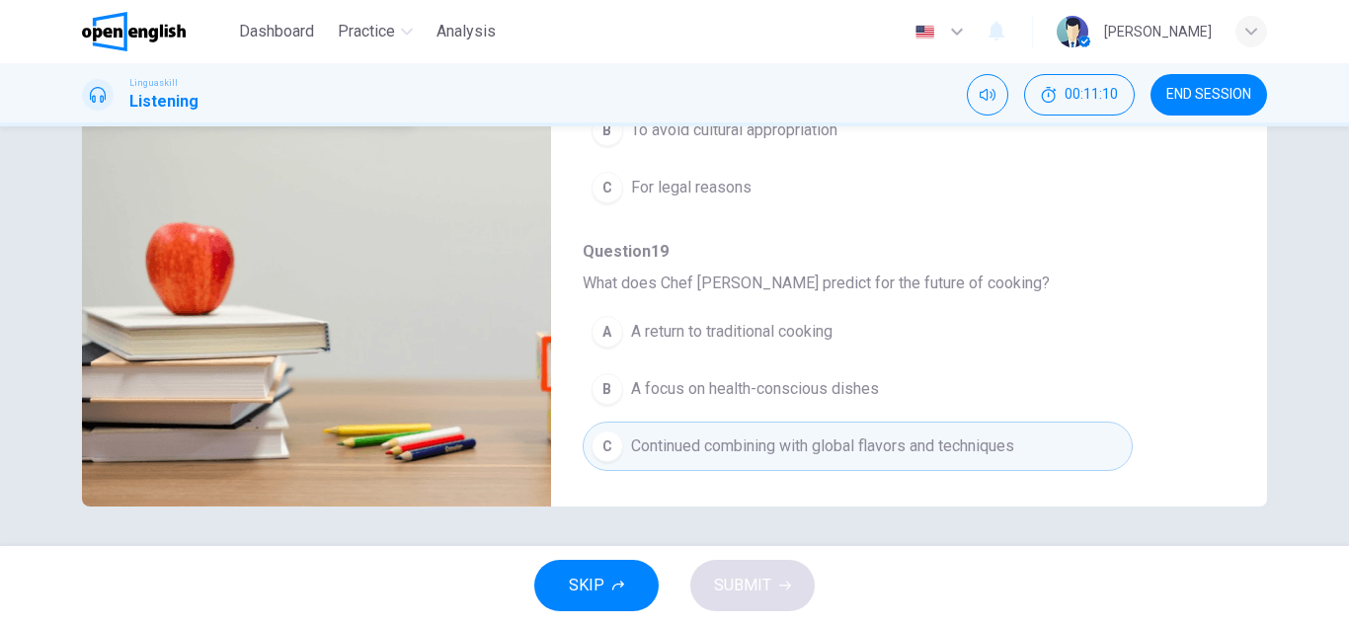
scroll to position [307, 0]
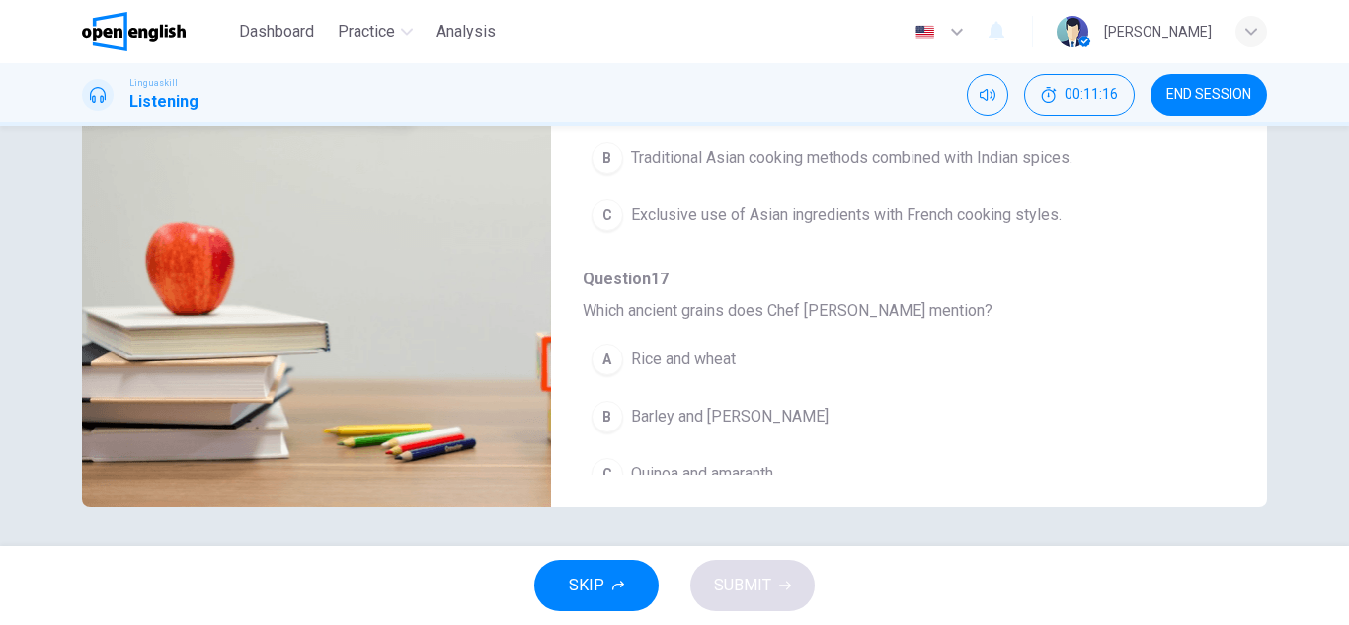
click at [1335, 156] on div "Question 15 - 19 For these questions, choose the correct answer. On a real test…" at bounding box center [674, 336] width 1349 height 420
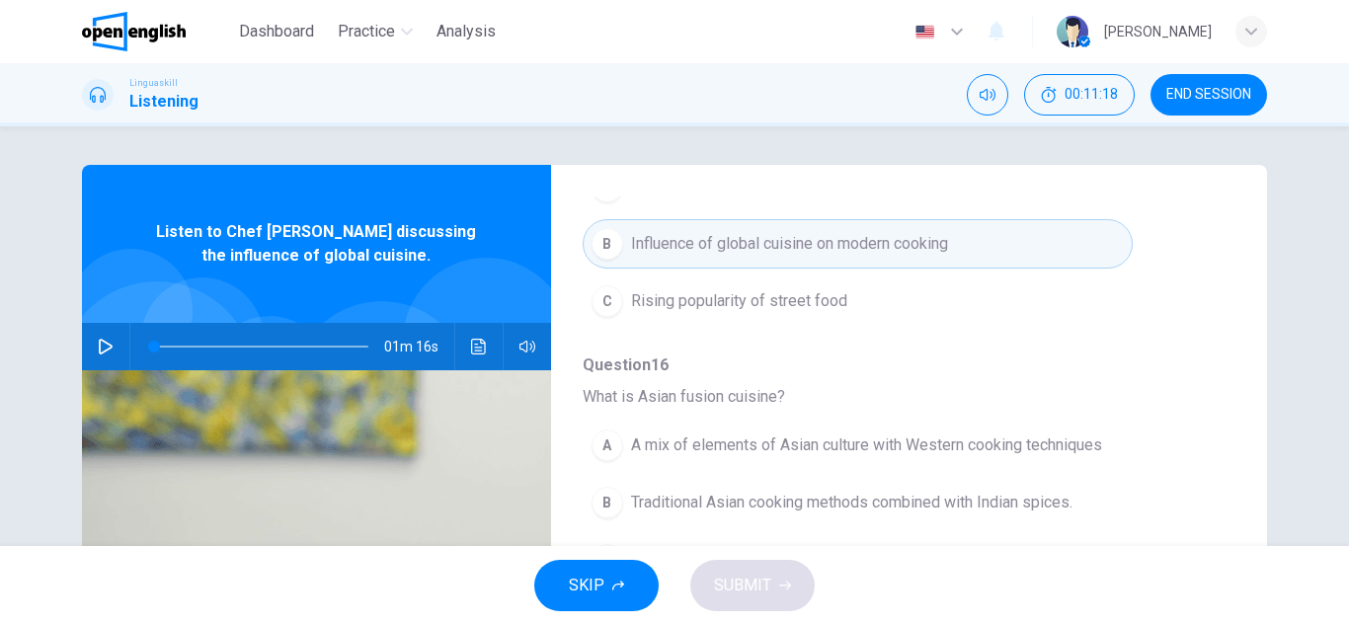
scroll to position [0, 0]
click at [98, 346] on icon "button" at bounding box center [106, 348] width 16 height 16
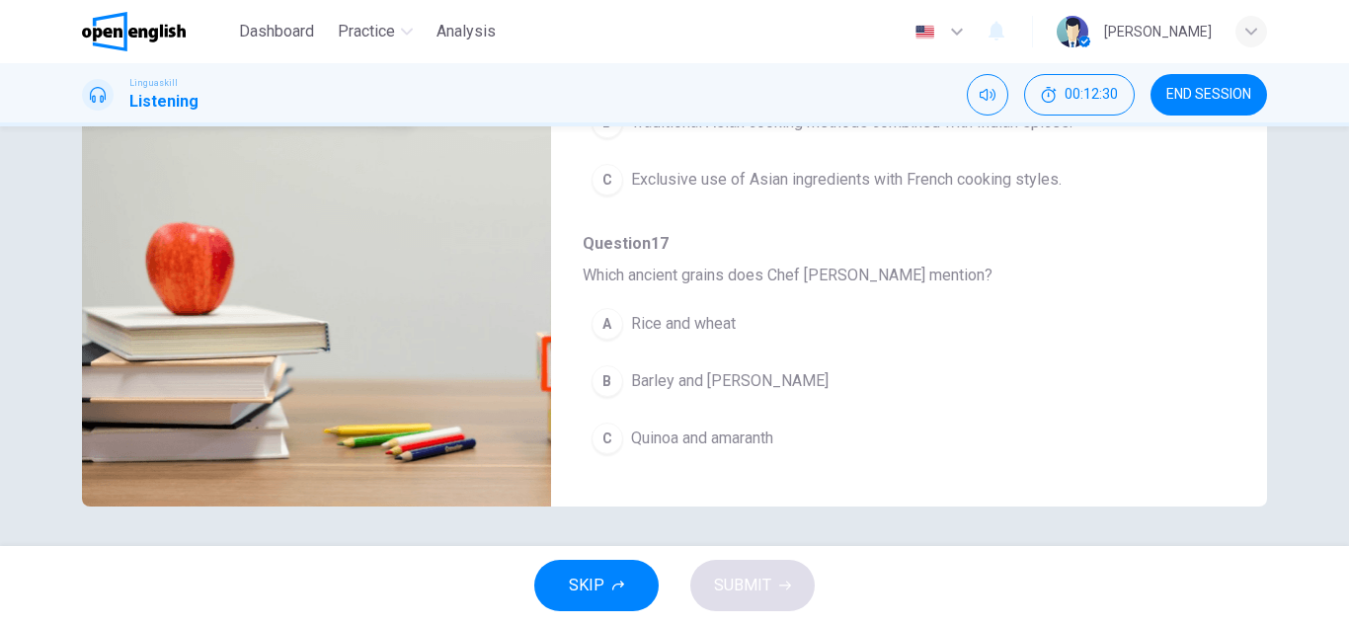
scroll to position [356, 0]
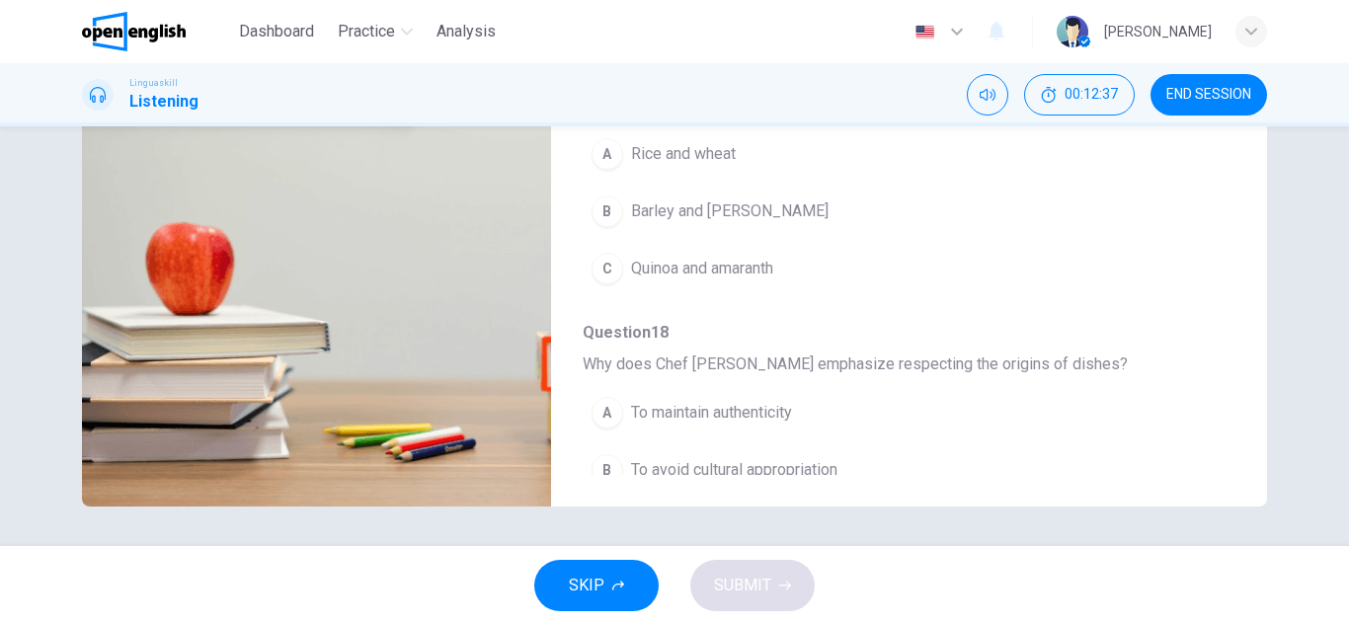
type input "*"
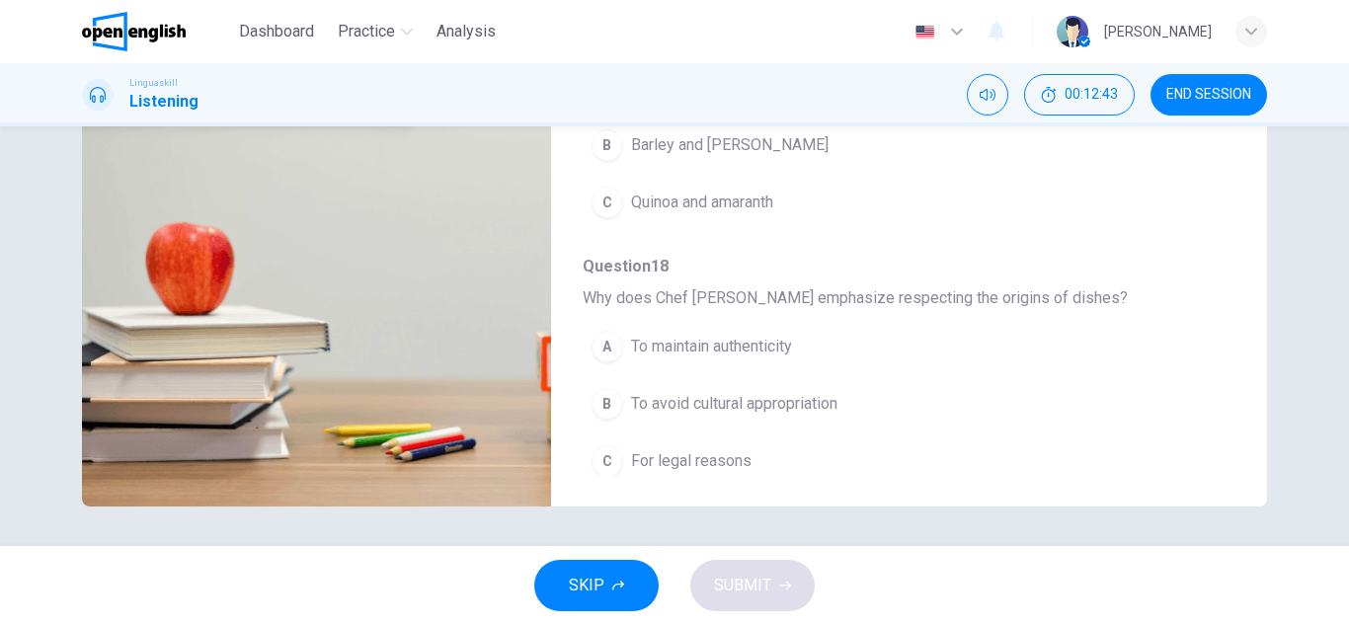
scroll to position [593, 0]
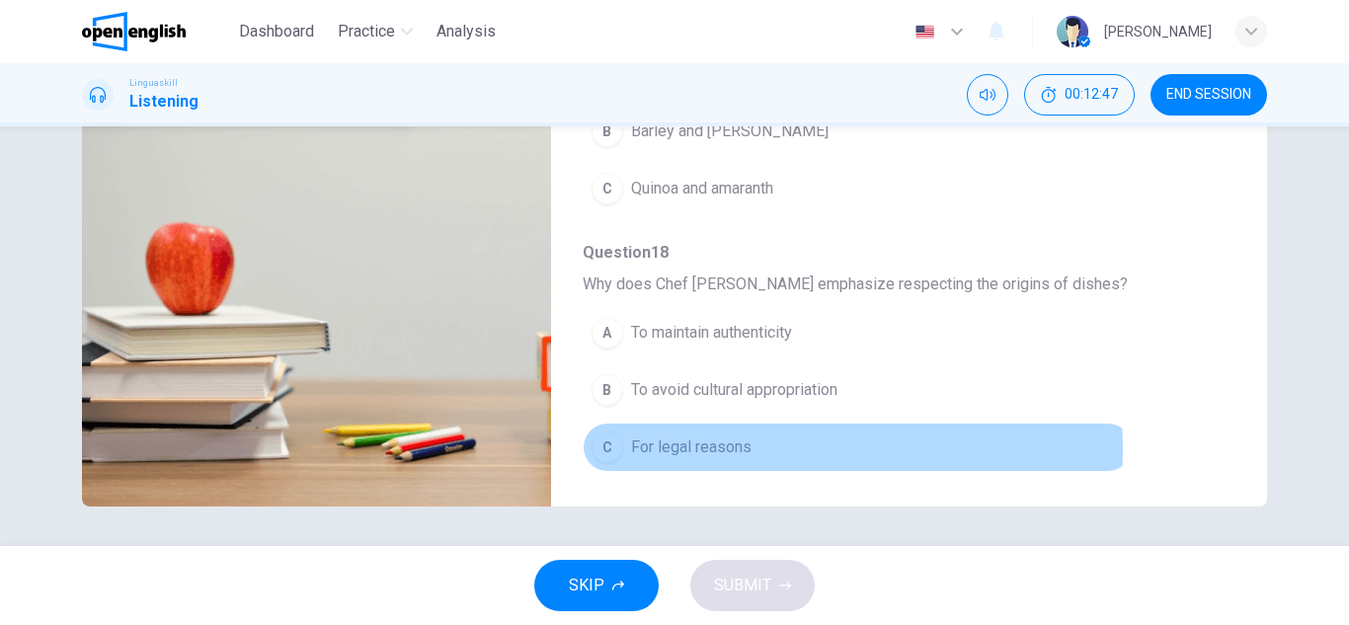
click at [718, 450] on span "For legal reasons" at bounding box center [691, 448] width 121 height 24
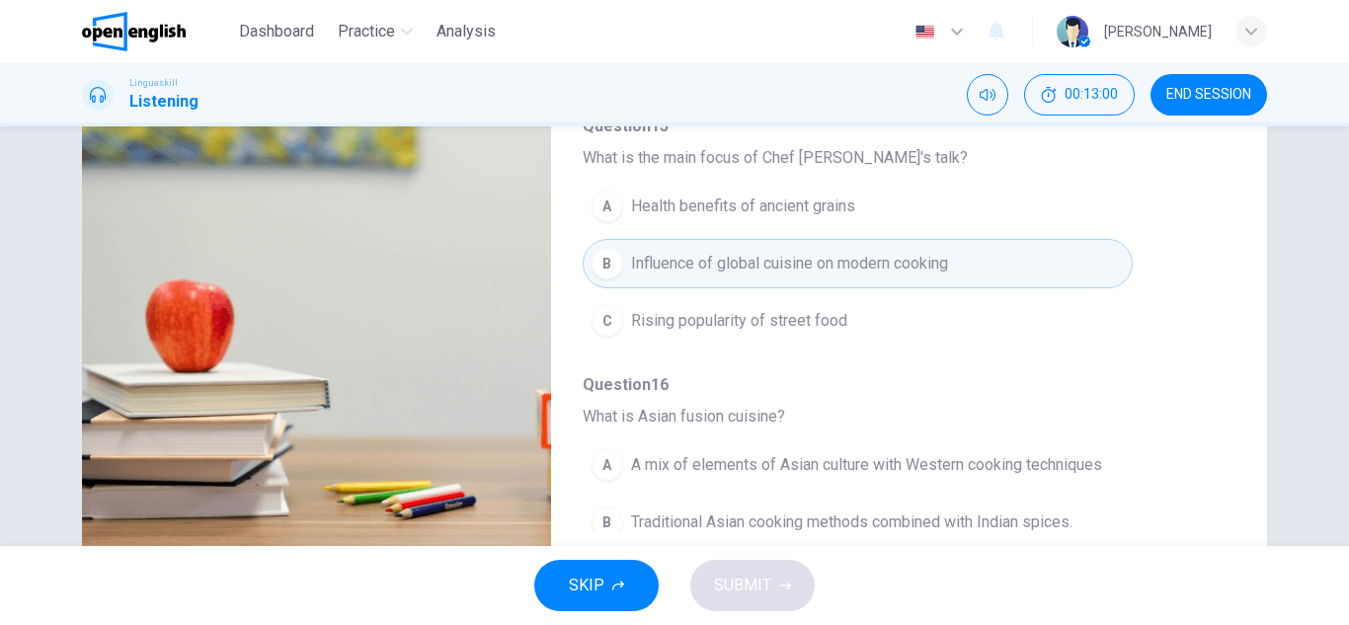
scroll to position [316, 0]
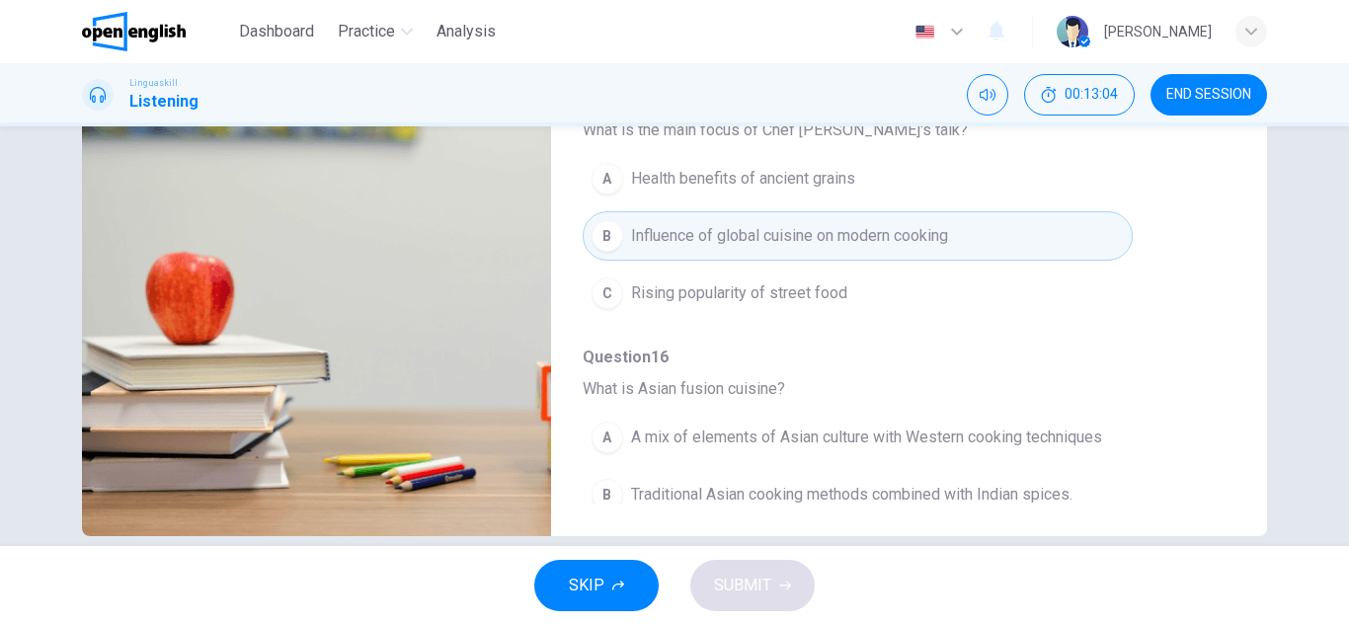
click at [1036, 441] on span "A mix of elements of Asian culture with Western cooking techniques" at bounding box center [866, 438] width 471 height 24
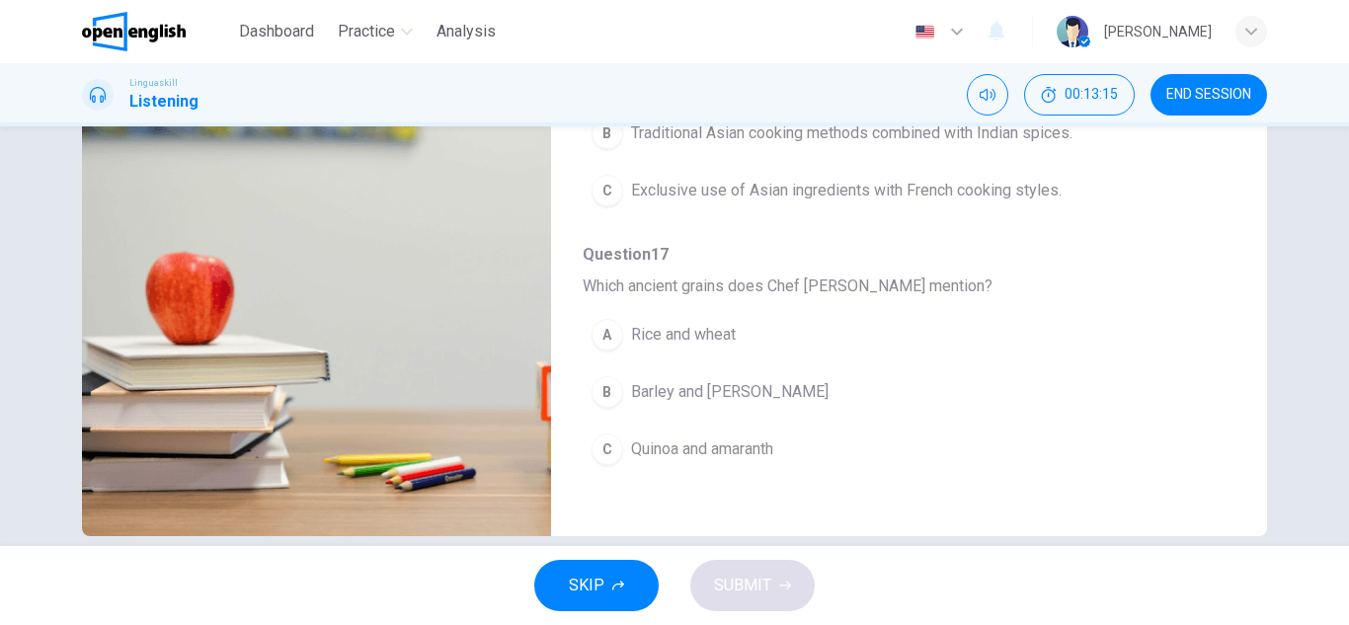
scroll to position [395, 0]
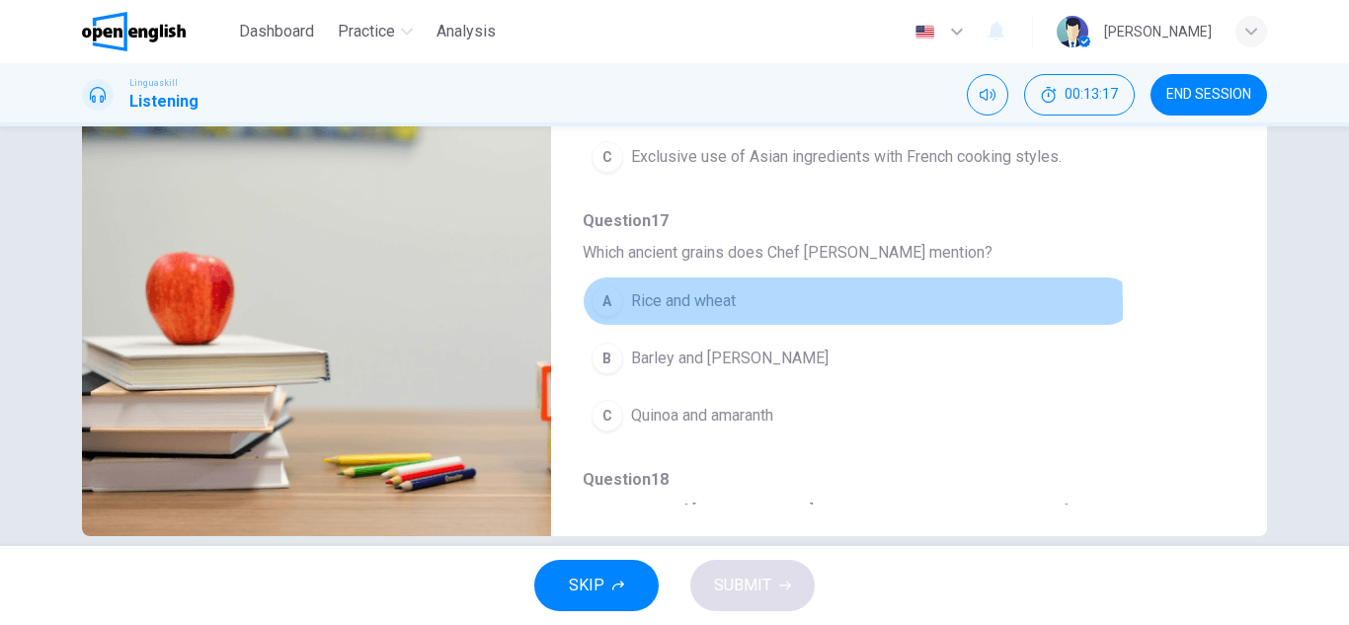
click at [644, 306] on span "Rice and wheat" at bounding box center [683, 301] width 105 height 24
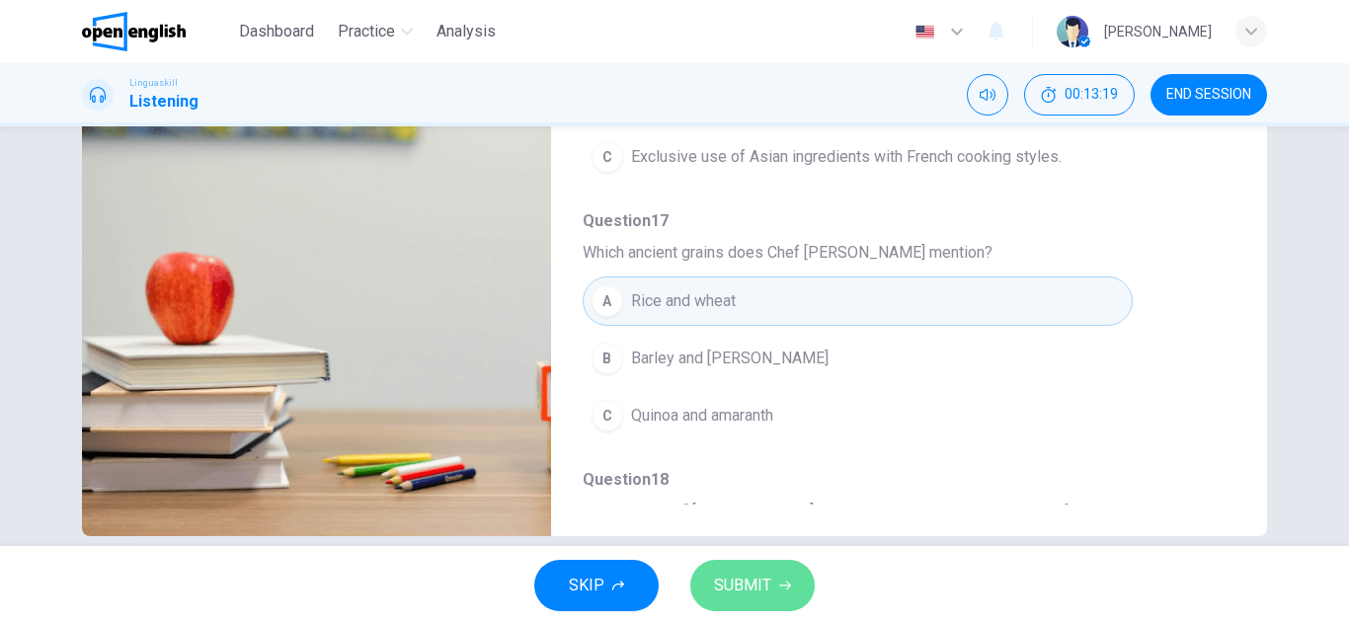
click at [760, 587] on span "SUBMIT" at bounding box center [742, 586] width 57 height 28
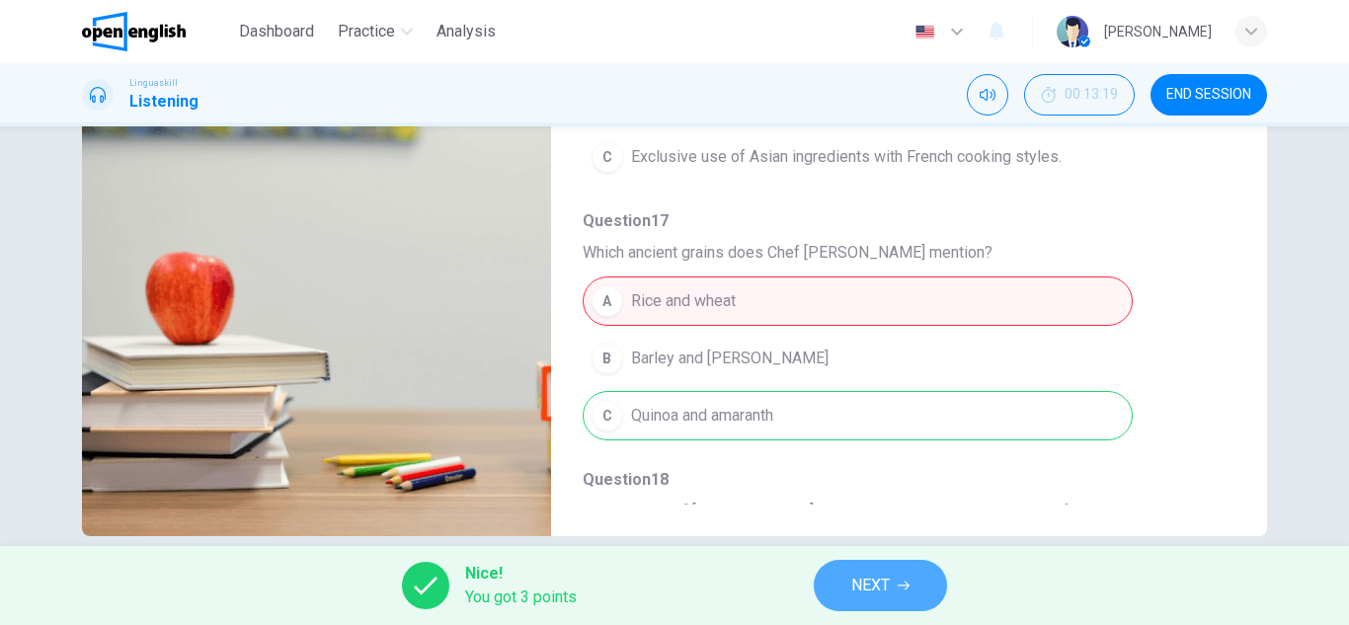
click at [878, 588] on span "NEXT" at bounding box center [871, 586] width 39 height 28
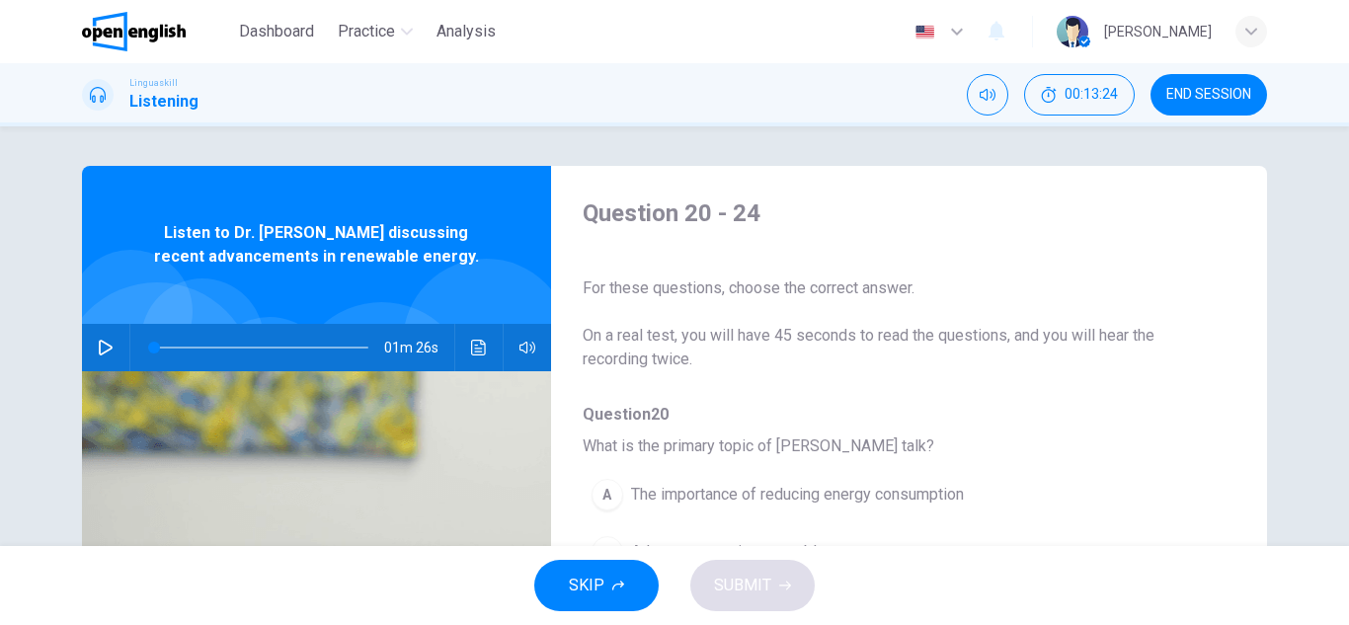
scroll to position [346, 0]
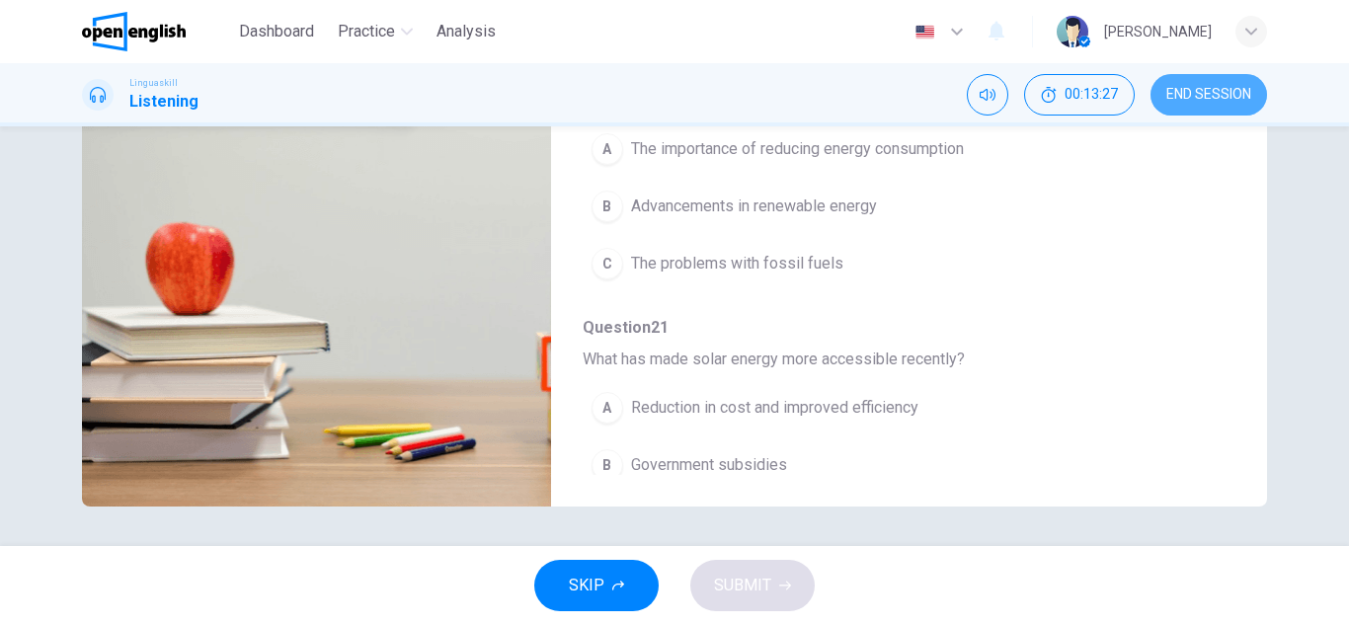
click at [1189, 105] on button "END SESSION" at bounding box center [1209, 94] width 117 height 41
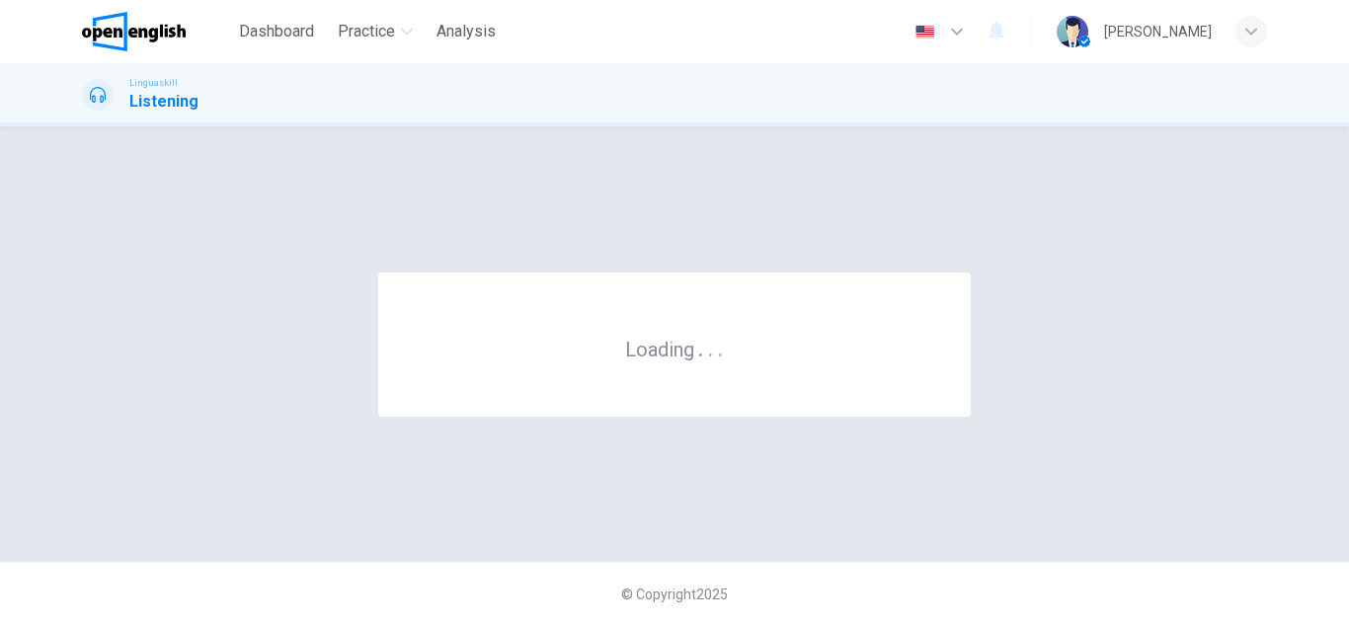
scroll to position [0, 0]
